Goal: Task Accomplishment & Management: Manage account settings

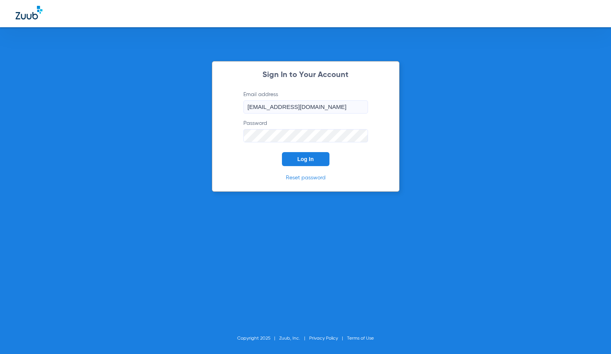
click at [301, 160] on span "Log In" at bounding box center [305, 159] width 16 height 6
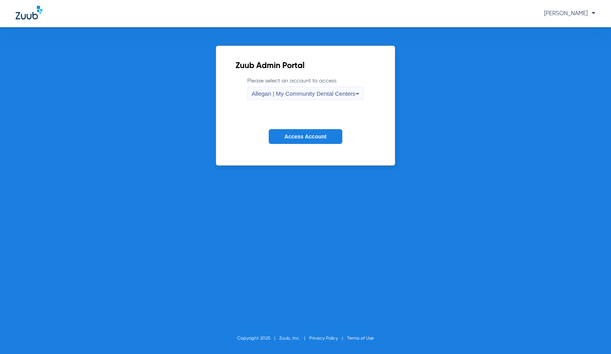
click at [322, 137] on span "Access Account" at bounding box center [305, 137] width 42 height 6
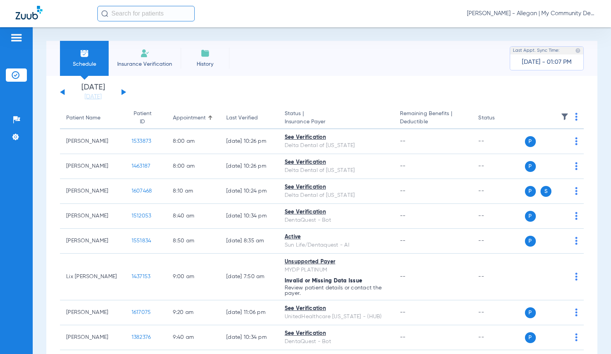
click at [557, 10] on span "Sadie Gibbs - Allegan | My Community Dental Centers" at bounding box center [531, 14] width 128 height 8
click at [543, 32] on button "Account Selection" at bounding box center [566, 28] width 56 height 16
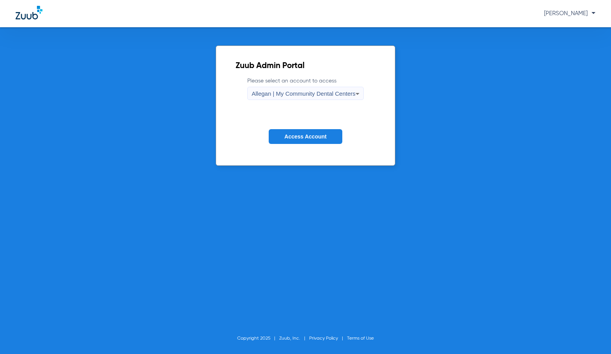
click at [339, 93] on span "Allegan | My Community Dental Centers" at bounding box center [304, 93] width 104 height 7
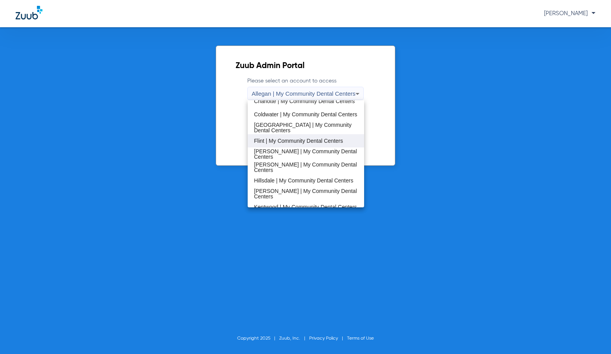
scroll to position [117, 0]
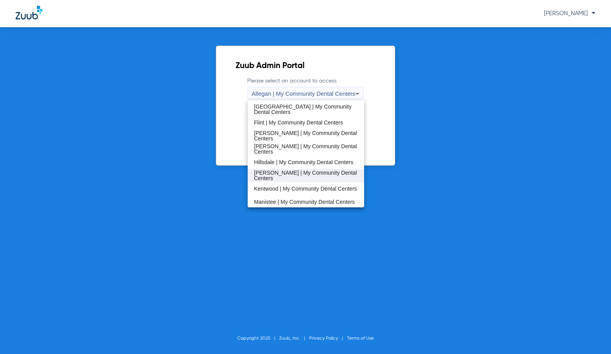
click at [304, 172] on span "Howell | My Community Dental Centers" at bounding box center [306, 175] width 104 height 11
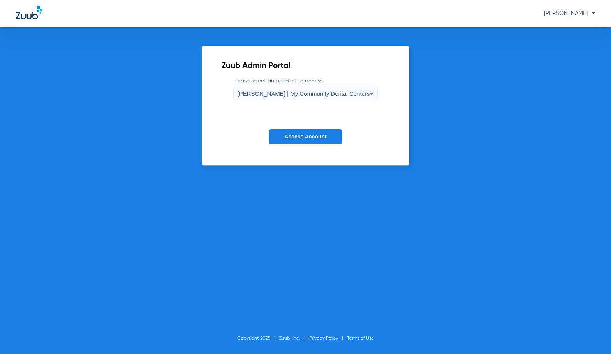
click at [298, 141] on button "Access Account" at bounding box center [305, 136] width 73 height 15
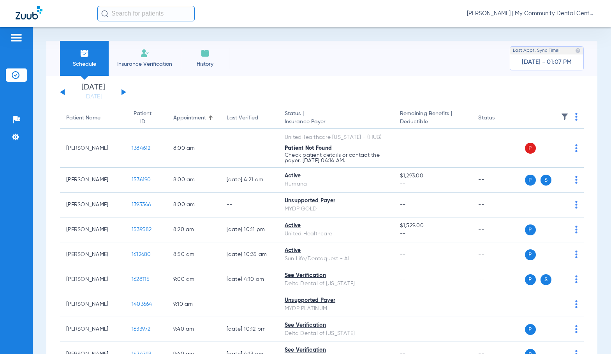
drag, startPoint x: 102, startPoint y: 100, endPoint x: 114, endPoint y: 130, distance: 32.6
click at [101, 100] on link "[DATE]" at bounding box center [93, 97] width 47 height 8
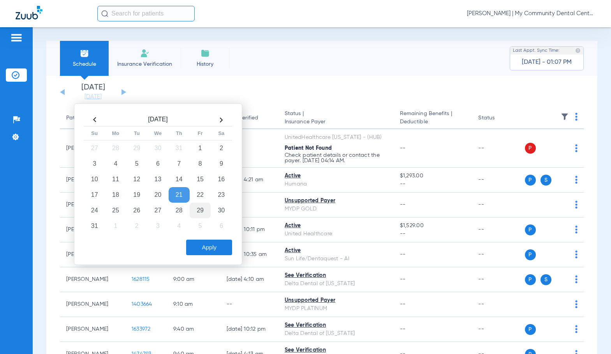
click at [205, 209] on td "29" at bounding box center [200, 211] width 21 height 16
click at [206, 241] on button "Apply" at bounding box center [209, 248] width 46 height 16
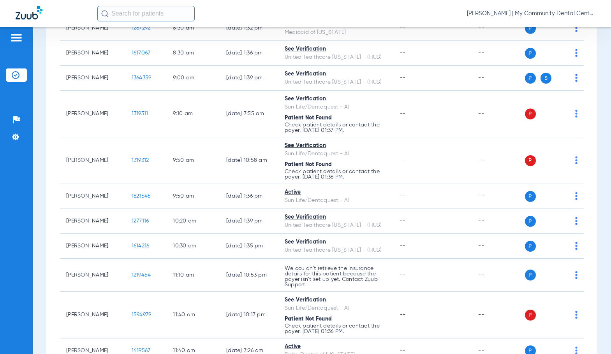
scroll to position [156, 0]
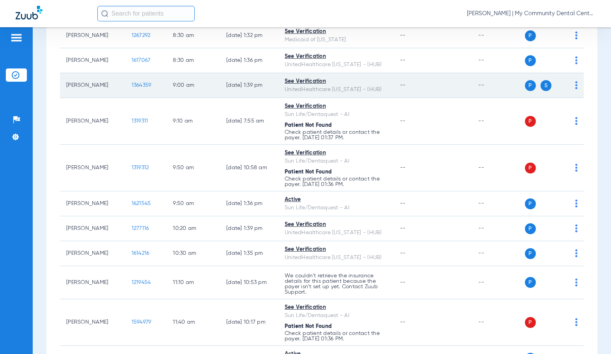
click at [139, 88] on span "1364359" at bounding box center [142, 85] width 20 height 5
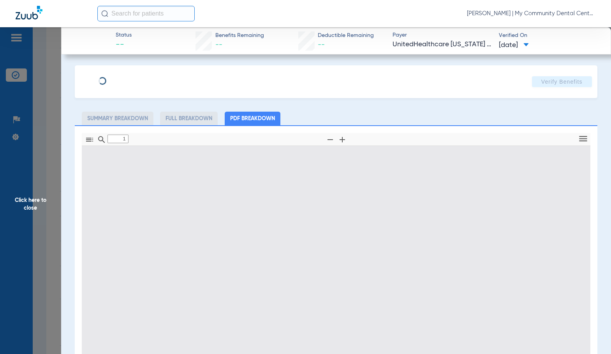
type input "0"
select select "page-width"
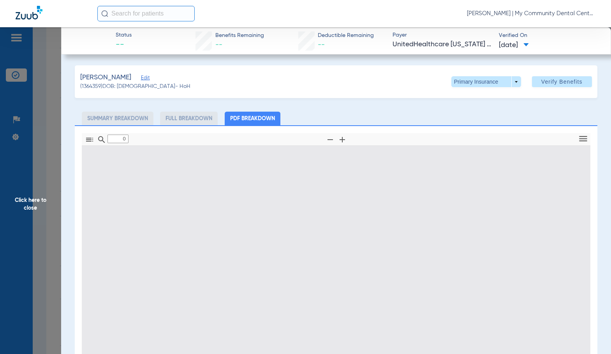
type input "1"
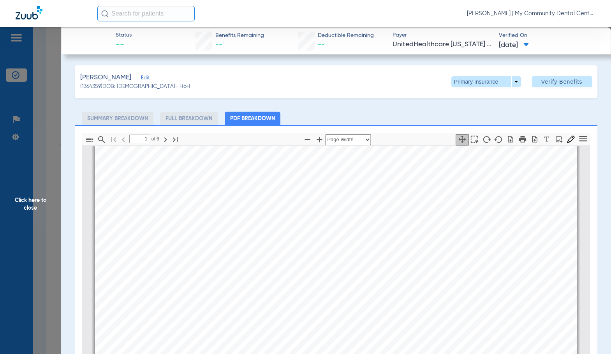
scroll to position [43, 0]
drag, startPoint x: 13, startPoint y: 234, endPoint x: 104, endPoint y: 208, distance: 94.9
click at [14, 234] on span "Click here to close" at bounding box center [30, 204] width 61 height 354
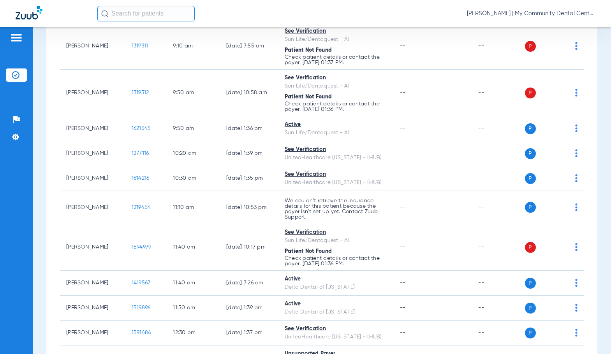
scroll to position [234, 0]
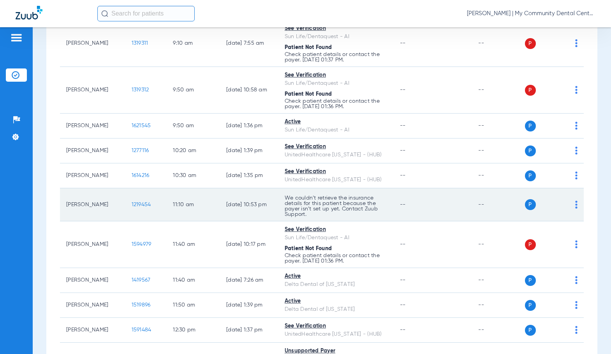
click at [135, 208] on span "1219454" at bounding box center [141, 204] width 19 height 5
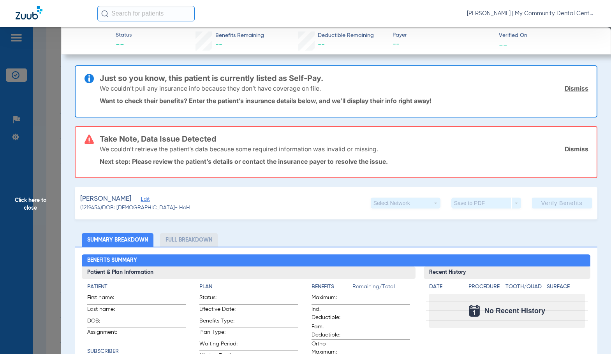
drag, startPoint x: 10, startPoint y: 193, endPoint x: 90, endPoint y: 194, distance: 80.2
click at [13, 193] on span "Click here to close" at bounding box center [30, 204] width 61 height 354
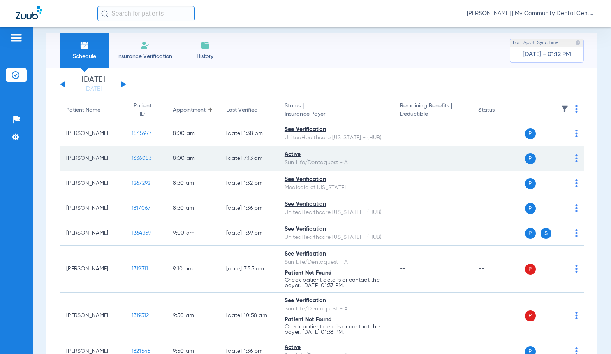
scroll to position [0, 0]
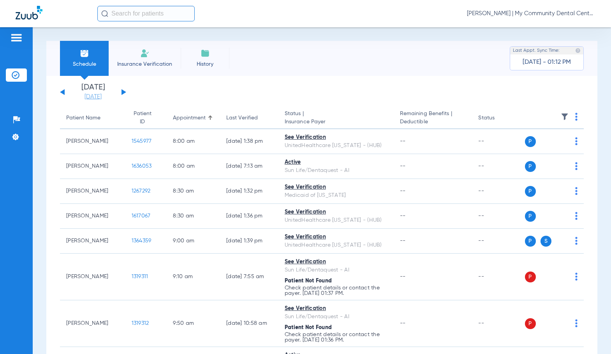
click at [98, 97] on link "[DATE]" at bounding box center [93, 97] width 47 height 8
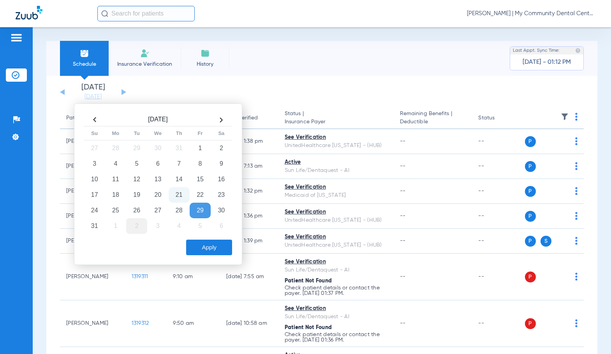
click at [138, 230] on td "2" at bounding box center [136, 226] width 21 height 16
click at [208, 245] on button "Apply" at bounding box center [209, 248] width 46 height 16
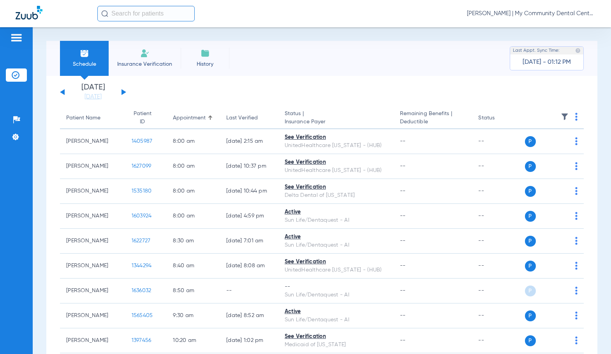
click at [575, 118] on img at bounding box center [576, 117] width 2 height 8
click at [549, 150] on button "Verify All" at bounding box center [540, 148] width 61 height 16
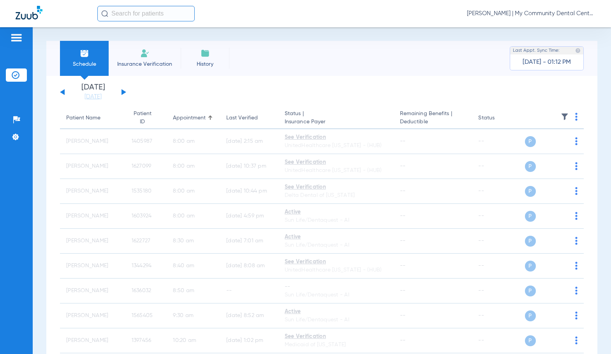
click at [518, 18] on div "Sadie Gibbs - Howell | My Community Dental Centers" at bounding box center [346, 14] width 498 height 16
click at [519, 14] on span "Sadie Gibbs - Howell | My Community Dental Centers" at bounding box center [531, 14] width 128 height 8
click at [554, 31] on button "Account Selection" at bounding box center [566, 28] width 56 height 16
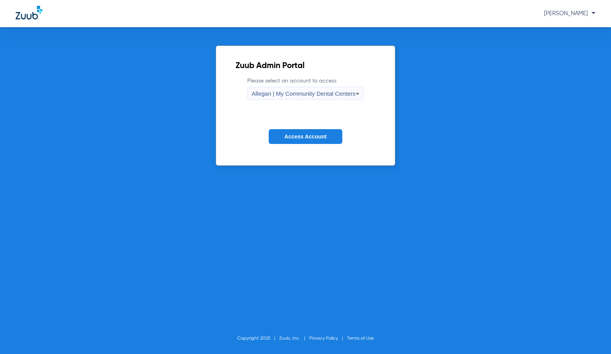
click at [298, 94] on span "Allegan | My Community Dental Centers" at bounding box center [304, 93] width 104 height 7
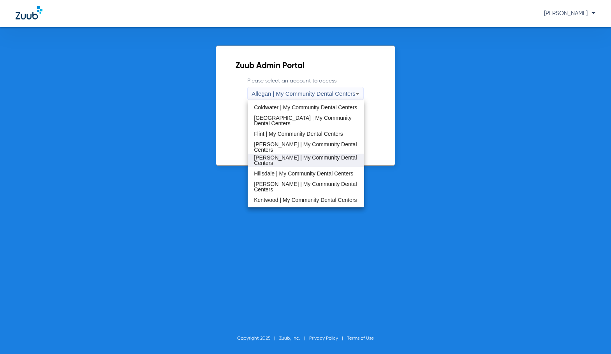
scroll to position [117, 0]
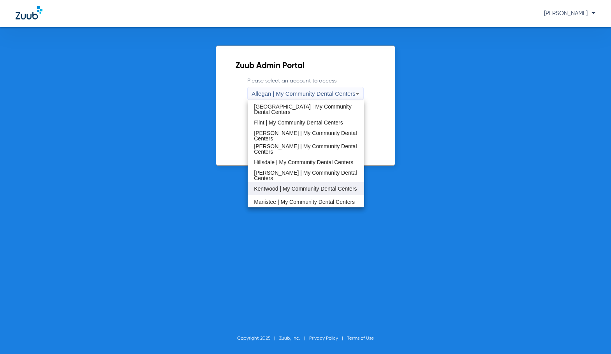
drag, startPoint x: 299, startPoint y: 185, endPoint x: 300, endPoint y: 164, distance: 20.3
click at [299, 186] on span "Kentwood | My Community Dental Centers" at bounding box center [305, 188] width 103 height 5
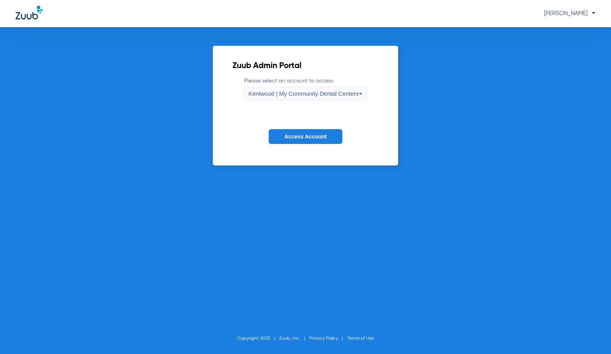
click at [300, 139] on span "Access Account" at bounding box center [305, 137] width 42 height 6
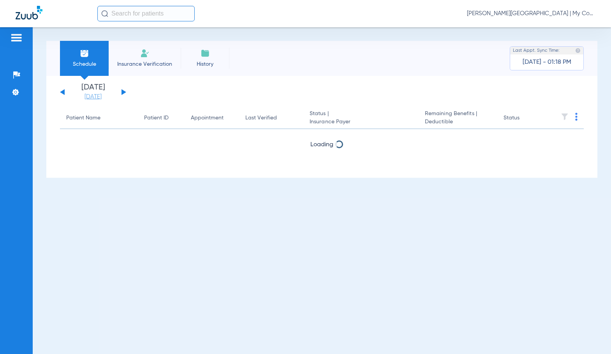
click at [99, 94] on link "[DATE]" at bounding box center [93, 97] width 47 height 8
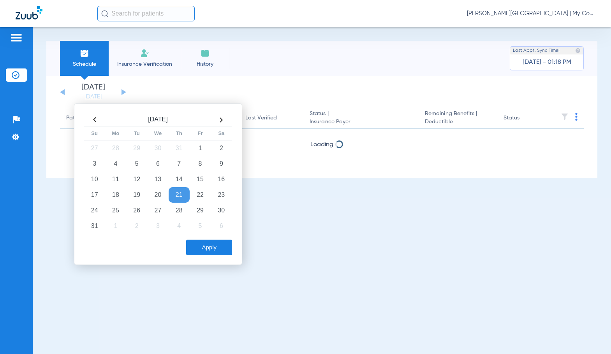
drag, startPoint x: 205, startPoint y: 212, endPoint x: 216, endPoint y: 247, distance: 36.6
click at [205, 212] on td "29" at bounding box center [200, 211] width 21 height 16
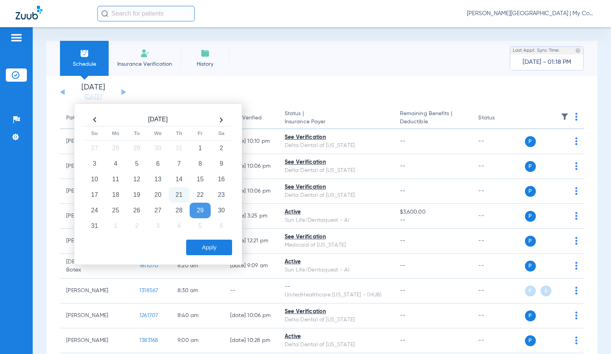
click at [216, 247] on button "Apply" at bounding box center [209, 248] width 46 height 16
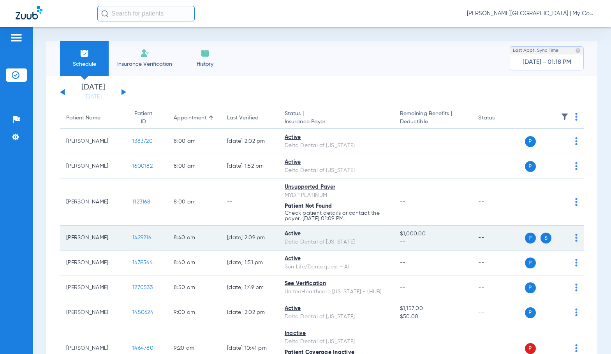
click at [132, 236] on span "1429216" at bounding box center [141, 237] width 19 height 5
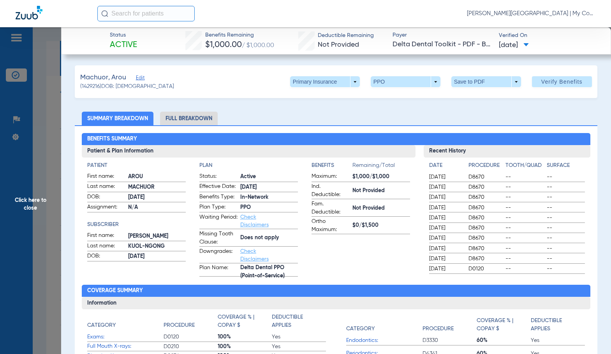
click at [189, 124] on li "Full Breakdown" at bounding box center [189, 119] width 58 height 14
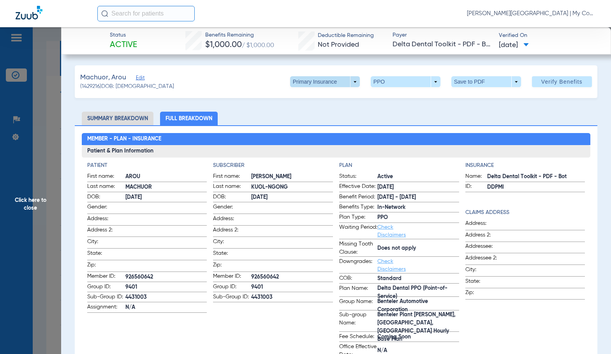
click at [327, 83] on span at bounding box center [324, 81] width 19 height 19
click at [328, 114] on span "Secondary Insurance" at bounding box center [316, 112] width 51 height 5
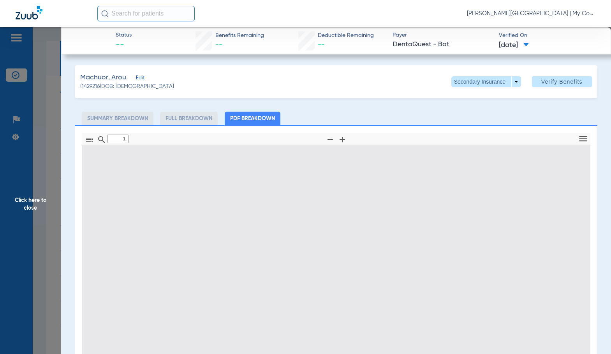
type input "0"
select select "page-width"
type input "1"
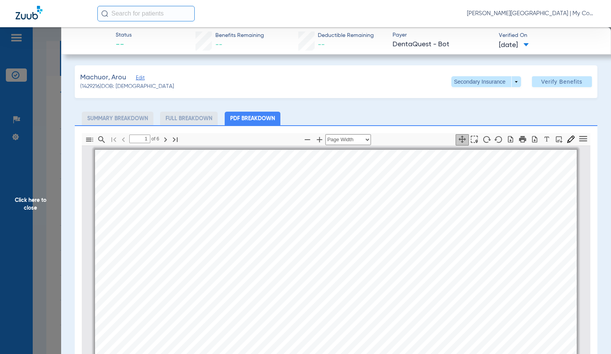
scroll to position [4, 0]
click at [53, 220] on span "Click here to close" at bounding box center [30, 204] width 61 height 354
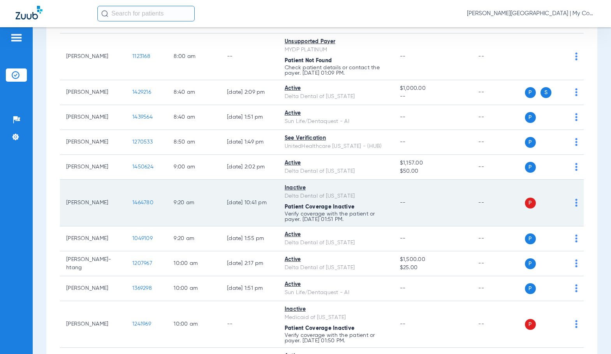
scroll to position [156, 0]
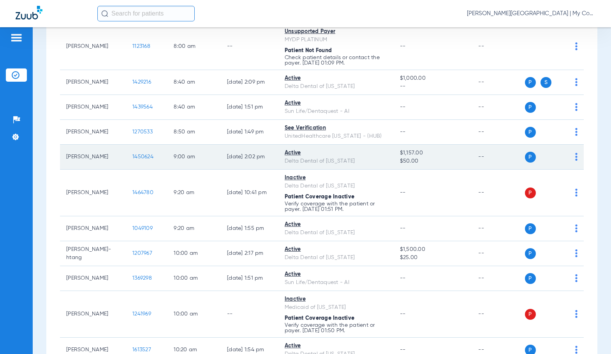
click at [132, 157] on span "1450624" at bounding box center [142, 156] width 21 height 5
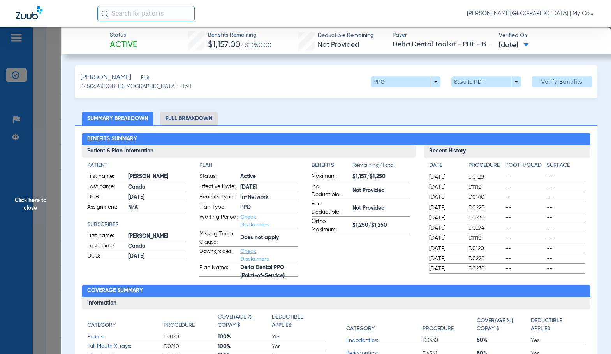
click at [179, 122] on li "Full Breakdown" at bounding box center [189, 119] width 58 height 14
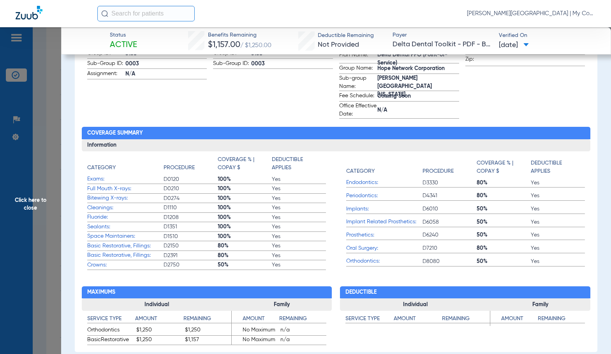
scroll to position [0, 0]
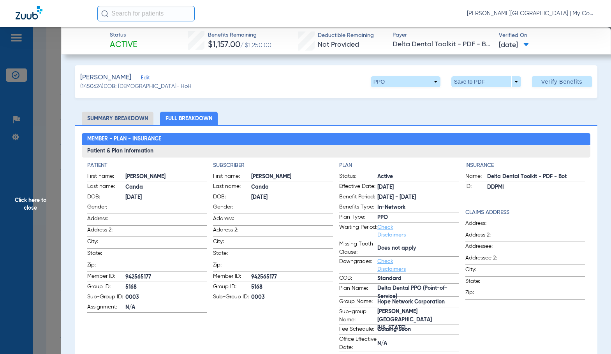
drag, startPoint x: 296, startPoint y: 126, endPoint x: 33, endPoint y: 194, distance: 271.1
click at [291, 128] on div "Member - Plan - Insurance Patient & Plan Information Patient First name: Kathy …" at bounding box center [336, 355] width 522 height 461
click at [23, 208] on span "Click here to close" at bounding box center [30, 204] width 61 height 354
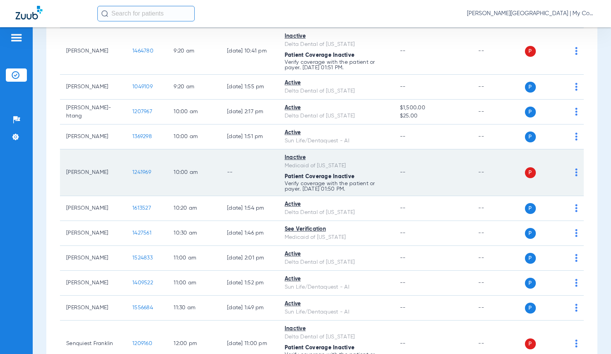
scroll to position [311, 0]
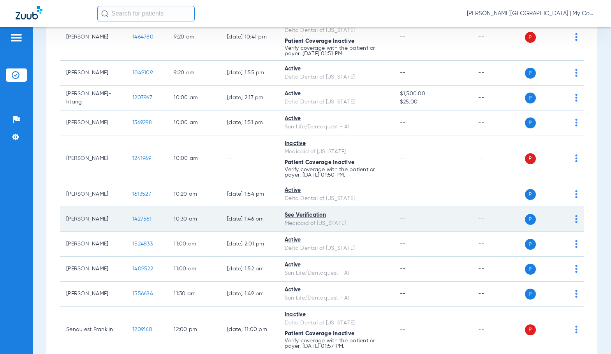
click at [132, 219] on span "1427561" at bounding box center [141, 218] width 19 height 5
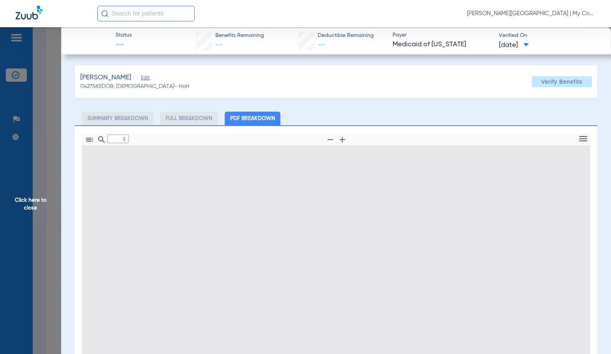
type input "0"
select select "page-width"
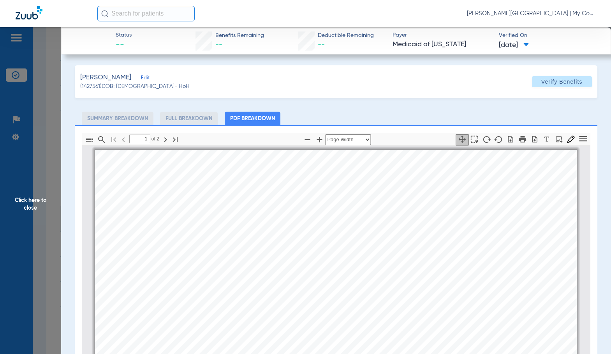
scroll to position [4, 0]
type input "2"
drag, startPoint x: 30, startPoint y: 204, endPoint x: 572, endPoint y: 214, distance: 542.1
click at [30, 204] on span "Click here to close" at bounding box center [30, 204] width 61 height 354
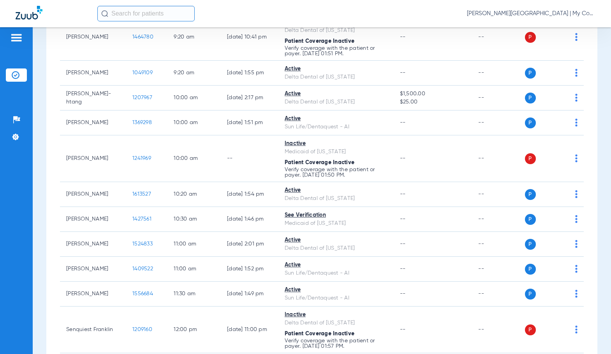
scroll to position [506, 0]
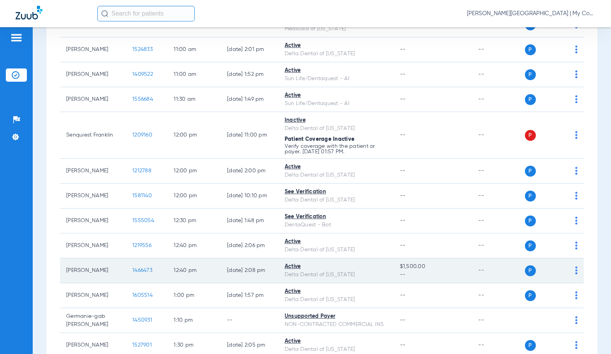
click at [133, 271] on span "1466473" at bounding box center [142, 270] width 20 height 5
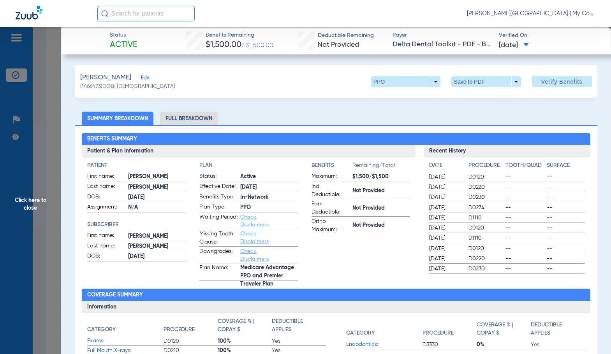
click at [171, 118] on li "Full Breakdown" at bounding box center [189, 119] width 58 height 14
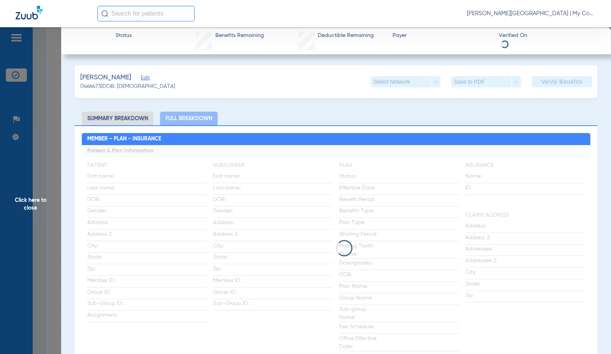
click at [361, 167] on app-loading-indicator at bounding box center [336, 248] width 509 height 206
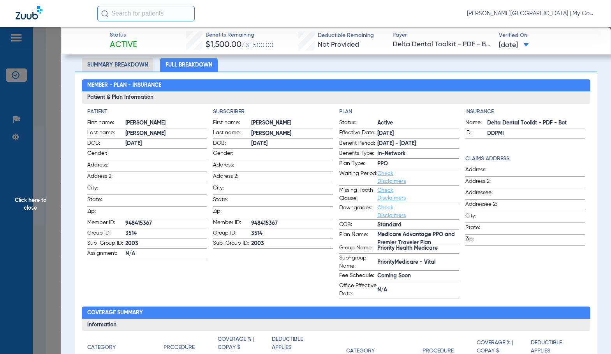
scroll to position [0, 0]
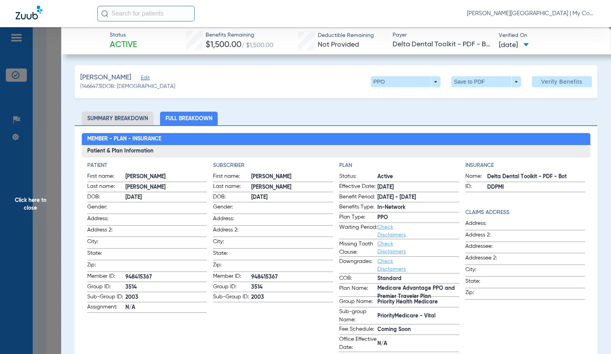
click at [30, 198] on span "Click here to close" at bounding box center [30, 204] width 61 height 354
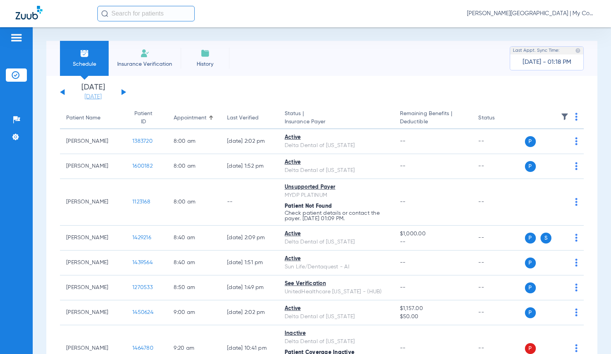
click at [102, 96] on link "[DATE]" at bounding box center [93, 97] width 47 height 8
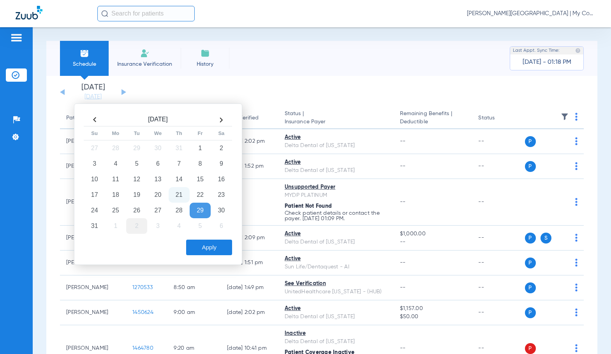
click at [141, 227] on td "2" at bounding box center [136, 226] width 21 height 16
click at [202, 246] on button "Apply" at bounding box center [209, 248] width 46 height 16
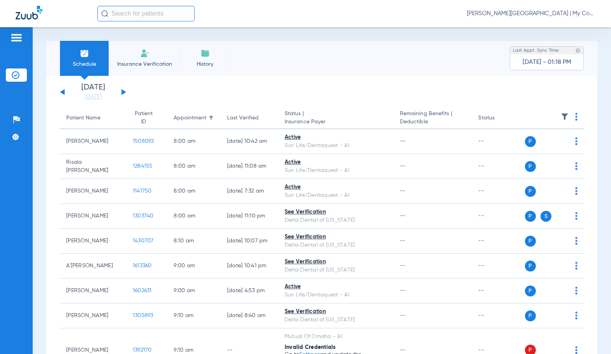
click at [575, 118] on img at bounding box center [576, 117] width 2 height 8
click at [543, 149] on span "Verify All" at bounding box center [540, 147] width 49 height 5
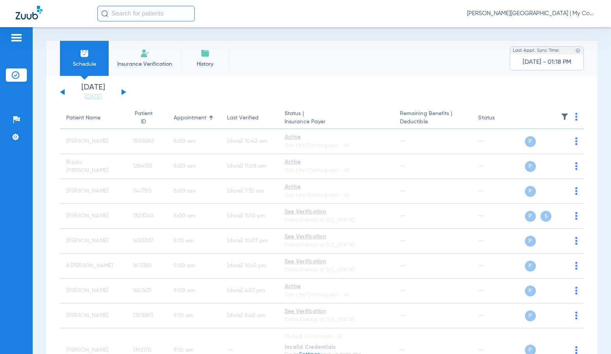
click at [555, 14] on span "Sadie Gibbs - Kentwood | My Community Dental Centers" at bounding box center [531, 14] width 128 height 8
click at [554, 27] on span "Account Selection" at bounding box center [566, 27] width 44 height 5
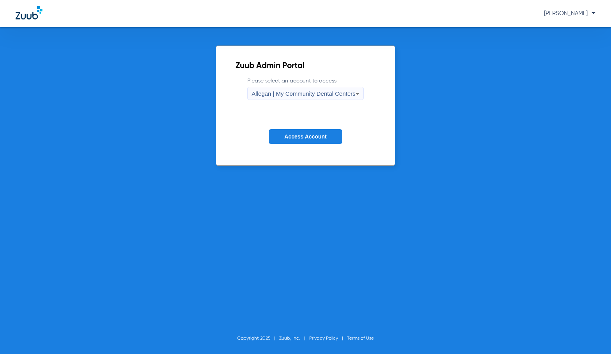
click at [314, 95] on span "Allegan | My Community Dental Centers" at bounding box center [304, 93] width 104 height 7
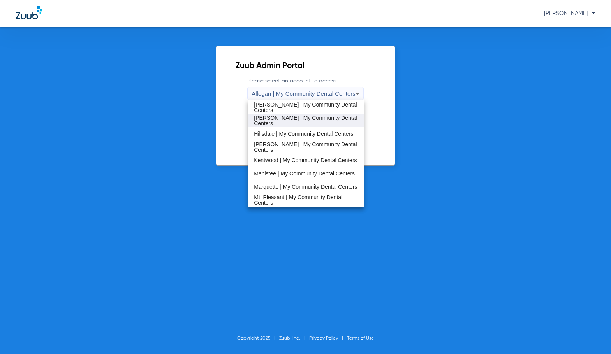
scroll to position [156, 0]
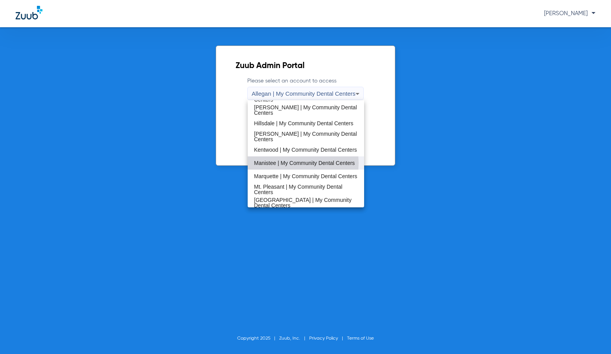
click at [288, 163] on span "Manistee | My Community Dental Centers" at bounding box center [304, 162] width 101 height 5
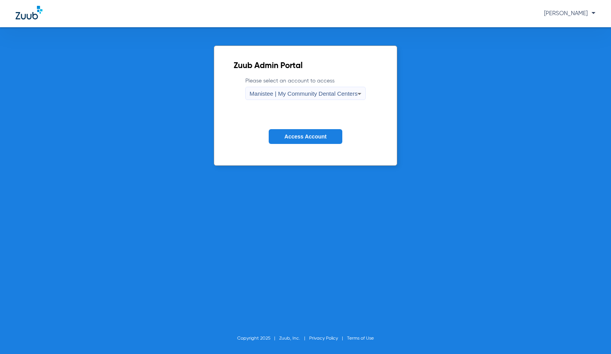
click at [307, 137] on span "Access Account" at bounding box center [305, 137] width 42 height 6
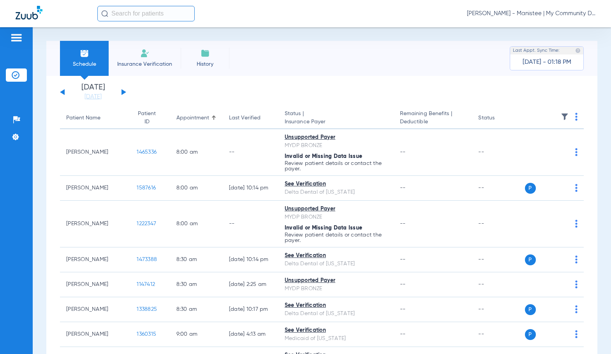
drag, startPoint x: 97, startPoint y: 97, endPoint x: 121, endPoint y: 131, distance: 42.1
click at [97, 97] on link "[DATE]" at bounding box center [93, 97] width 47 height 8
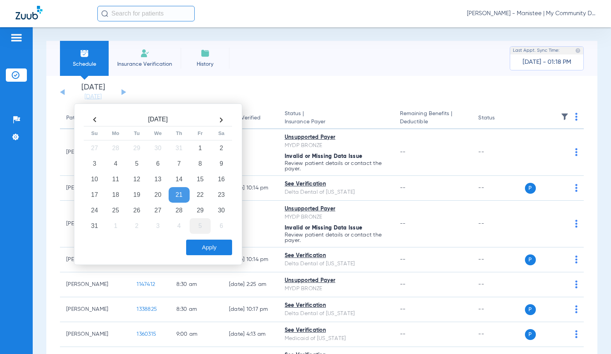
drag, startPoint x: 202, startPoint y: 210, endPoint x: 203, endPoint y: 225, distance: 14.4
click at [202, 210] on td "29" at bounding box center [200, 211] width 21 height 16
click at [201, 245] on button "Apply" at bounding box center [209, 248] width 46 height 16
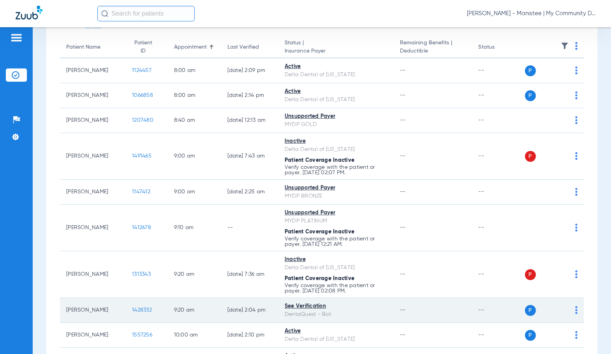
scroll to position [156, 0]
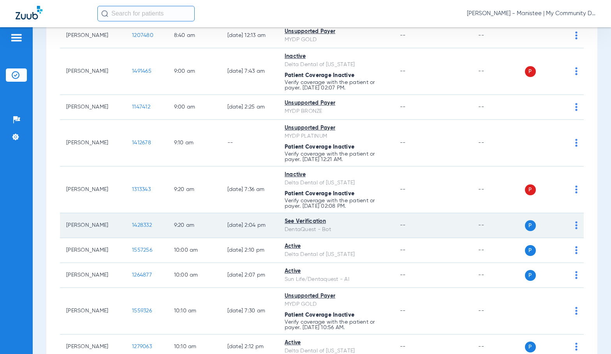
click at [139, 226] on span "1428332" at bounding box center [142, 225] width 20 height 5
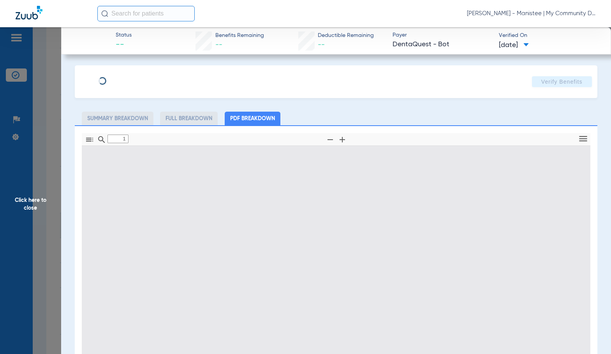
type input "0"
select select "page-width"
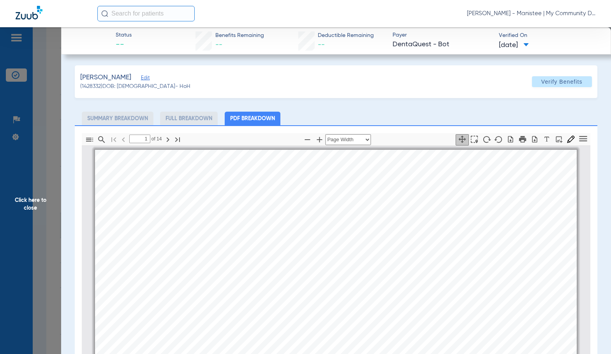
scroll to position [4, 0]
click at [292, 199] on span "My Community Dental Centers - 220 N Glocheski Dr - MANISTEE" at bounding box center [324, 198] width 127 height 4
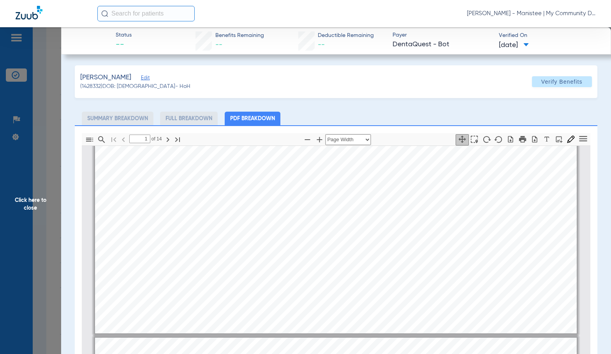
scroll to position [160, 0]
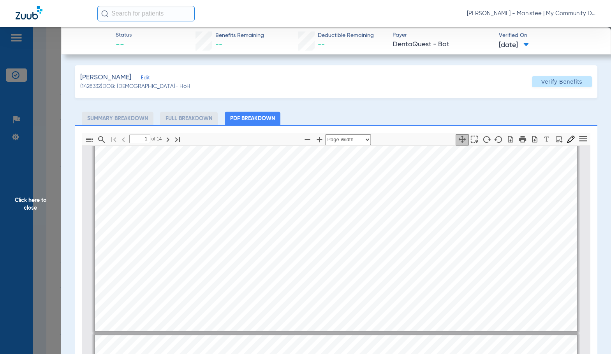
type input "2"
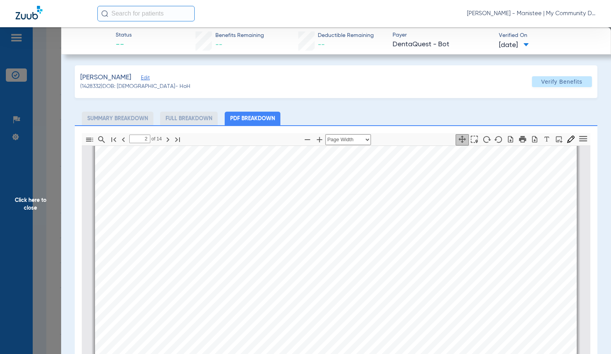
scroll to position [354, 0]
drag, startPoint x: 33, startPoint y: 223, endPoint x: 230, endPoint y: 179, distance: 201.6
click at [32, 223] on span "Click here to close" at bounding box center [30, 204] width 61 height 354
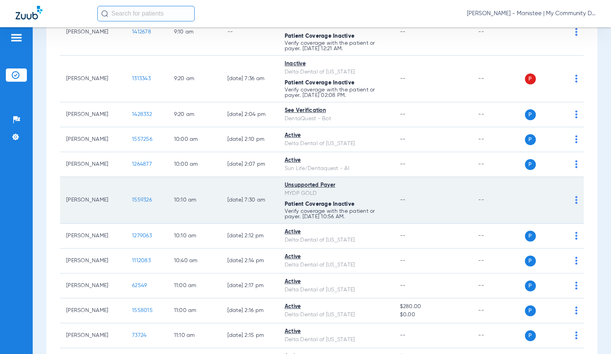
scroll to position [311, 0]
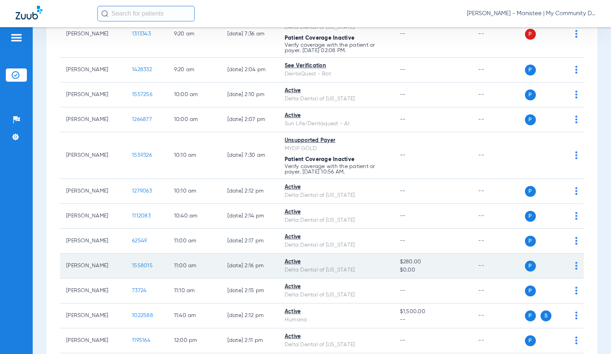
click at [132, 267] on span "1558015" at bounding box center [142, 265] width 21 height 5
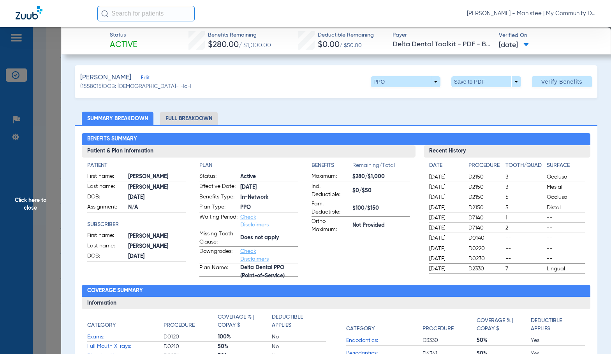
click at [208, 120] on li "Full Breakdown" at bounding box center [189, 119] width 58 height 14
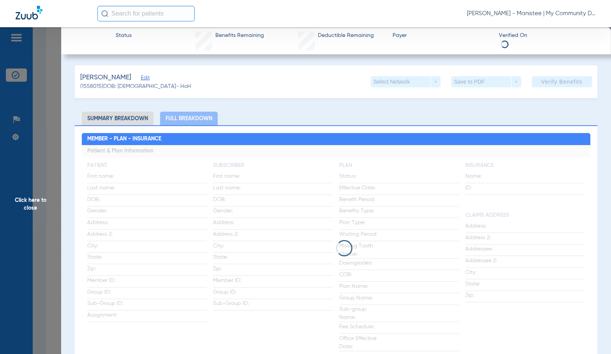
click at [306, 198] on app-loading-indicator at bounding box center [336, 248] width 509 height 206
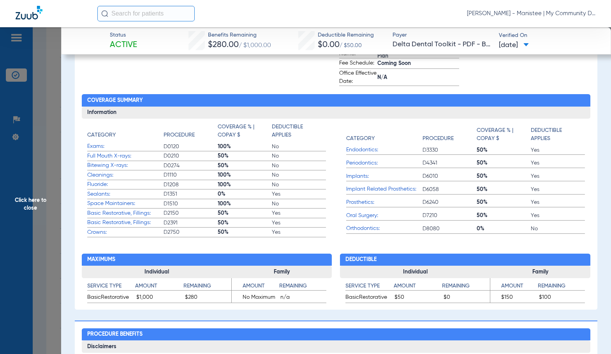
scroll to position [273, 0]
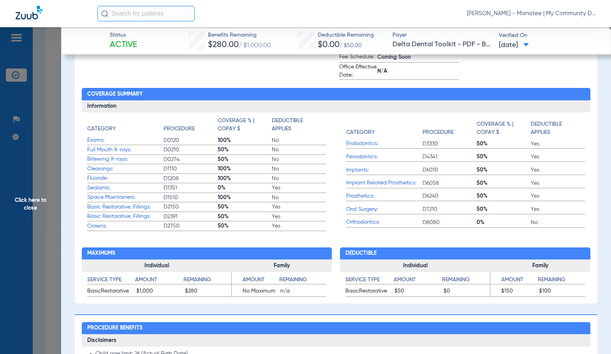
click at [470, 264] on h3 "Individual" at bounding box center [415, 266] width 150 height 12
click at [31, 184] on span "Click here to close" at bounding box center [30, 204] width 61 height 354
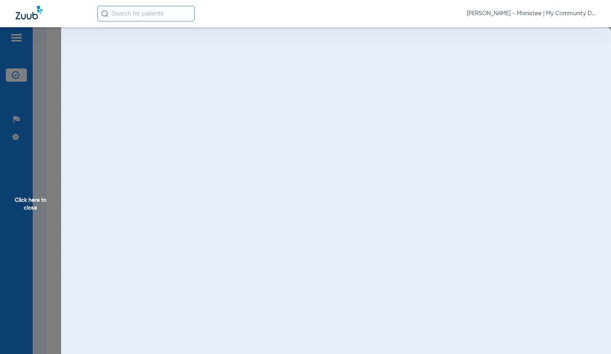
scroll to position [0, 0]
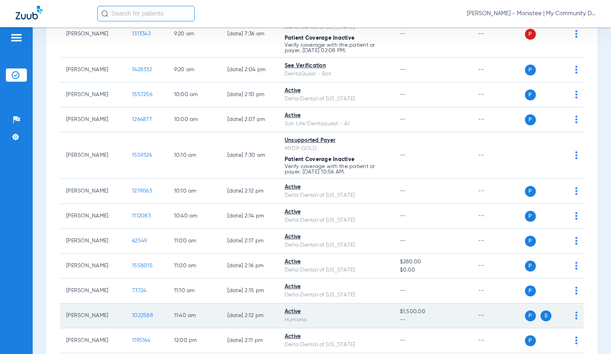
click at [132, 314] on span "1022588" at bounding box center [142, 315] width 21 height 5
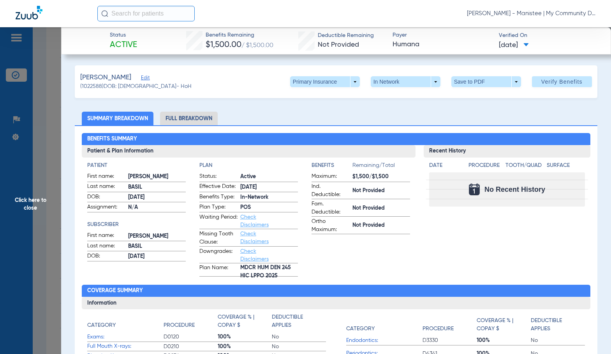
click at [181, 118] on li "Full Breakdown" at bounding box center [189, 119] width 58 height 14
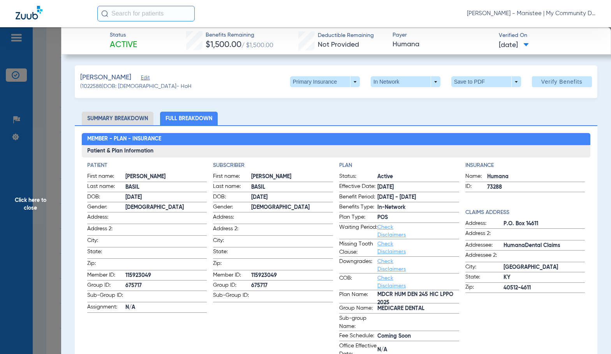
click at [263, 273] on span "115923049" at bounding box center [292, 276] width 82 height 8
copy span "115923049"
click at [299, 86] on span at bounding box center [325, 81] width 70 height 11
click at [304, 113] on span "Secondary Insurance" at bounding box center [316, 112] width 51 height 5
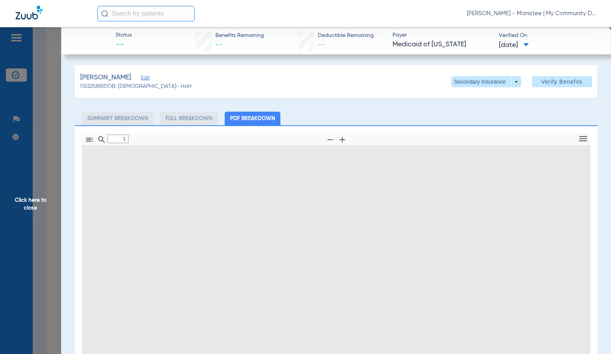
type input "0"
select select "page-width"
type input "1"
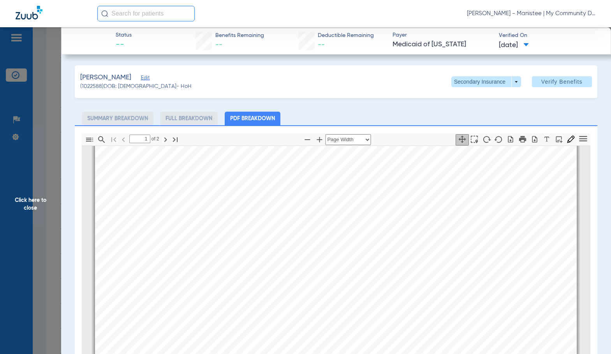
scroll to position [276, 0]
click at [27, 239] on span "Click here to close" at bounding box center [30, 204] width 61 height 354
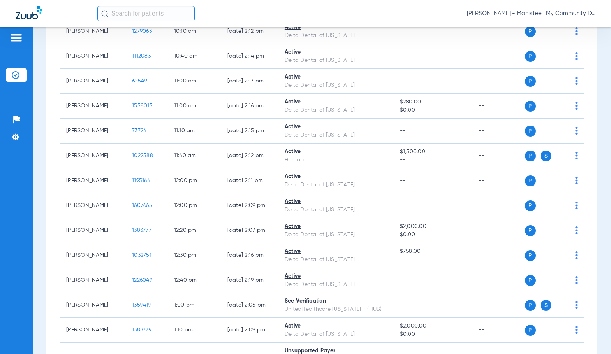
scroll to position [506, 0]
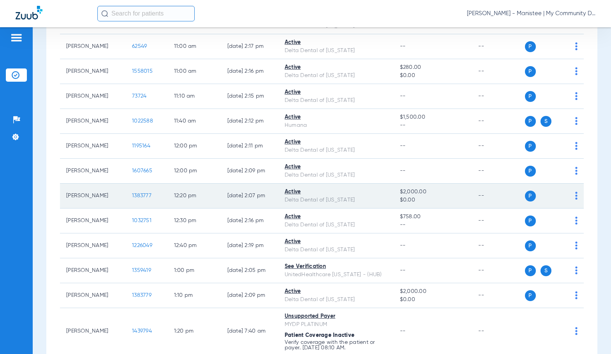
click at [142, 197] on span "1383777" at bounding box center [141, 195] width 19 height 5
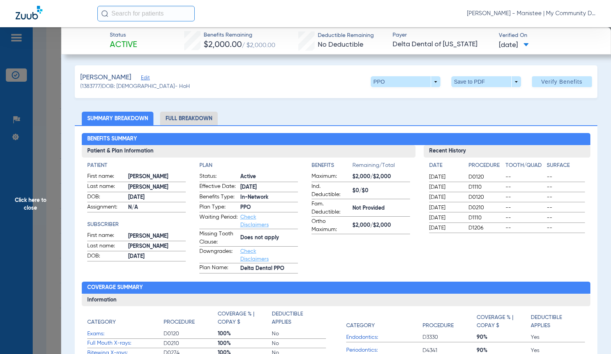
drag, startPoint x: 188, startPoint y: 122, endPoint x: 588, endPoint y: 94, distance: 400.8
click at [188, 121] on li "Full Breakdown" at bounding box center [189, 119] width 58 height 14
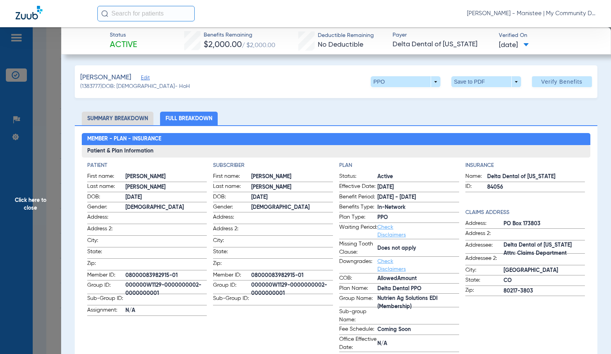
click at [322, 190] on span "Traeger" at bounding box center [292, 187] width 82 height 8
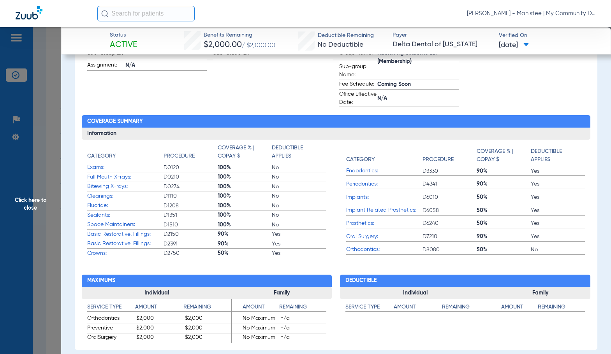
scroll to position [273, 0]
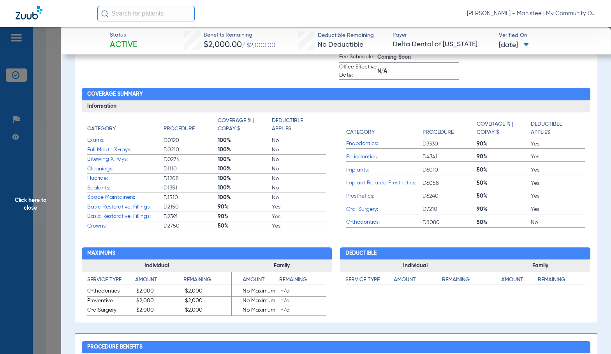
drag, startPoint x: 47, startPoint y: 223, endPoint x: 164, endPoint y: 214, distance: 116.8
click at [46, 223] on span "Click here to close" at bounding box center [30, 204] width 61 height 354
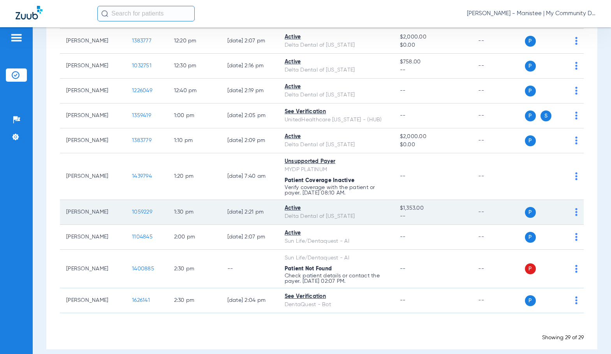
scroll to position [670, 0]
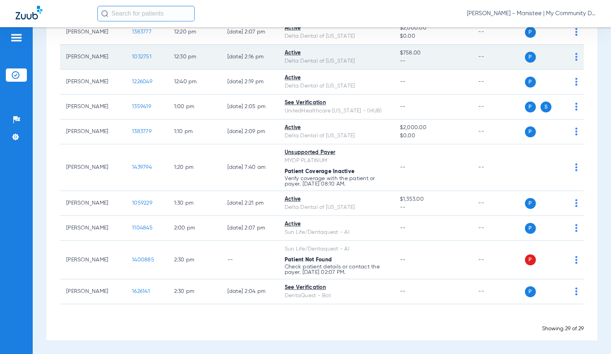
click at [141, 58] on span "1032751" at bounding box center [141, 56] width 19 height 5
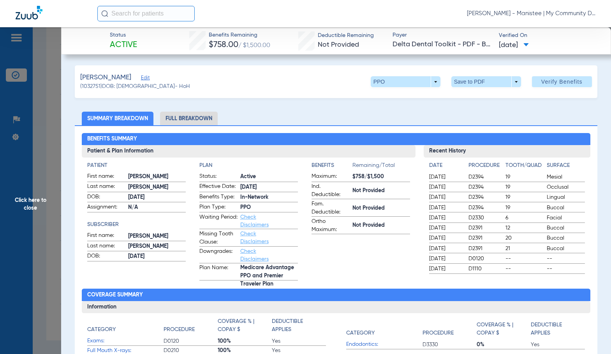
click at [260, 157] on h3 "Patient & Plan Information" at bounding box center [249, 151] width 334 height 12
click at [199, 122] on li "Full Breakdown" at bounding box center [189, 119] width 58 height 14
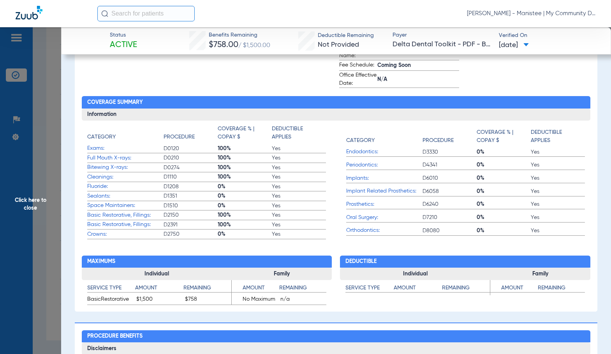
scroll to position [273, 0]
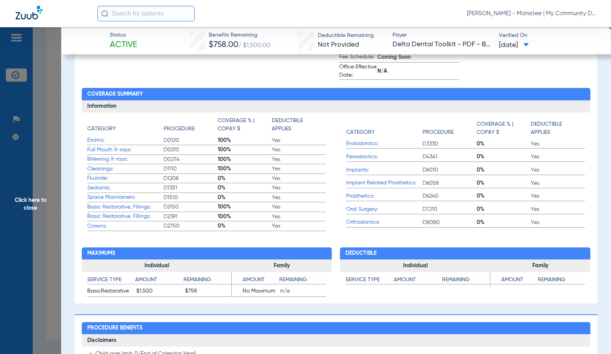
drag, startPoint x: 45, startPoint y: 197, endPoint x: 303, endPoint y: 195, distance: 258.2
click at [45, 197] on span "Click here to close" at bounding box center [30, 204] width 61 height 354
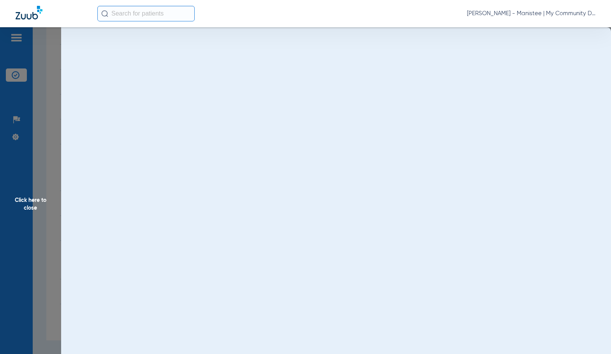
scroll to position [0, 0]
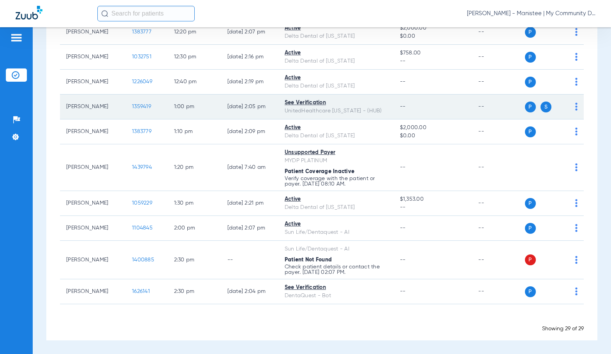
click at [134, 107] on span "1359419" at bounding box center [141, 106] width 19 height 5
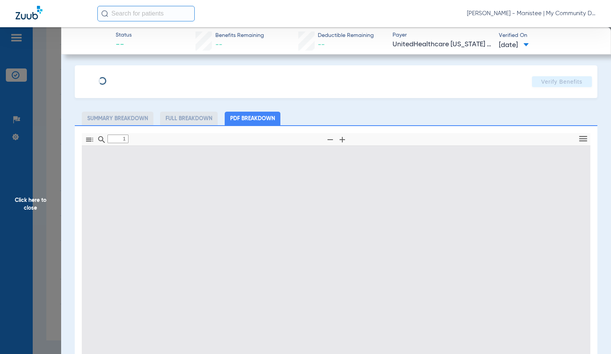
type input "0"
select select "page-width"
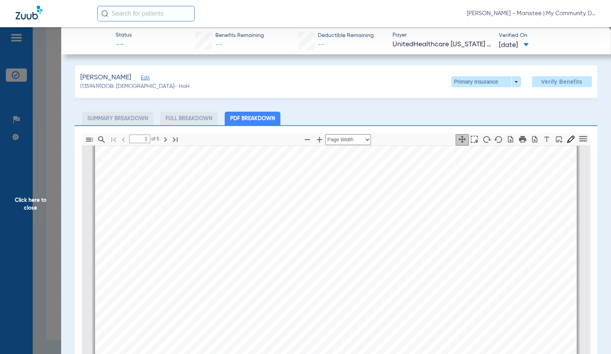
scroll to position [510, 0]
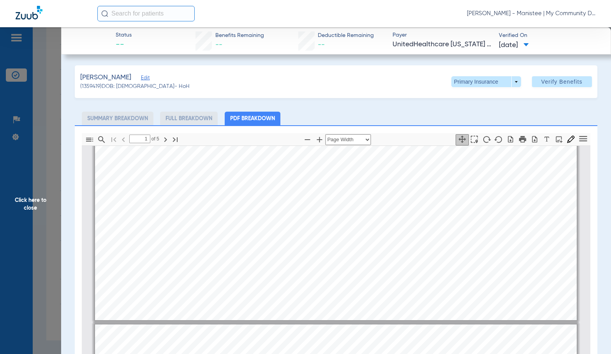
type input "2"
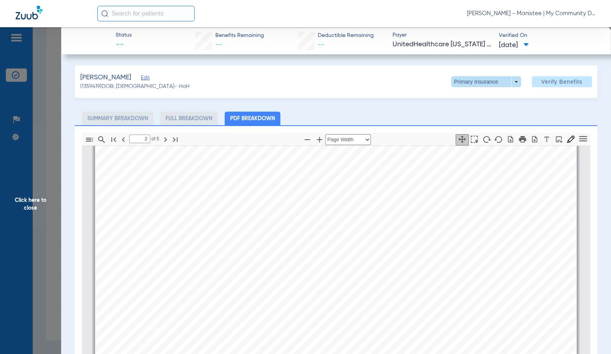
click at [452, 86] on span at bounding box center [486, 81] width 70 height 11
click at [459, 111] on span "Secondary Insurance" at bounding box center [477, 112] width 51 height 5
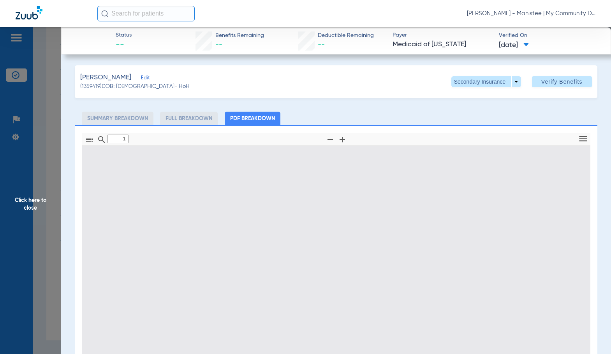
type input "0"
select select "page-width"
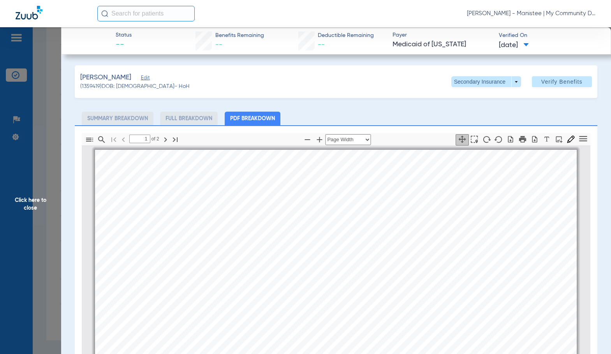
scroll to position [4, 0]
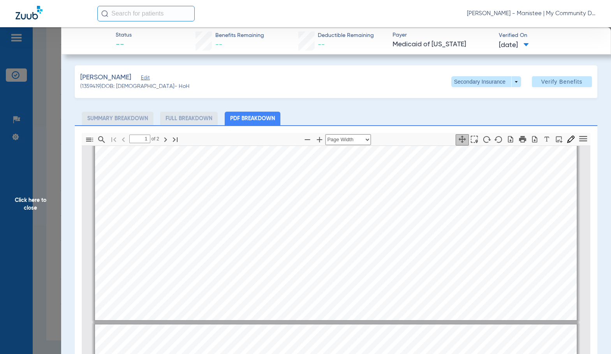
type input "2"
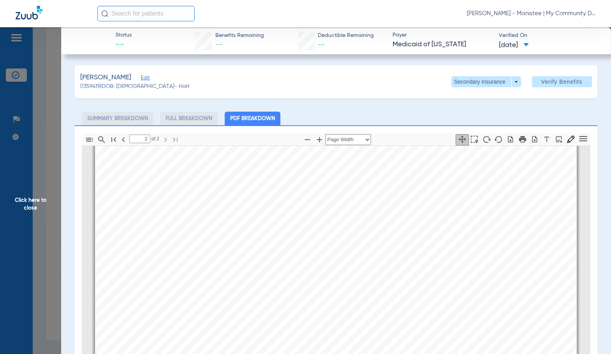
drag, startPoint x: 49, startPoint y: 196, endPoint x: 583, endPoint y: 195, distance: 533.4
click at [51, 195] on span "Click here to close" at bounding box center [30, 204] width 61 height 354
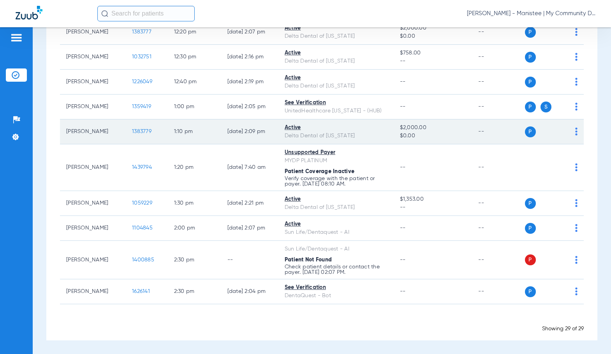
click at [137, 132] on span "1383779" at bounding box center [141, 131] width 19 height 5
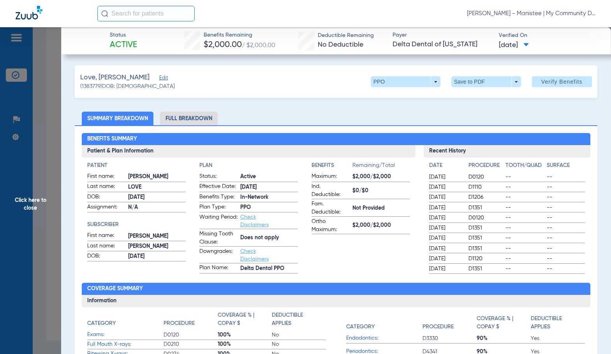
drag, startPoint x: 209, startPoint y: 114, endPoint x: 603, endPoint y: 81, distance: 395.1
click at [209, 114] on li "Full Breakdown" at bounding box center [189, 119] width 58 height 14
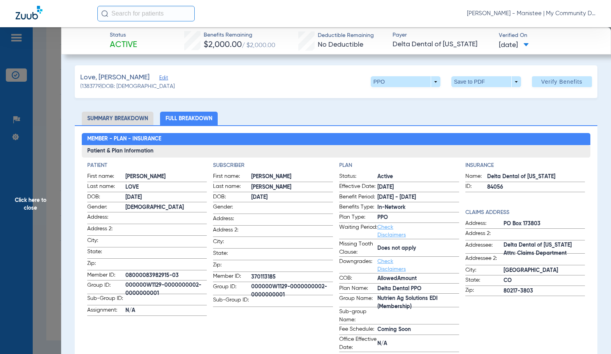
click at [291, 243] on span at bounding box center [292, 242] width 82 height 8
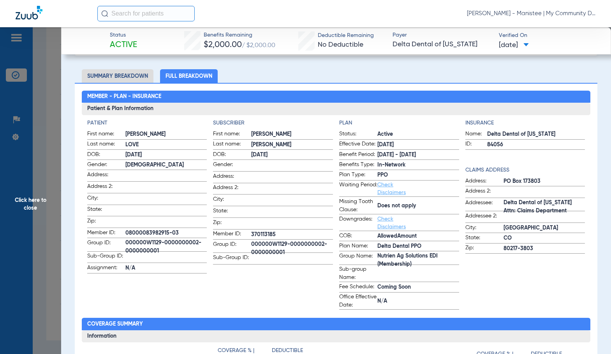
scroll to position [0, 0]
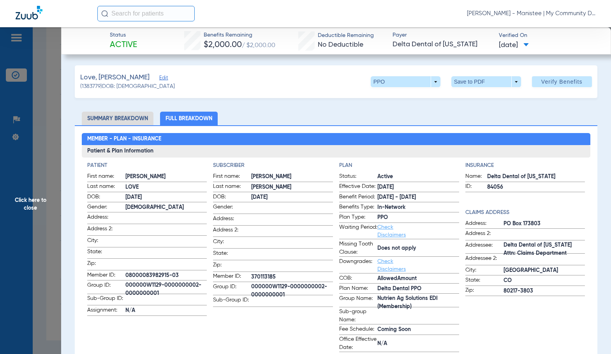
click at [34, 197] on span "Click here to close" at bounding box center [30, 204] width 61 height 354
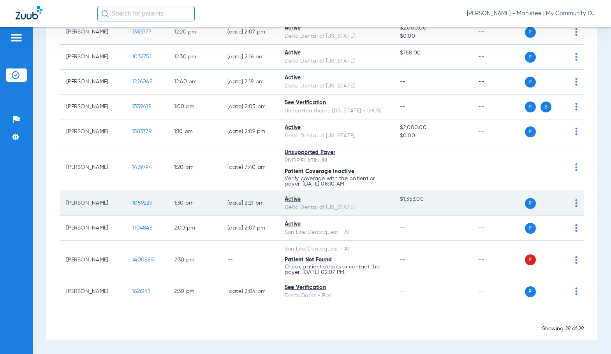
click at [134, 202] on span "1059229" at bounding box center [142, 203] width 20 height 5
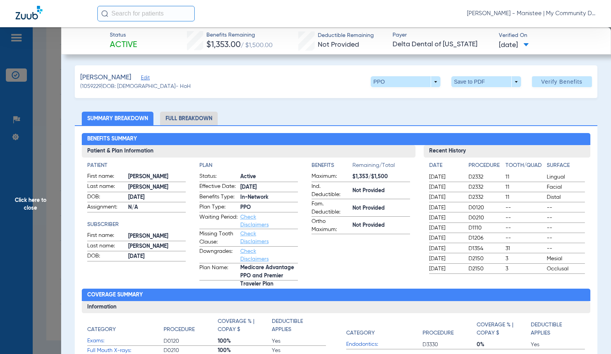
click at [201, 115] on li "Full Breakdown" at bounding box center [189, 119] width 58 height 14
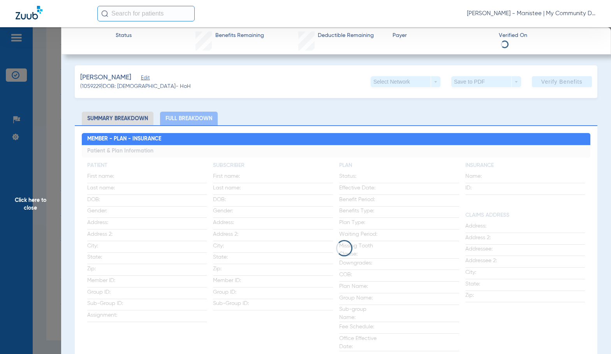
click at [248, 116] on ul "Summary Breakdown Full Breakdown" at bounding box center [336, 119] width 522 height 14
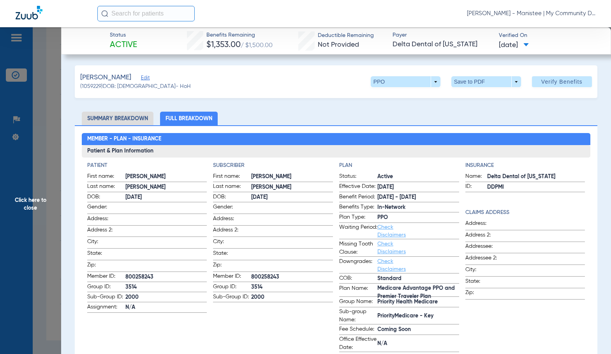
click at [36, 184] on span "Click here to close" at bounding box center [30, 204] width 61 height 354
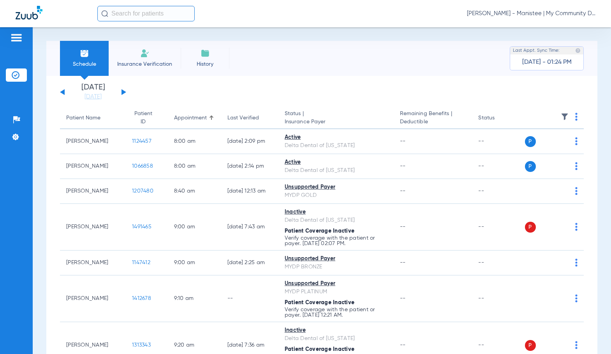
click at [95, 97] on link "[DATE]" at bounding box center [93, 97] width 47 height 8
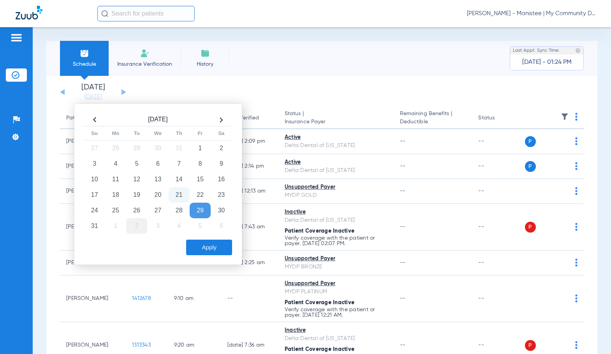
click at [135, 229] on td "2" at bounding box center [136, 226] width 21 height 16
click at [196, 247] on button "Apply" at bounding box center [209, 248] width 46 height 16
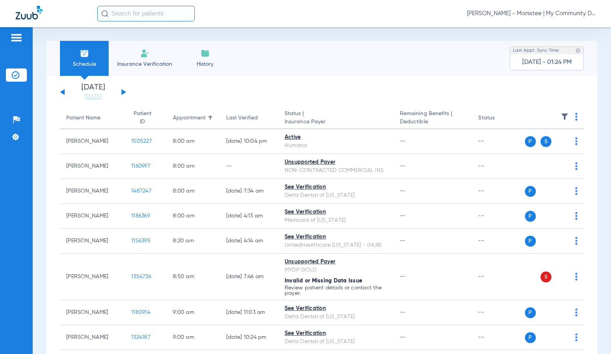
click at [575, 116] on img at bounding box center [576, 117] width 2 height 8
click at [534, 146] on span "Verify All" at bounding box center [540, 147] width 49 height 5
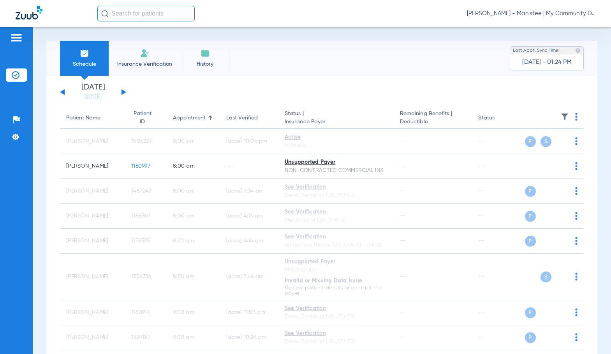
click at [497, 14] on span "Sadie Gibbs - Manistee | My Community Dental Centers" at bounding box center [531, 14] width 128 height 8
click at [547, 28] on span "Account Selection" at bounding box center [566, 27] width 44 height 5
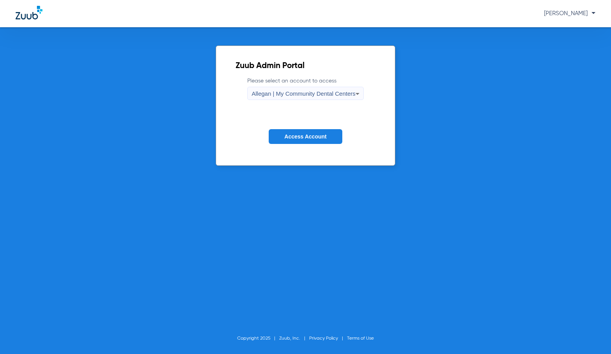
click at [311, 93] on span "Allegan | My Community Dental Centers" at bounding box center [304, 93] width 104 height 7
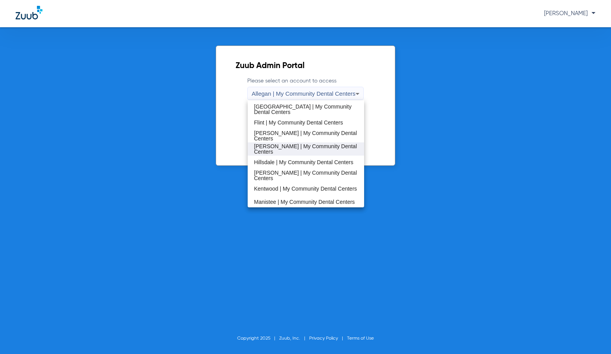
scroll to position [156, 0]
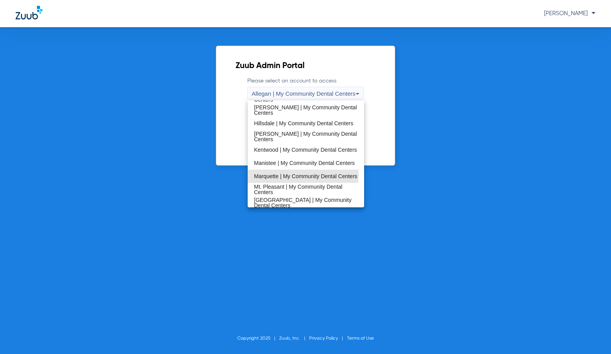
drag, startPoint x: 297, startPoint y: 175, endPoint x: 296, endPoint y: 155, distance: 20.3
click at [296, 175] on span "Marquette | My Community Dental Centers" at bounding box center [305, 176] width 103 height 5
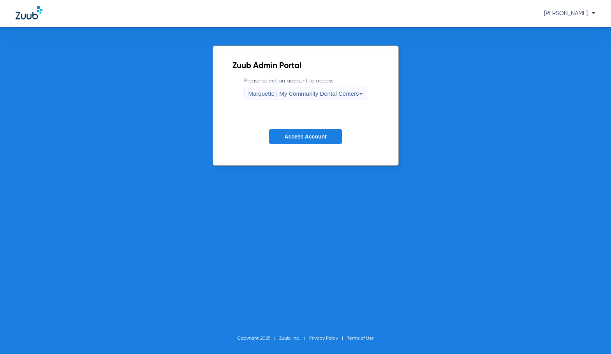
click at [298, 139] on button "Access Account" at bounding box center [305, 136] width 73 height 15
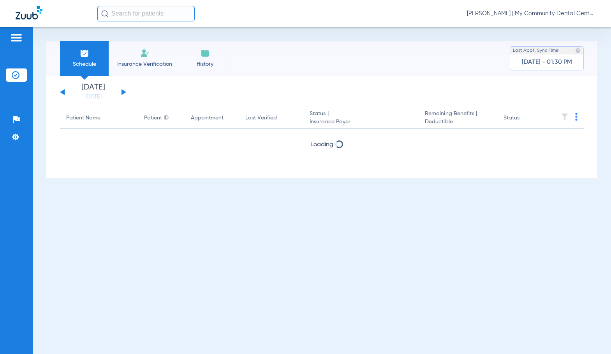
drag, startPoint x: 98, startPoint y: 97, endPoint x: 229, endPoint y: 217, distance: 178.0
click at [98, 96] on link "[DATE]" at bounding box center [93, 97] width 47 height 8
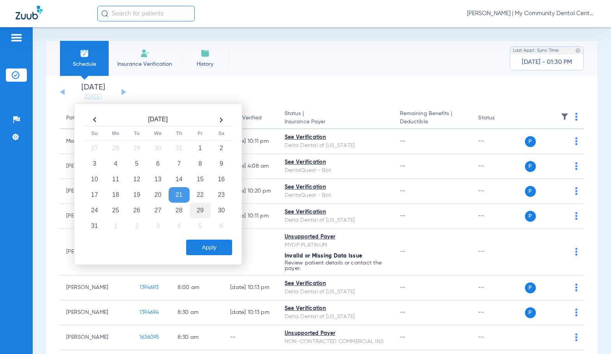
click at [196, 210] on td "29" at bounding box center [200, 211] width 21 height 16
drag, startPoint x: 202, startPoint y: 248, endPoint x: 273, endPoint y: 259, distance: 70.9
click at [203, 248] on button "Apply" at bounding box center [209, 248] width 46 height 16
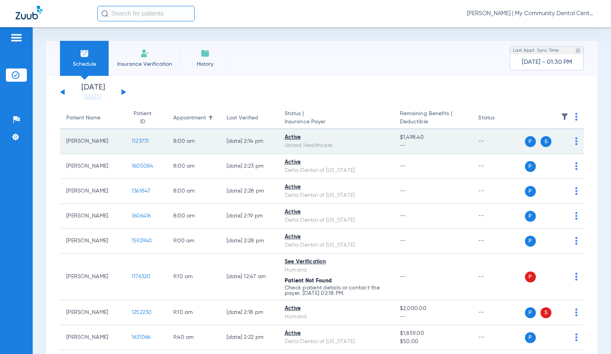
click at [136, 143] on span "1123731" at bounding box center [141, 141] width 18 height 5
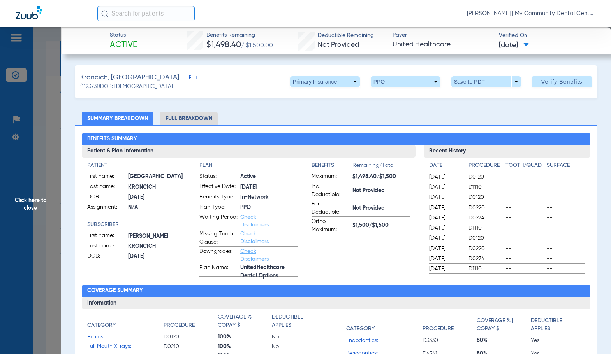
click at [182, 123] on li "Full Breakdown" at bounding box center [189, 119] width 58 height 14
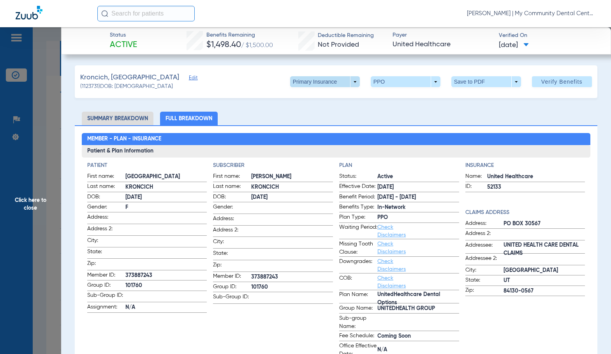
click at [317, 84] on span at bounding box center [324, 81] width 19 height 19
click at [317, 116] on span "Secondary Insurance" at bounding box center [316, 112] width 51 height 5
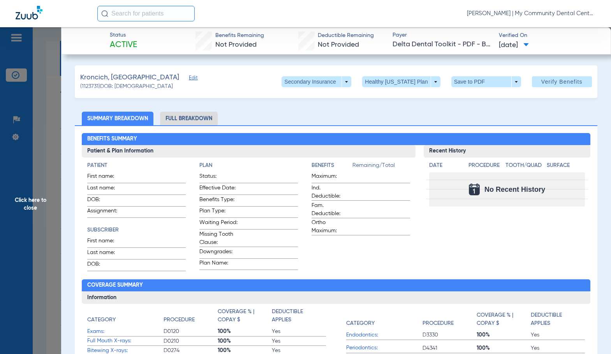
click at [192, 119] on li "Full Breakdown" at bounding box center [189, 119] width 58 height 14
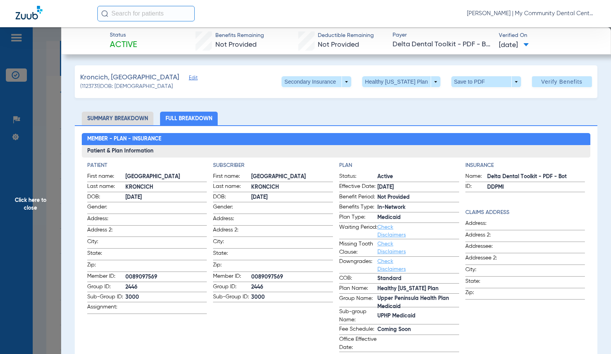
drag, startPoint x: 39, startPoint y: 188, endPoint x: 136, endPoint y: 218, distance: 101.1
click at [39, 188] on span "Click here to close" at bounding box center [30, 204] width 61 height 354
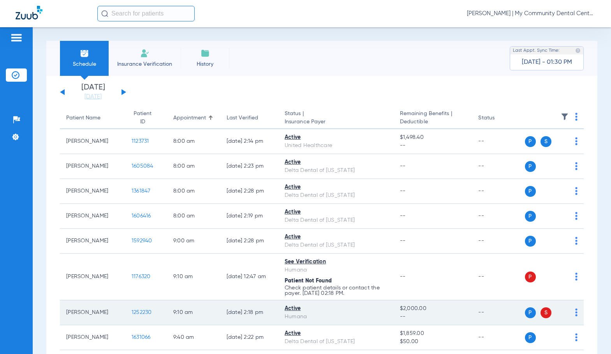
click at [132, 313] on span "1252230" at bounding box center [142, 312] width 20 height 5
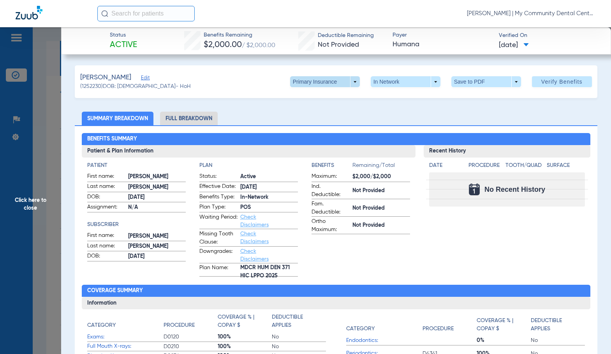
click at [299, 83] on span at bounding box center [325, 81] width 70 height 11
click at [297, 110] on span "Secondary Insurance" at bounding box center [316, 112] width 51 height 5
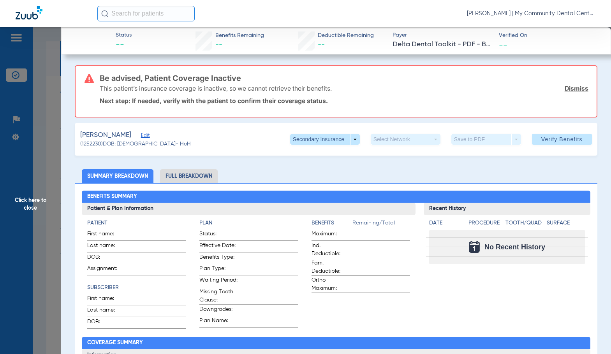
click at [195, 177] on li "Full Breakdown" at bounding box center [189, 176] width 58 height 14
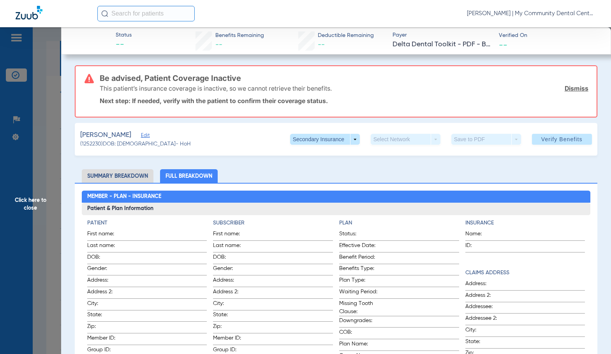
click at [273, 225] on h4 "Subscriber" at bounding box center [273, 223] width 120 height 8
click at [323, 141] on span at bounding box center [324, 139] width 19 height 19
click at [319, 153] on span "Primary Insurance" at bounding box center [316, 154] width 51 height 5
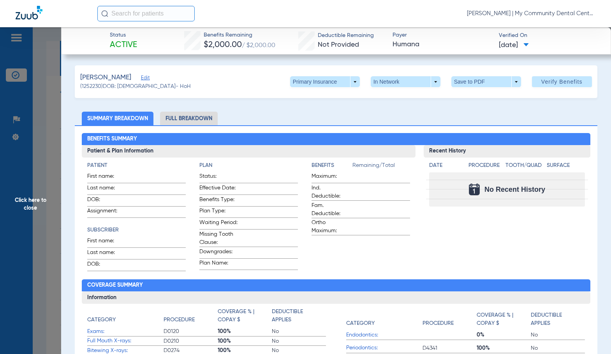
click at [189, 120] on li "Full Breakdown" at bounding box center [189, 119] width 58 height 14
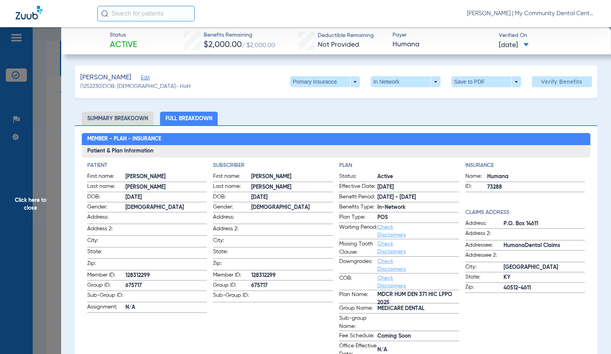
click at [264, 273] on span "128312299" at bounding box center [292, 276] width 82 height 8
copy span "128312299"
click at [27, 190] on span "Click here to close" at bounding box center [30, 204] width 61 height 354
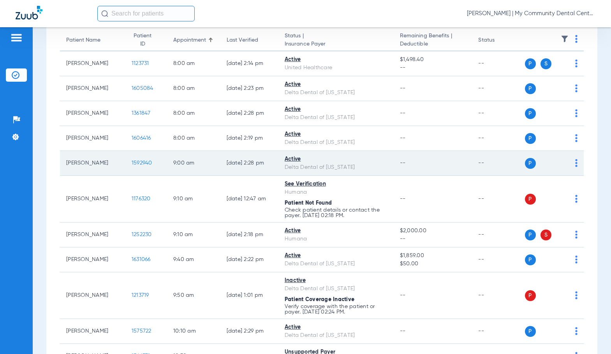
scroll to position [117, 0]
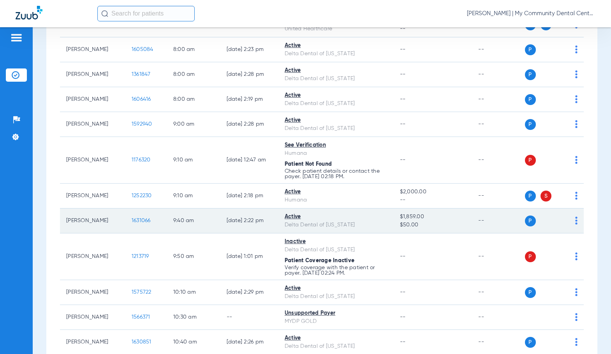
click at [134, 217] on td "1631066" at bounding box center [146, 221] width 42 height 25
click at [133, 221] on span "1631066" at bounding box center [141, 220] width 19 height 5
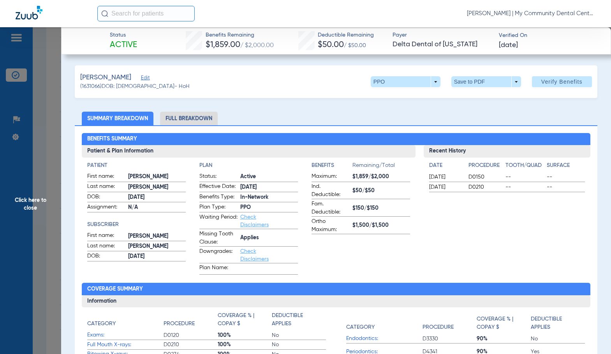
click at [294, 183] on span "[DATE]" at bounding box center [269, 187] width 58 height 8
click at [203, 118] on li "Full Breakdown" at bounding box center [189, 119] width 58 height 14
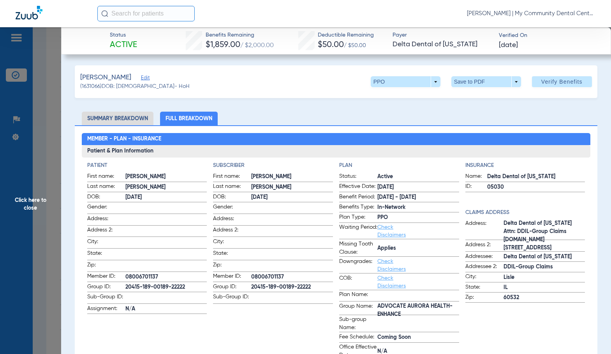
click at [268, 304] on app-subscriber-information "Subscriber First name: TABITHA Last name: BAXTER DOB: 09/26/1970 Gender: Addres…" at bounding box center [273, 261] width 120 height 199
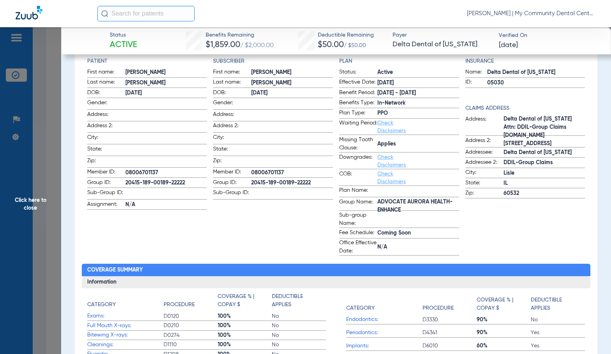
scroll to position [78, 0]
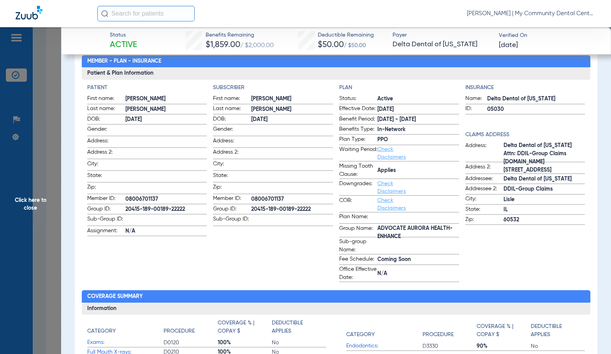
click at [42, 249] on span "Click here to close" at bounding box center [30, 204] width 61 height 354
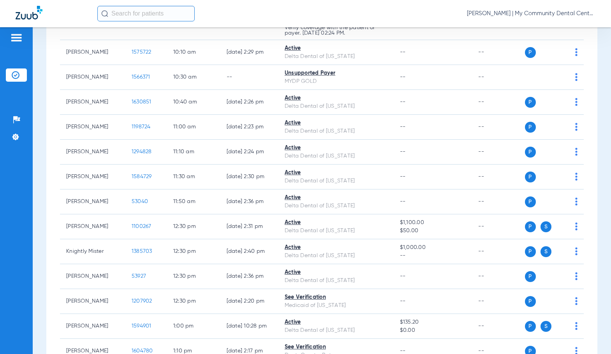
scroll to position [389, 0]
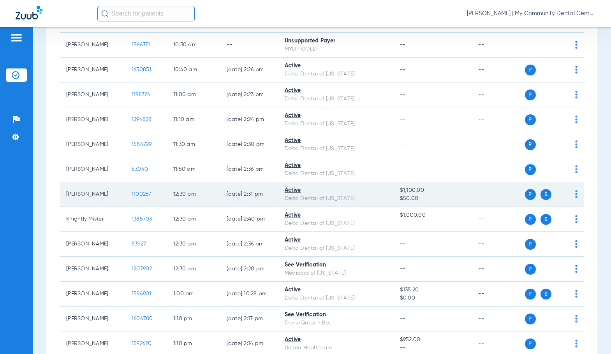
click at [132, 194] on span "1100267" at bounding box center [142, 194] width 20 height 5
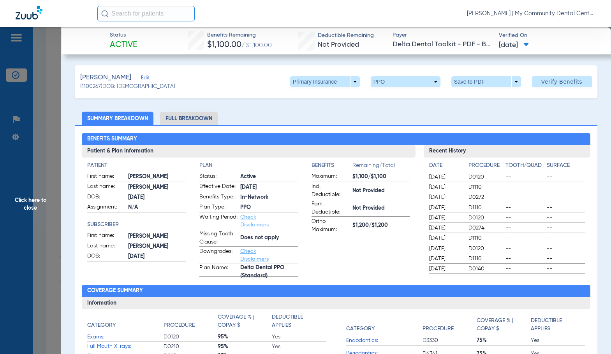
click at [193, 114] on li "Full Breakdown" at bounding box center [189, 119] width 58 height 14
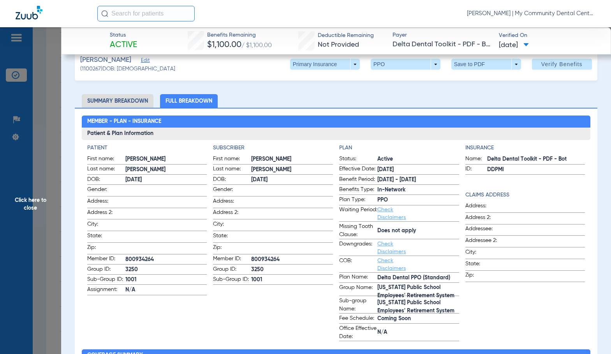
scroll to position [0, 0]
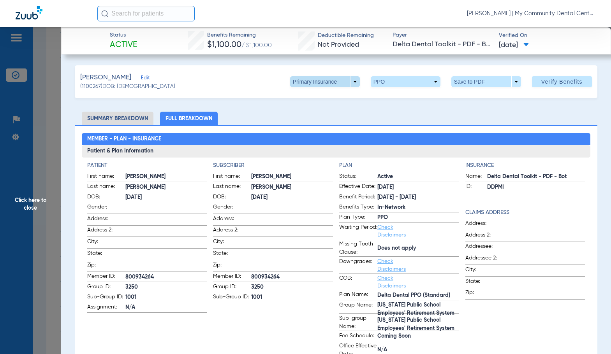
click at [301, 81] on span at bounding box center [325, 81] width 70 height 11
drag, startPoint x: 310, startPoint y: 110, endPoint x: 597, endPoint y: 148, distance: 290.3
click at [309, 110] on span "Secondary Insurance" at bounding box center [316, 112] width 51 height 5
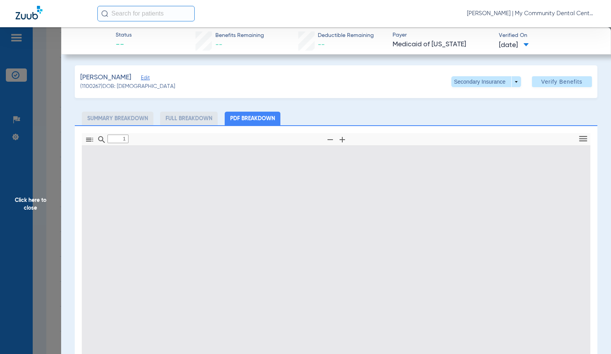
type input "0"
select select "page-width"
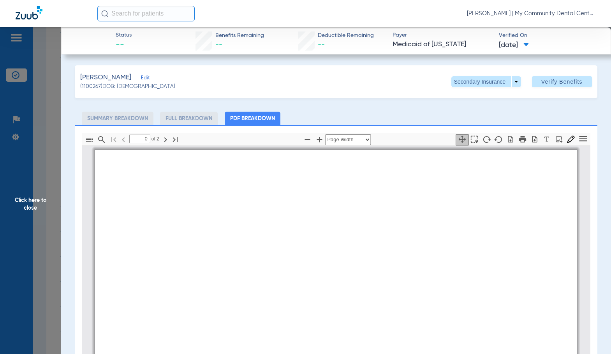
type input "1"
click at [40, 185] on span "Click here to close" at bounding box center [30, 204] width 61 height 354
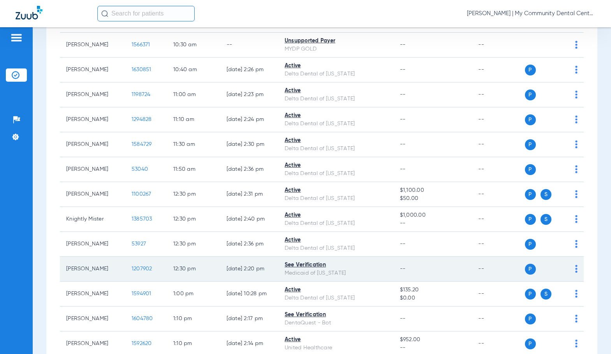
click at [134, 270] on span "1207902" at bounding box center [142, 268] width 21 height 5
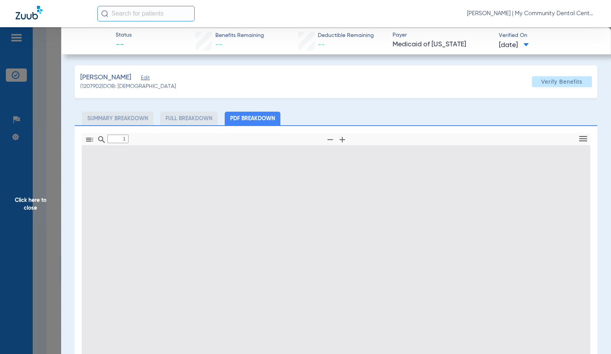
type input "0"
select select "page-width"
type input "1"
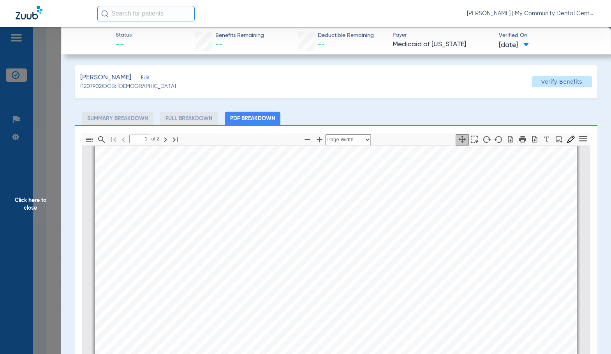
scroll to position [160, 0]
click at [33, 200] on span "Click here to close" at bounding box center [30, 204] width 61 height 354
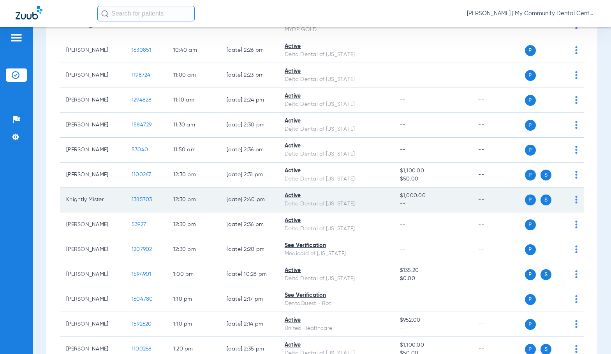
scroll to position [428, 0]
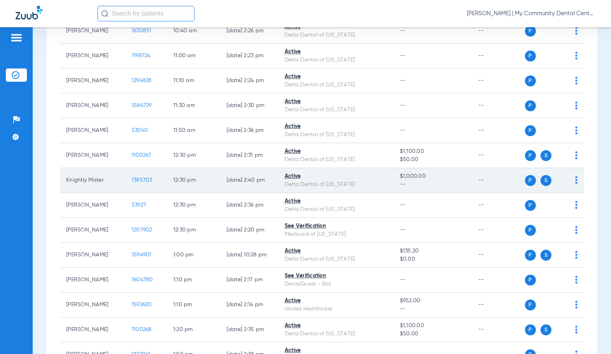
click at [136, 181] on span "1385703" at bounding box center [142, 180] width 21 height 5
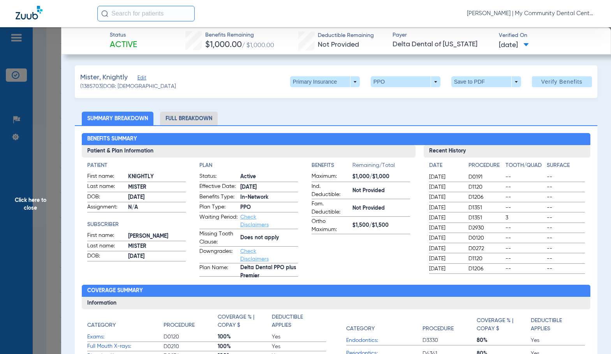
click at [165, 118] on li "Full Breakdown" at bounding box center [189, 119] width 58 height 14
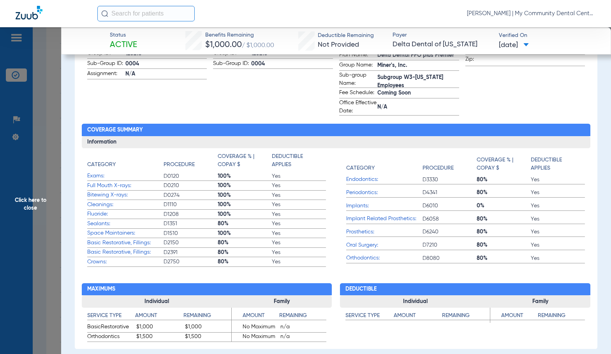
scroll to position [0, 0]
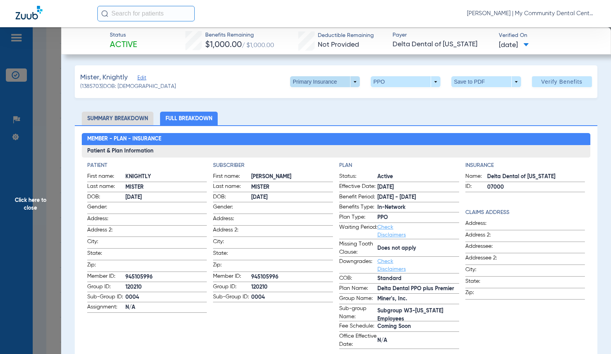
click at [300, 84] on span at bounding box center [325, 81] width 70 height 11
click at [318, 115] on span "Secondary Insurance" at bounding box center [316, 112] width 51 height 5
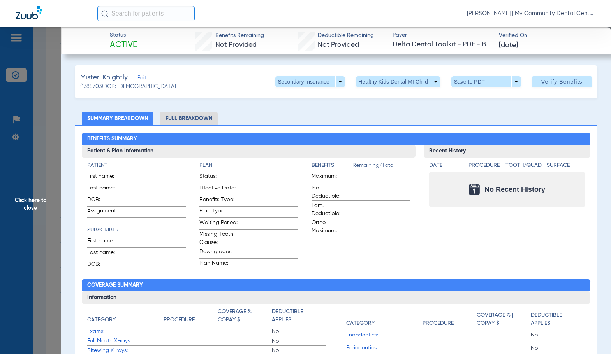
drag, startPoint x: 190, startPoint y: 119, endPoint x: 600, endPoint y: 182, distance: 414.8
click at [191, 119] on li "Full Breakdown" at bounding box center [189, 119] width 58 height 14
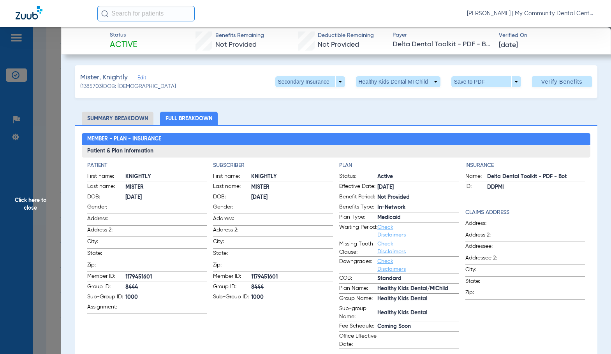
drag, startPoint x: 17, startPoint y: 194, endPoint x: 600, endPoint y: 215, distance: 584.0
click at [17, 194] on span "Click here to close" at bounding box center [30, 204] width 61 height 354
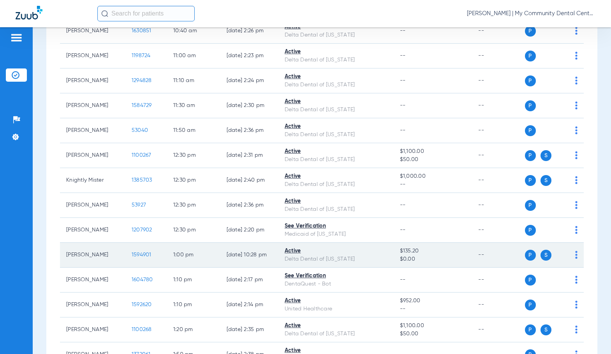
click at [135, 259] on td "1594901" at bounding box center [146, 255] width 42 height 25
click at [132, 256] on span "1594901" at bounding box center [142, 254] width 20 height 5
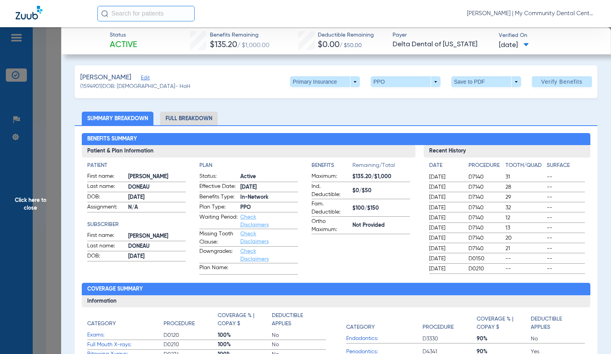
click at [205, 121] on li "Full Breakdown" at bounding box center [189, 119] width 58 height 14
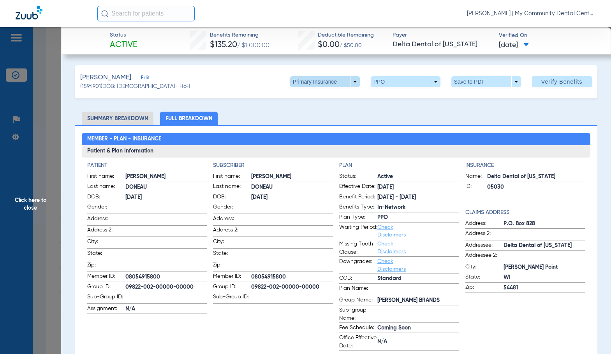
click at [315, 82] on span at bounding box center [324, 81] width 19 height 19
click at [317, 113] on span "Secondary Insurance" at bounding box center [316, 112] width 51 height 5
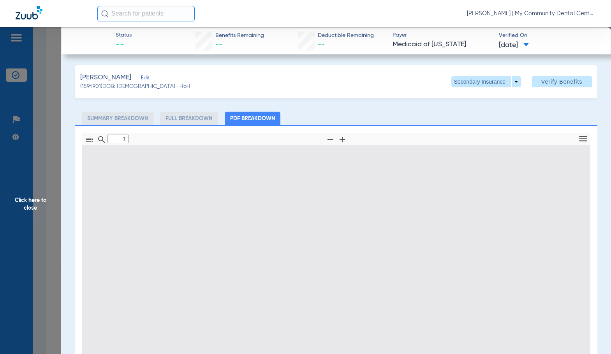
type input "0"
select select "page-width"
type input "1"
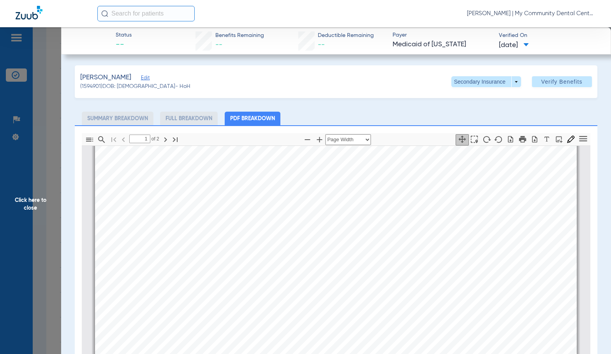
scroll to position [160, 0]
click at [52, 183] on span "Click here to close" at bounding box center [30, 204] width 61 height 354
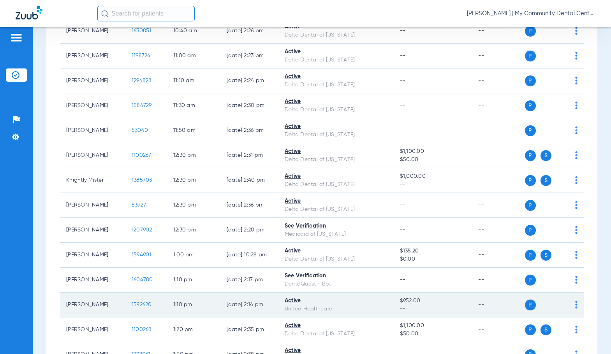
click at [135, 303] on span "1592620" at bounding box center [142, 304] width 20 height 5
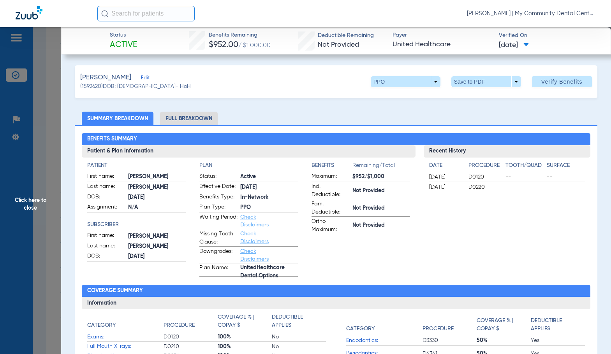
click at [172, 125] on li "Full Breakdown" at bounding box center [189, 119] width 58 height 14
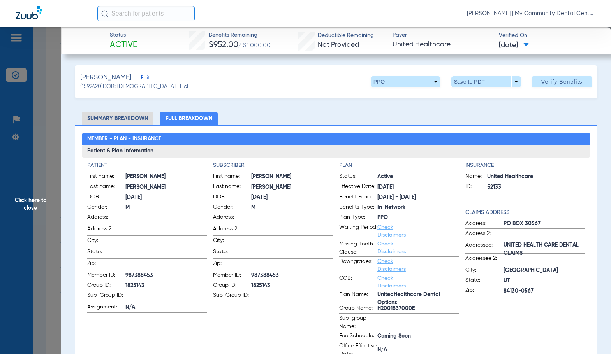
click at [168, 220] on span at bounding box center [166, 217] width 82 height 8
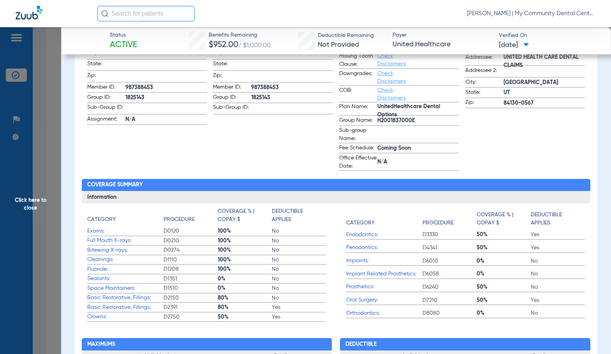
scroll to position [273, 0]
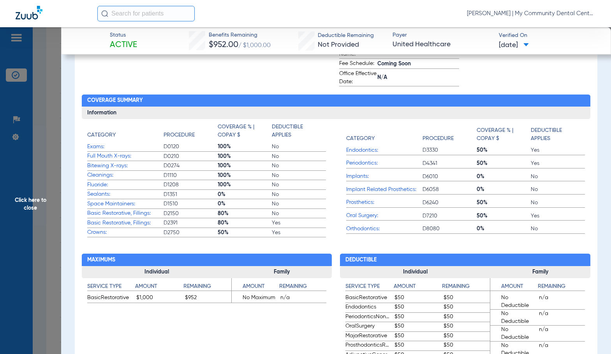
drag, startPoint x: 38, startPoint y: 199, endPoint x: 177, endPoint y: 218, distance: 140.3
click at [39, 199] on span "Click here to close" at bounding box center [30, 204] width 61 height 354
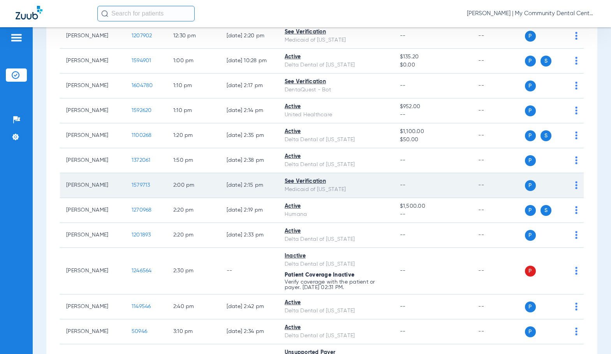
scroll to position [623, 0]
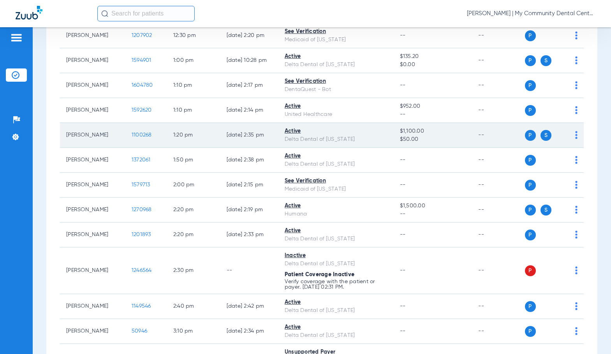
click at [132, 136] on span "1100268" at bounding box center [142, 134] width 20 height 5
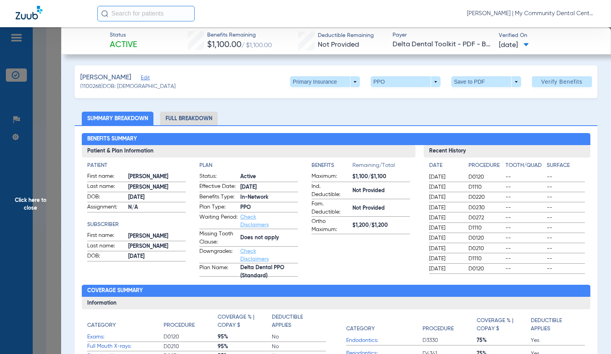
click at [198, 122] on li "Full Breakdown" at bounding box center [189, 119] width 58 height 14
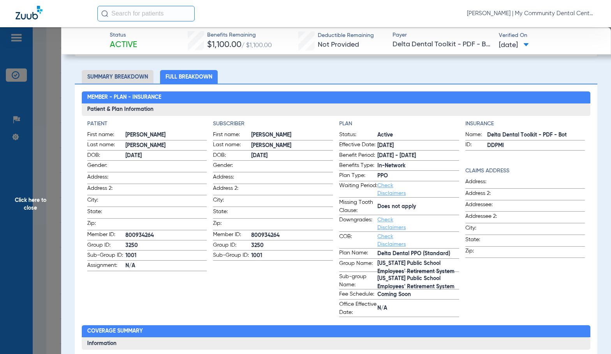
scroll to position [0, 0]
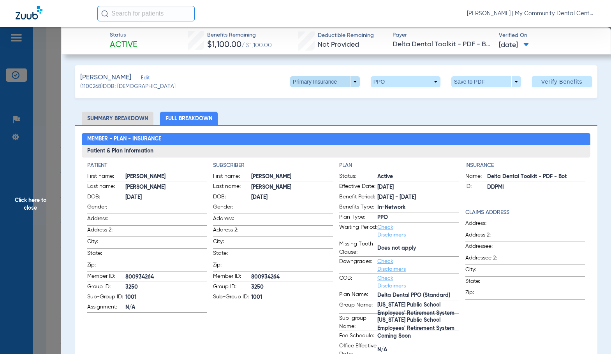
click at [331, 82] on span at bounding box center [325, 81] width 70 height 11
drag, startPoint x: 343, startPoint y: 111, endPoint x: 420, endPoint y: 106, distance: 77.2
click at [342, 111] on button "Secondary Insurance" at bounding box center [317, 113] width 64 height 16
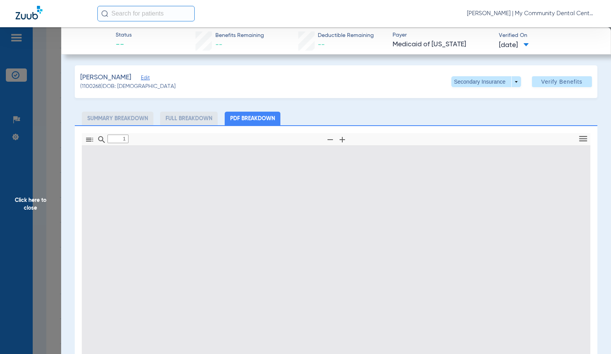
type input "0"
select select "page-width"
type input "1"
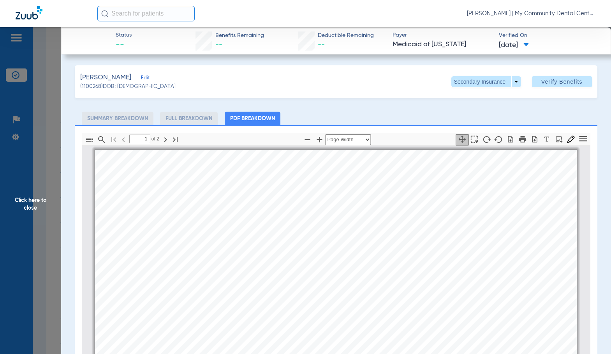
scroll to position [4, 0]
select select "page-width"
drag, startPoint x: 51, startPoint y: 219, endPoint x: 598, endPoint y: 187, distance: 548.0
click at [57, 216] on span "Click here to close" at bounding box center [30, 204] width 61 height 354
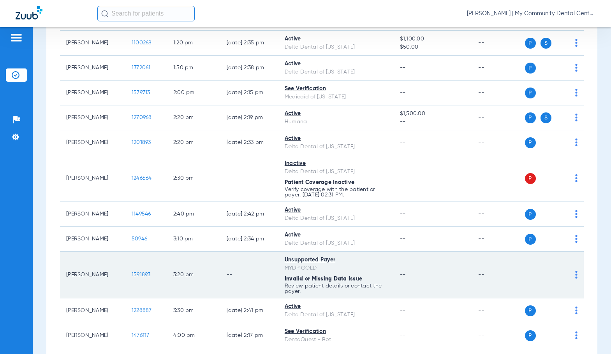
scroll to position [740, 0]
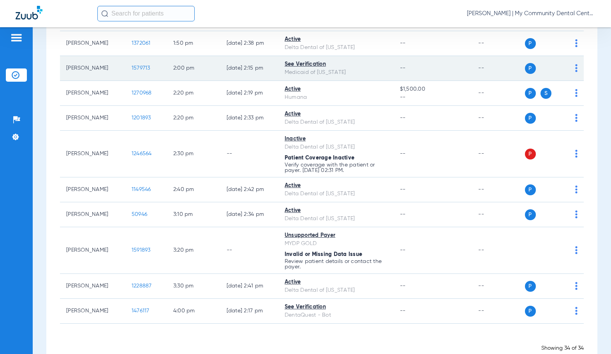
click at [134, 67] on span "1579713" at bounding box center [141, 67] width 19 height 5
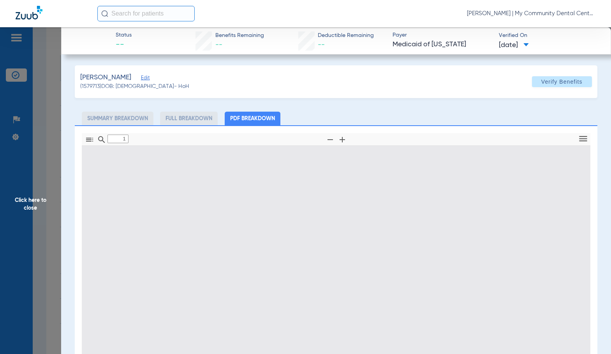
type input "0"
select select "page-width"
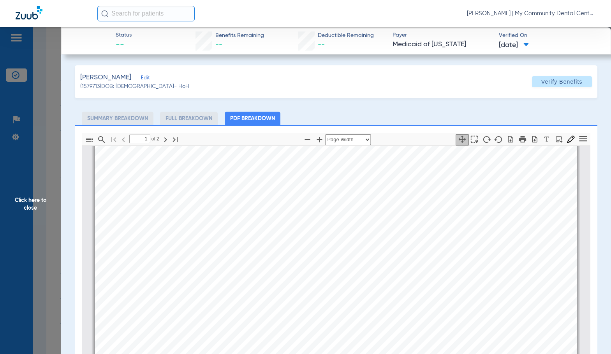
scroll to position [276, 0]
type input "2"
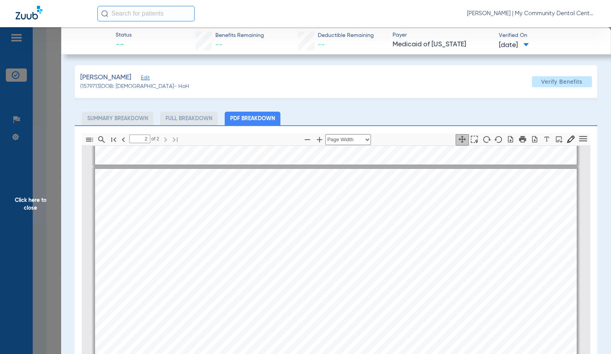
drag, startPoint x: 53, startPoint y: 204, endPoint x: 590, endPoint y: 195, distance: 537.0
click at [53, 204] on span "Click here to close" at bounding box center [30, 204] width 61 height 354
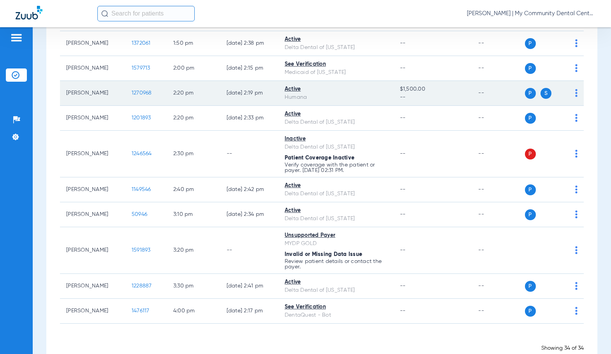
click at [132, 94] on span "1270968" at bounding box center [142, 92] width 20 height 5
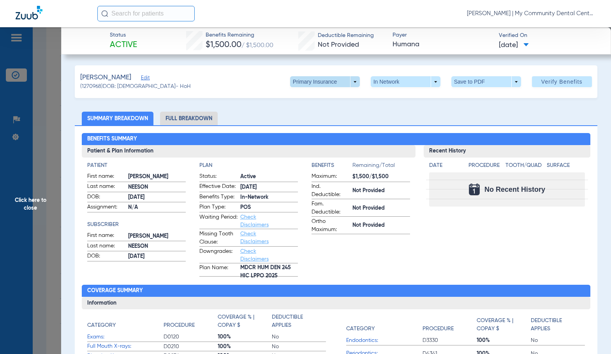
click at [315, 82] on span at bounding box center [324, 81] width 19 height 19
click at [309, 109] on button "Secondary Insurance" at bounding box center [317, 113] width 64 height 16
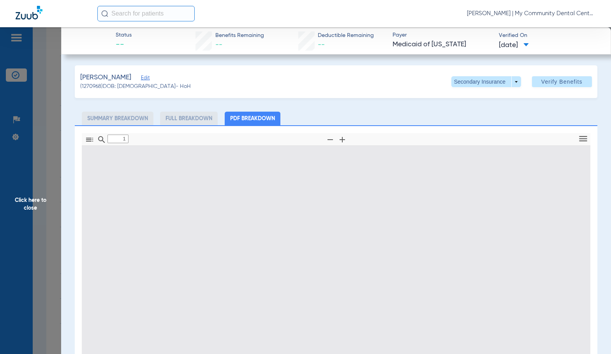
type input "0"
select select "page-width"
type input "1"
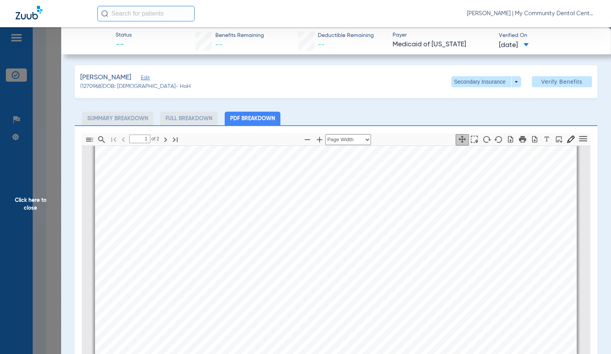
scroll to position [199, 0]
click at [31, 196] on span "Click here to close" at bounding box center [30, 204] width 61 height 354
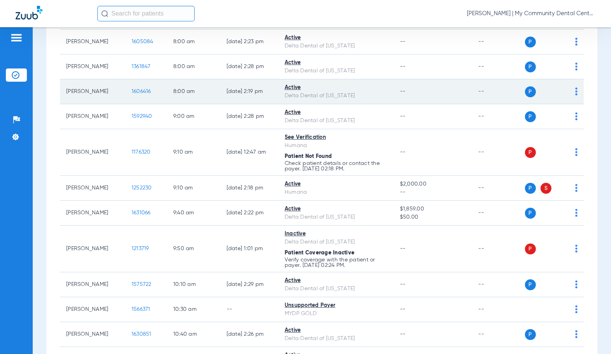
scroll to position [0, 0]
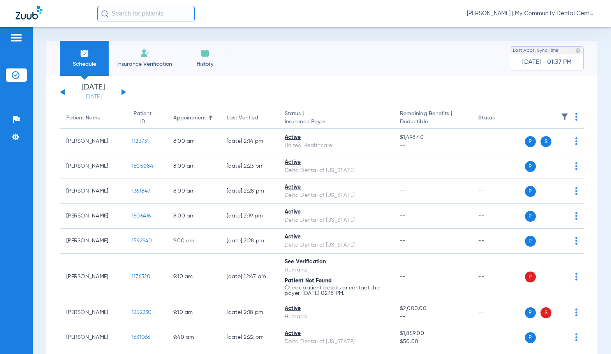
click at [91, 94] on link "[DATE]" at bounding box center [93, 97] width 47 height 8
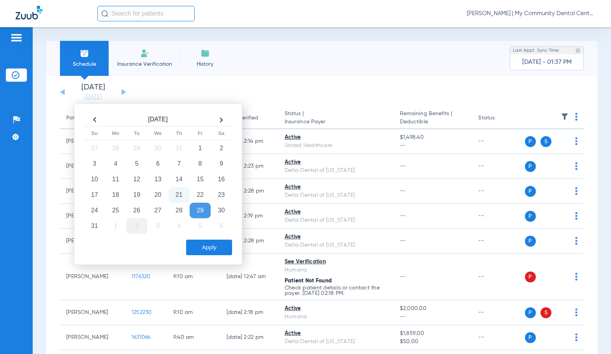
click at [137, 232] on td "2" at bounding box center [136, 226] width 21 height 16
drag, startPoint x: 209, startPoint y: 249, endPoint x: 370, endPoint y: 204, distance: 166.8
click at [210, 249] on button "Apply" at bounding box center [209, 248] width 46 height 16
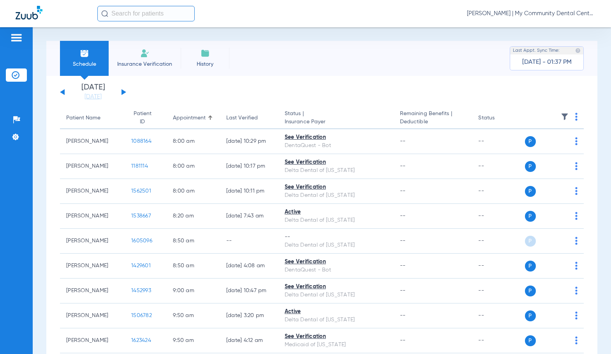
click at [575, 119] on img at bounding box center [576, 117] width 2 height 8
click at [552, 150] on button "Verify All" at bounding box center [540, 148] width 61 height 16
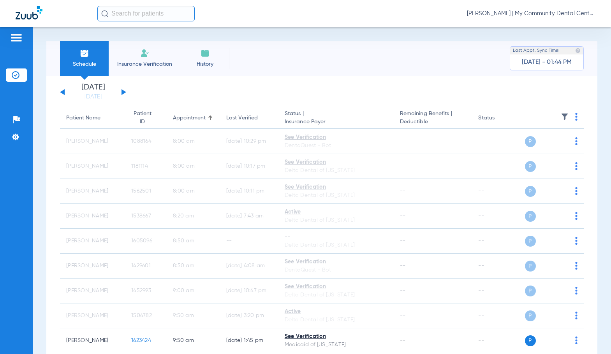
drag, startPoint x: 556, startPoint y: 11, endPoint x: 538, endPoint y: 25, distance: 22.0
click at [554, 11] on span "[PERSON_NAME] | My Community Dental Centers" at bounding box center [531, 14] width 128 height 8
click at [550, 40] on span "Log out" at bounding box center [566, 42] width 44 height 5
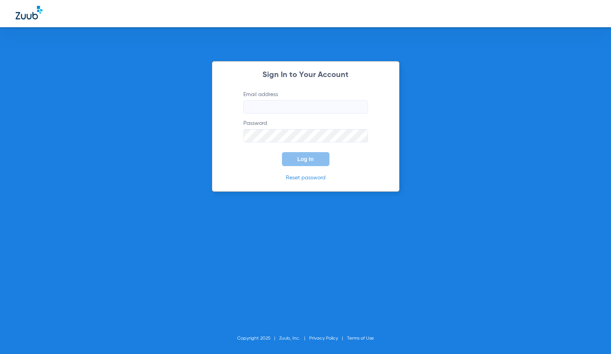
type input "[EMAIL_ADDRESS][DOMAIN_NAME]"
click at [318, 158] on button "Log In" at bounding box center [306, 159] width 48 height 14
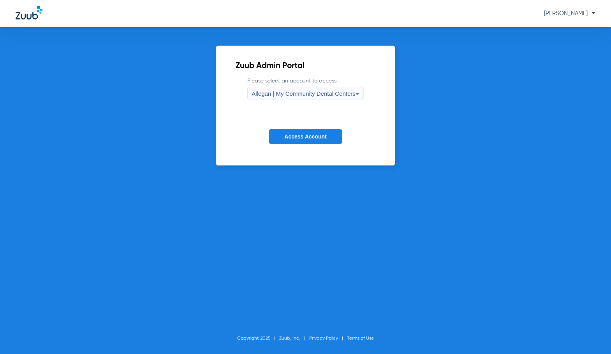
click at [298, 87] on div "Allegan | My Community Dental Centers" at bounding box center [304, 93] width 104 height 13
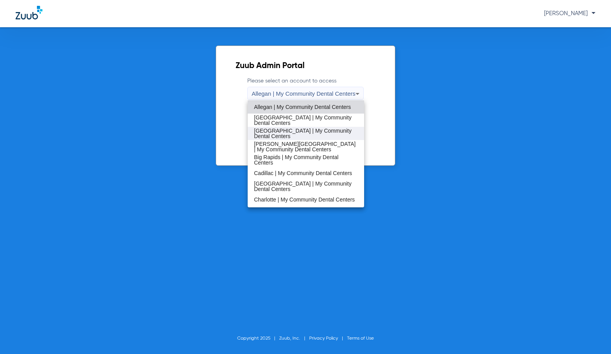
click at [294, 132] on span "[GEOGRAPHIC_DATA] | My Community Dental Centers" at bounding box center [306, 133] width 104 height 11
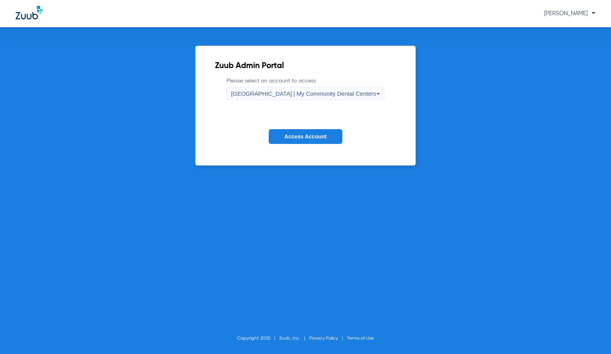
click at [300, 139] on span "Access Account" at bounding box center [305, 137] width 42 height 6
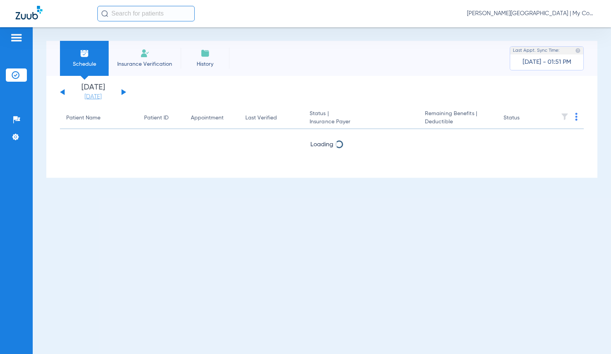
click at [92, 97] on link "[DATE]" at bounding box center [93, 97] width 47 height 8
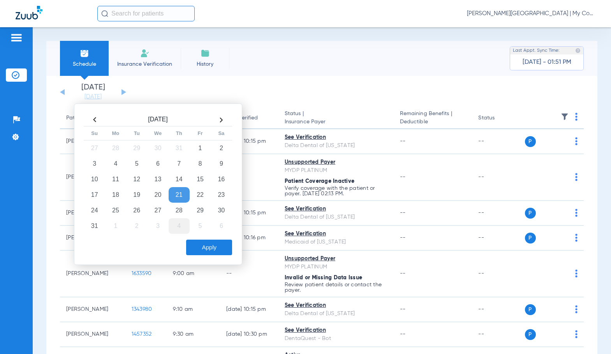
click at [158, 212] on td "27" at bounding box center [157, 211] width 21 height 16
click at [203, 245] on button "Apply" at bounding box center [209, 248] width 46 height 16
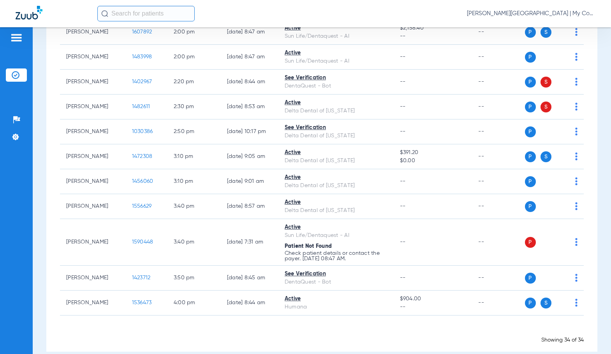
scroll to position [694, 0]
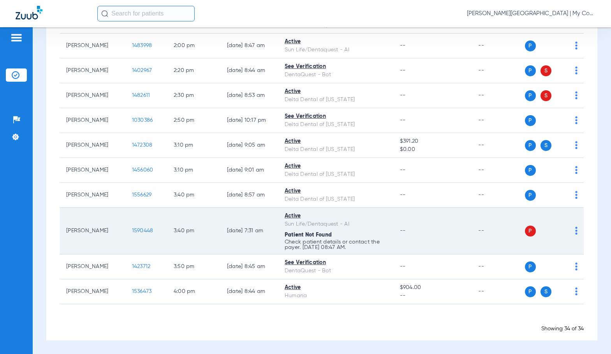
click at [575, 232] on img at bounding box center [576, 231] width 2 height 8
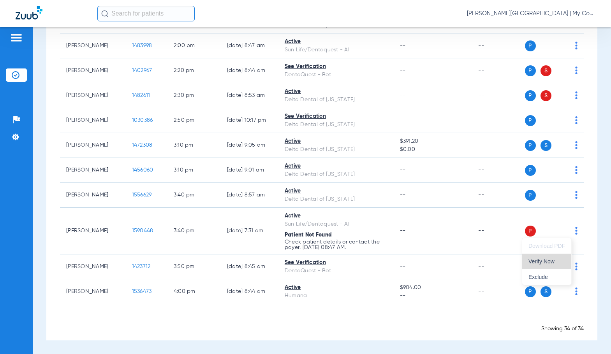
click at [545, 264] on span "Verify Now" at bounding box center [546, 261] width 37 height 5
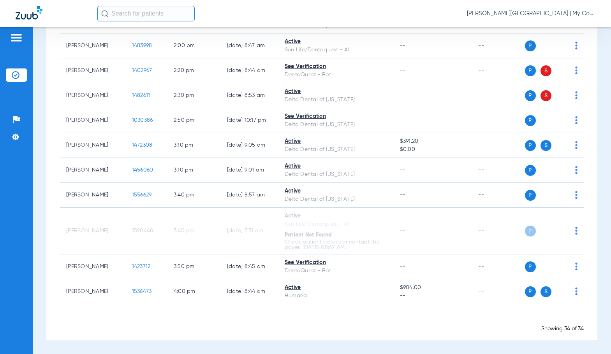
click at [531, 12] on span "Sadie Gibbs - Bay City | My Community Dental Centers" at bounding box center [531, 14] width 128 height 8
click at [553, 29] on span "Account Selection" at bounding box center [566, 27] width 44 height 5
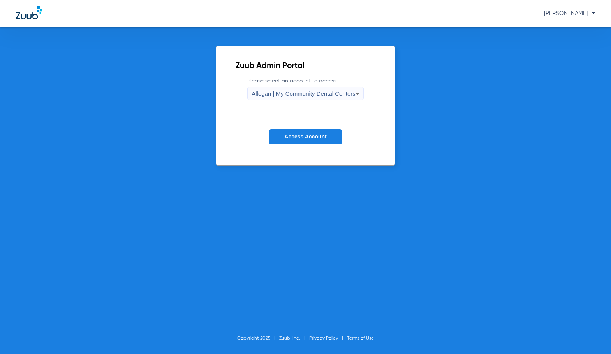
click at [324, 98] on div "Allegan | My Community Dental Centers" at bounding box center [304, 93] width 104 height 13
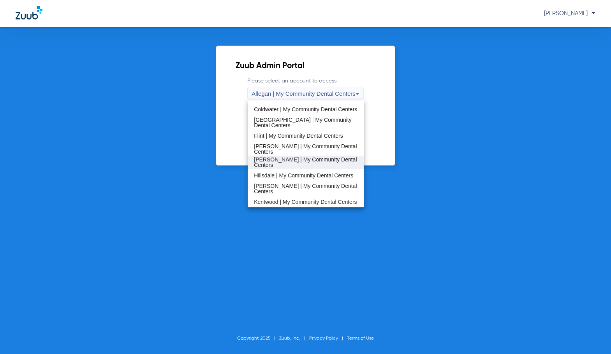
scroll to position [117, 0]
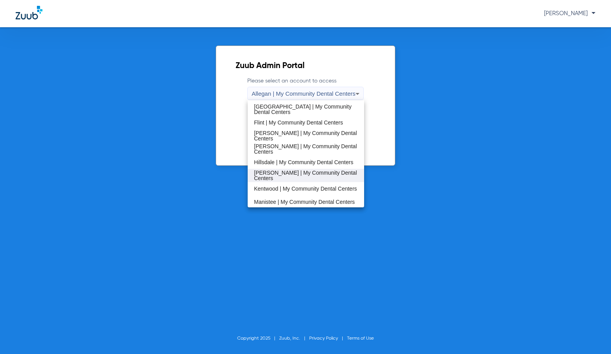
click at [290, 178] on span "Howell | My Community Dental Centers" at bounding box center [306, 175] width 104 height 11
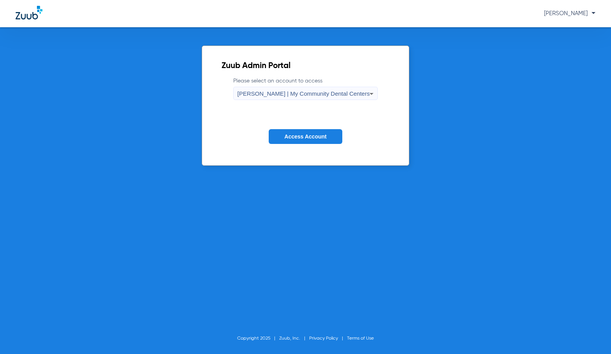
click at [306, 135] on span "Access Account" at bounding box center [305, 137] width 42 height 6
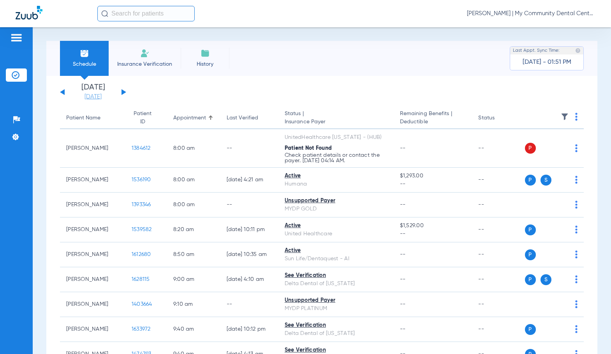
click at [103, 99] on link "[DATE]" at bounding box center [93, 97] width 47 height 8
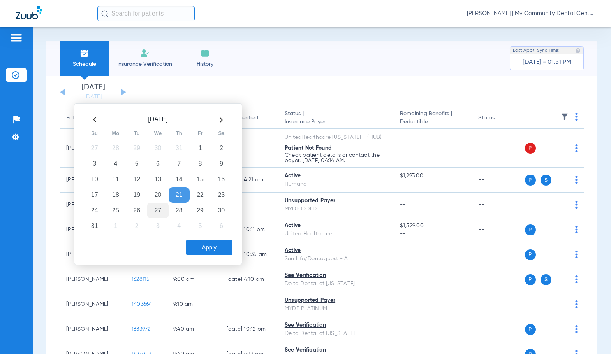
click at [161, 216] on td "27" at bounding box center [157, 211] width 21 height 16
click at [207, 250] on button "Apply" at bounding box center [209, 248] width 46 height 16
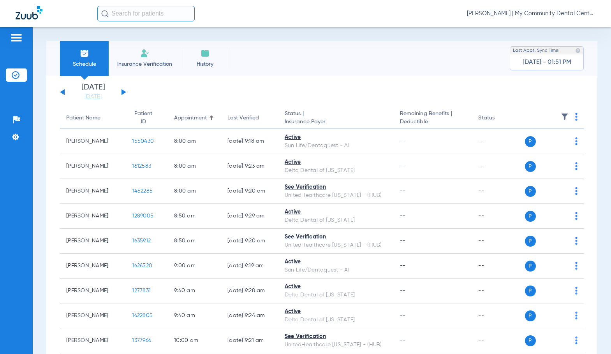
click at [87, 99] on link "[DATE]" at bounding box center [93, 97] width 47 height 8
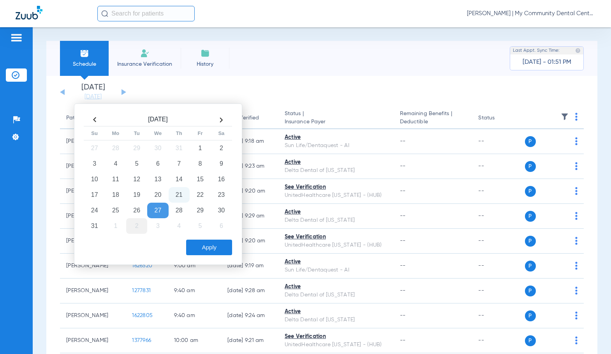
click at [137, 222] on td "2" at bounding box center [136, 226] width 21 height 16
click at [190, 252] on button "Apply" at bounding box center [209, 248] width 46 height 16
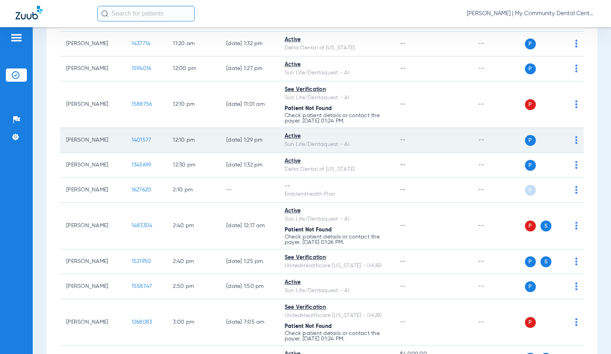
scroll to position [428, 0]
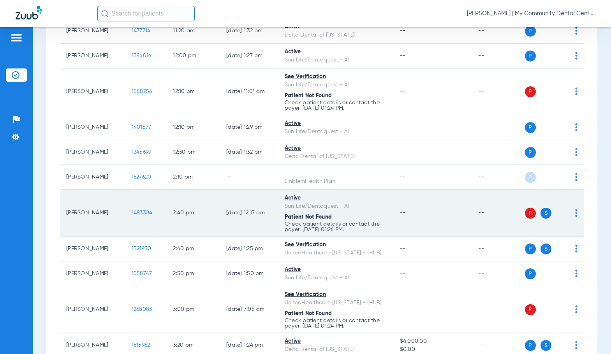
click at [575, 215] on img at bounding box center [576, 213] width 2 height 8
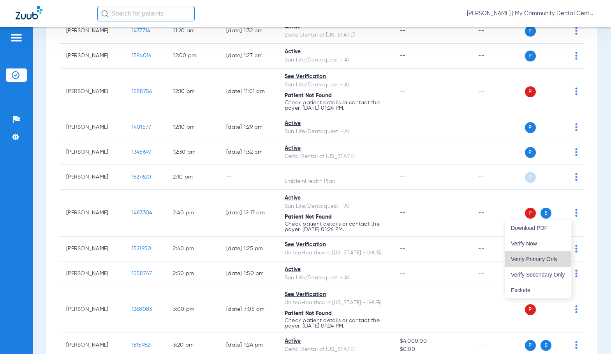
click at [558, 254] on button "Verify Primary Only" at bounding box center [538, 260] width 67 height 16
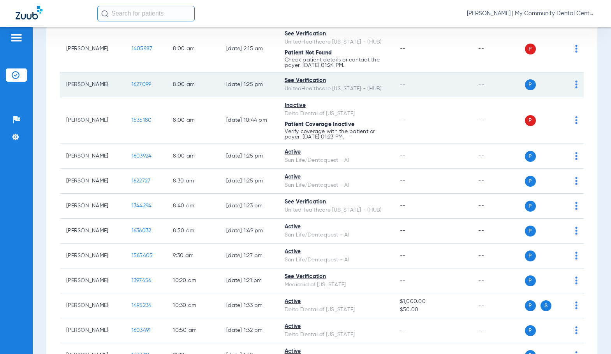
scroll to position [0, 0]
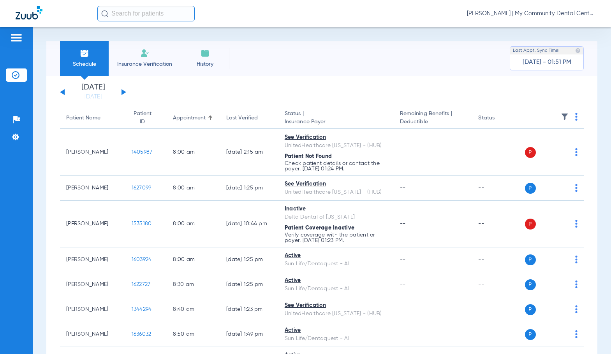
click at [529, 4] on div "Sadie Gibbs - Howell | My Community Dental Centers" at bounding box center [305, 13] width 611 height 27
click at [520, 15] on span "Sadie Gibbs - Howell | My Community Dental Centers" at bounding box center [531, 14] width 128 height 8
click at [543, 30] on button "Account Selection" at bounding box center [566, 28] width 56 height 16
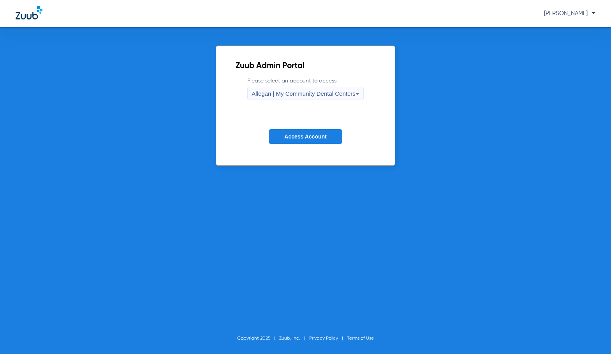
click at [313, 96] on span "Allegan | My Community Dental Centers" at bounding box center [304, 93] width 104 height 7
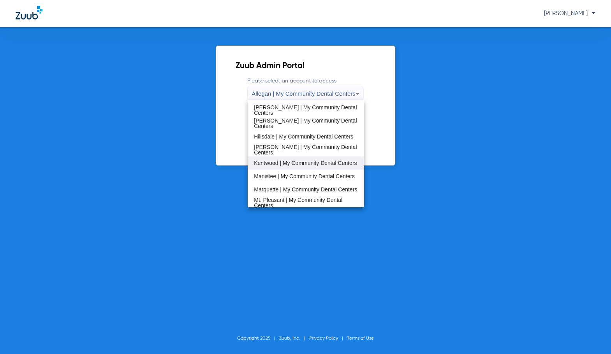
scroll to position [156, 0]
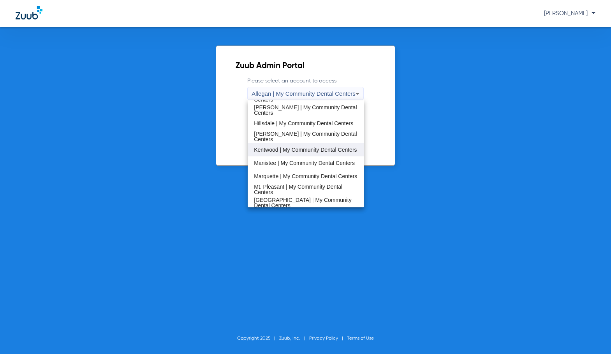
click at [301, 150] on span "Kentwood | My Community Dental Centers" at bounding box center [305, 149] width 103 height 5
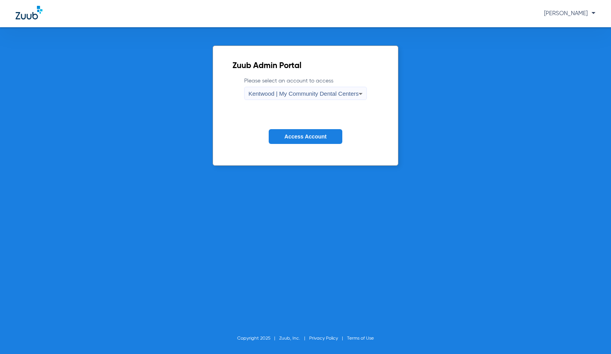
drag, startPoint x: 305, startPoint y: 137, endPoint x: 586, endPoint y: 142, distance: 280.8
click at [308, 137] on span "Access Account" at bounding box center [305, 137] width 42 height 6
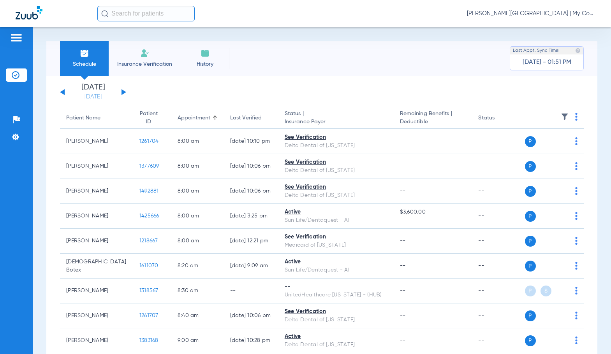
click at [95, 97] on link "[DATE]" at bounding box center [93, 97] width 47 height 8
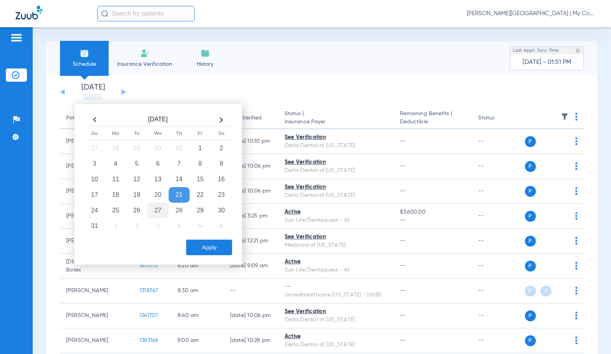
click at [157, 210] on td "27" at bounding box center [157, 211] width 21 height 16
click at [217, 250] on button "Apply" at bounding box center [209, 248] width 46 height 16
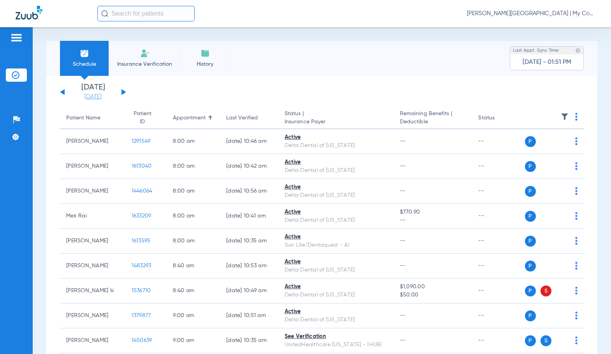
click at [99, 98] on link "[DATE]" at bounding box center [93, 97] width 47 height 8
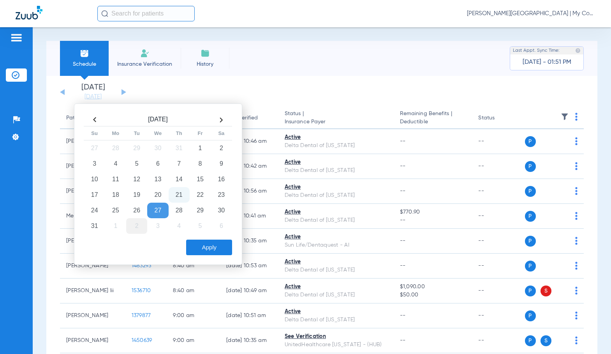
click at [139, 229] on td "2" at bounding box center [136, 226] width 21 height 16
click at [194, 246] on button "Apply" at bounding box center [209, 248] width 46 height 16
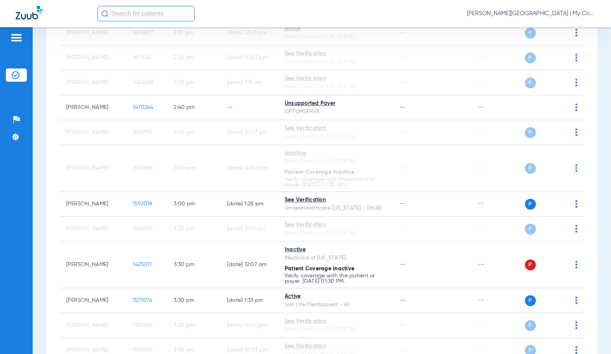
scroll to position [1196, 0]
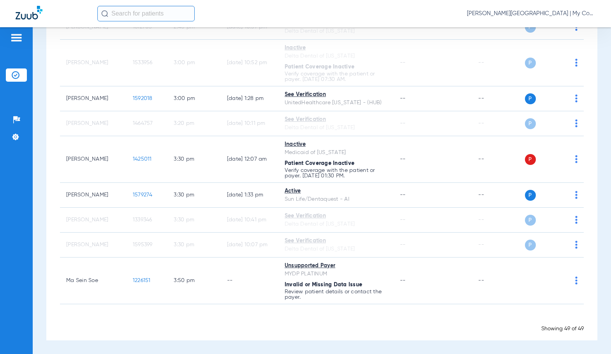
click at [553, 7] on div "Sadie Gibbs - Kentwood | My Community Dental Centers" at bounding box center [346, 14] width 498 height 16
click at [547, 17] on span "Sadie Gibbs - Kentwood | My Community Dental Centers" at bounding box center [531, 14] width 128 height 8
click at [557, 21] on button "Account Selection" at bounding box center [566, 28] width 56 height 16
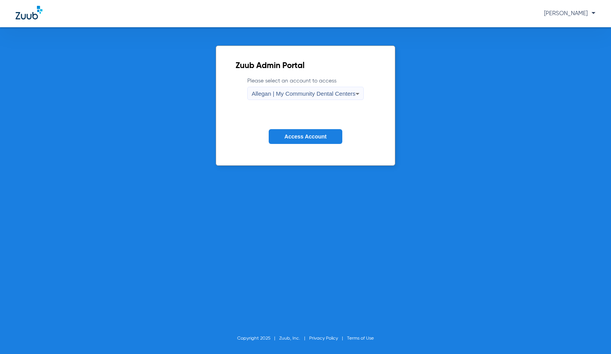
click at [326, 89] on div "Allegan | My Community Dental Centers" at bounding box center [304, 93] width 104 height 13
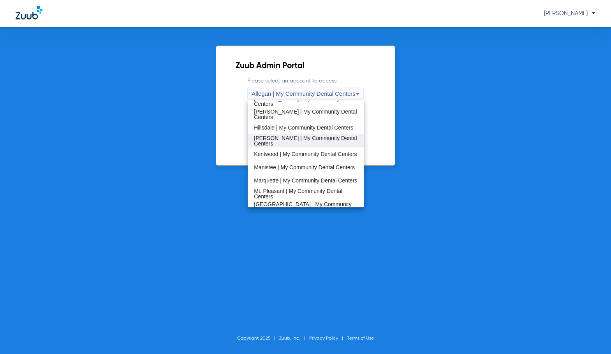
scroll to position [156, 0]
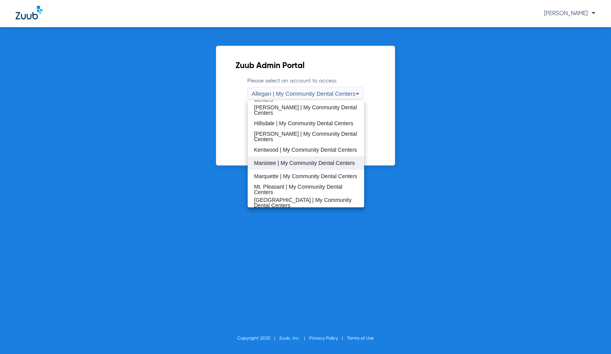
click at [282, 165] on span "Manistee | My Community Dental Centers" at bounding box center [304, 162] width 101 height 5
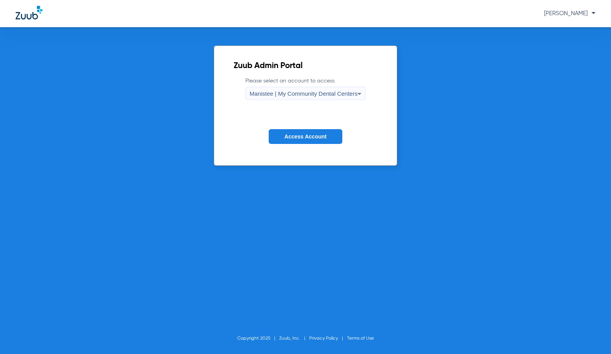
click at [295, 141] on button "Access Account" at bounding box center [305, 136] width 73 height 15
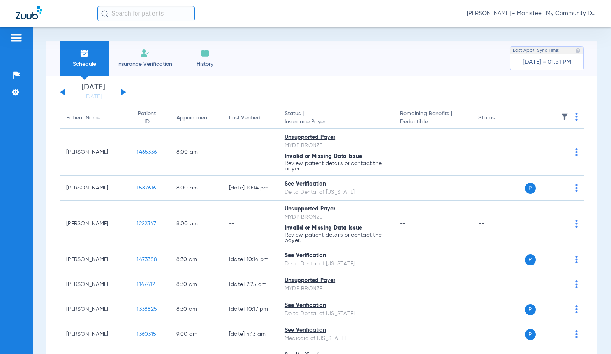
drag, startPoint x: 95, startPoint y: 98, endPoint x: 111, endPoint y: 135, distance: 40.3
click at [95, 98] on link "[DATE]" at bounding box center [93, 97] width 47 height 8
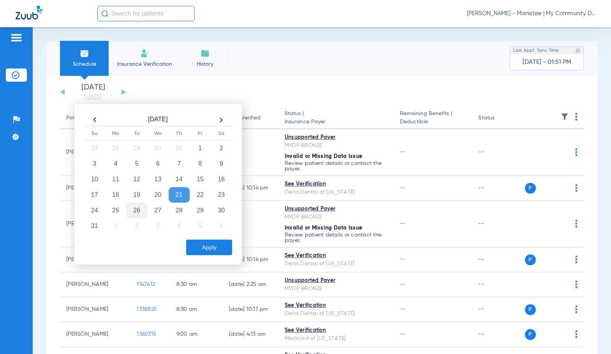
click at [133, 213] on td "26" at bounding box center [136, 211] width 21 height 16
click at [202, 254] on button "Apply" at bounding box center [209, 248] width 46 height 16
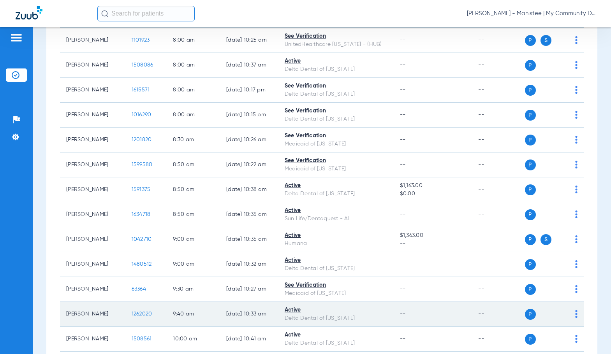
scroll to position [39, 0]
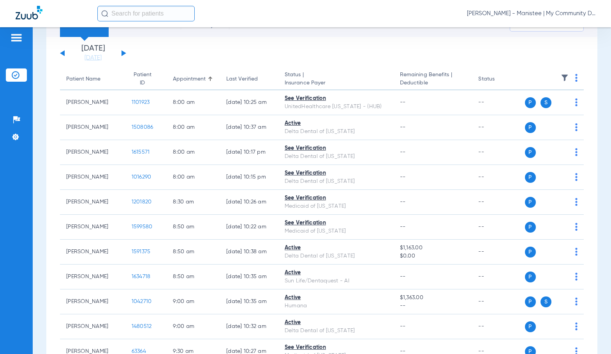
drag, startPoint x: 103, startPoint y: 61, endPoint x: 104, endPoint y: 65, distance: 4.2
click at [103, 61] on link "[DATE]" at bounding box center [93, 58] width 47 height 8
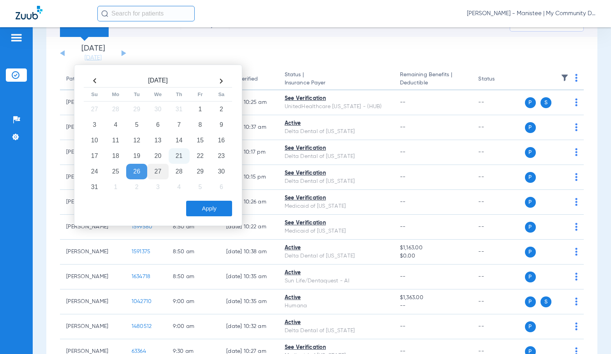
click at [157, 172] on td "27" at bounding box center [157, 172] width 21 height 16
click at [213, 209] on button "Apply" at bounding box center [209, 209] width 46 height 16
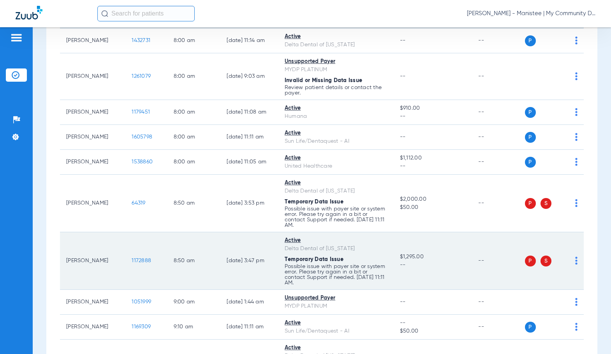
scroll to position [156, 0]
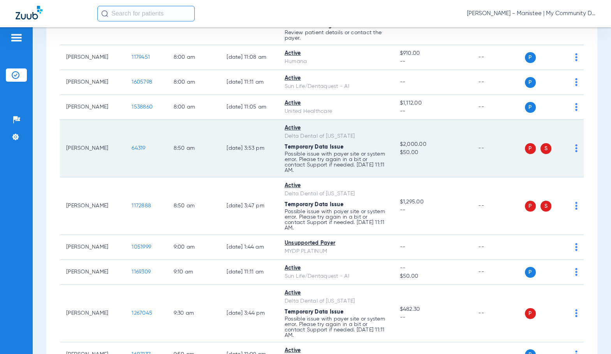
click at [575, 147] on img at bounding box center [576, 148] width 2 height 8
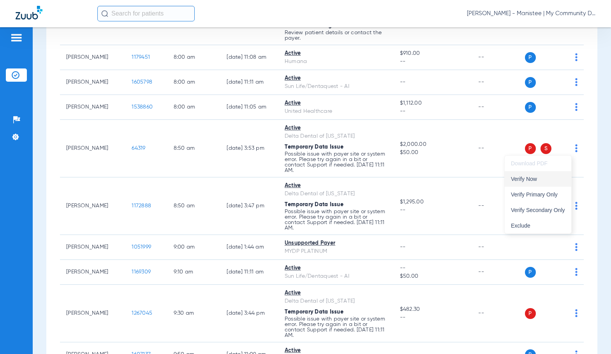
click at [540, 182] on button "Verify Now" at bounding box center [538, 179] width 67 height 16
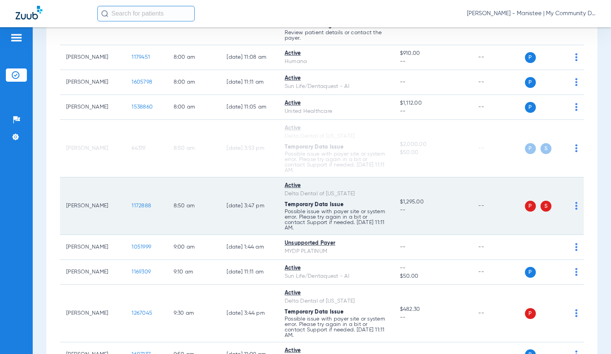
click at [575, 208] on img at bounding box center [576, 206] width 2 height 8
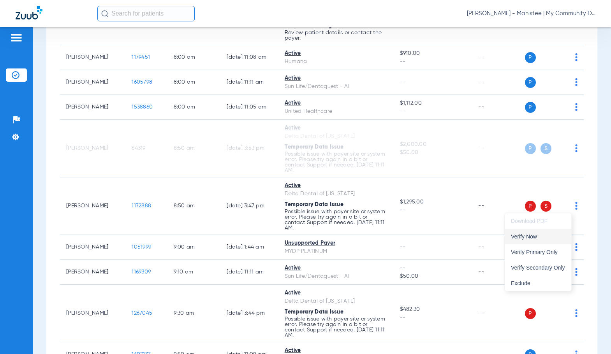
click at [540, 238] on span "Verify Now" at bounding box center [538, 236] width 54 height 5
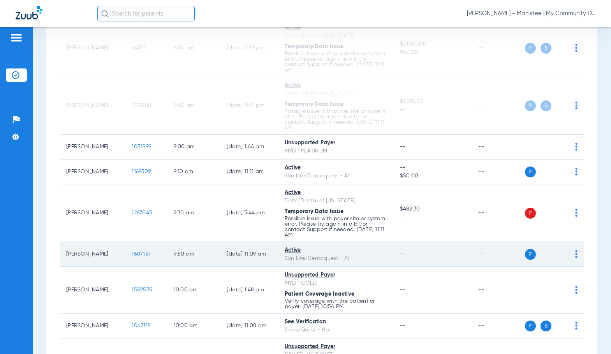
scroll to position [273, 0]
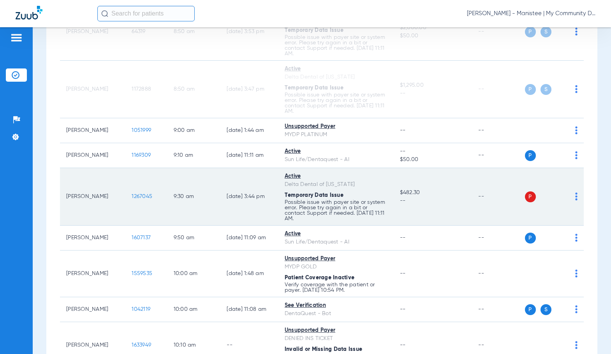
click at [575, 198] on img at bounding box center [576, 197] width 2 height 8
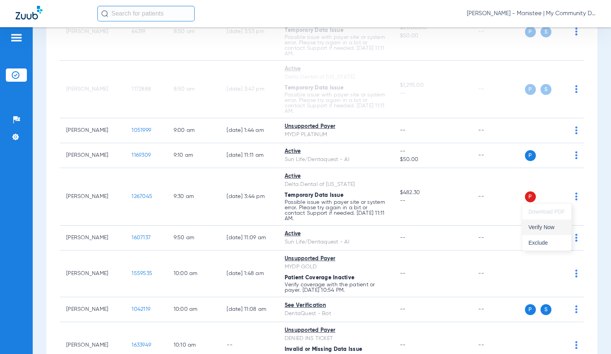
click at [547, 227] on span "Verify Now" at bounding box center [546, 227] width 37 height 5
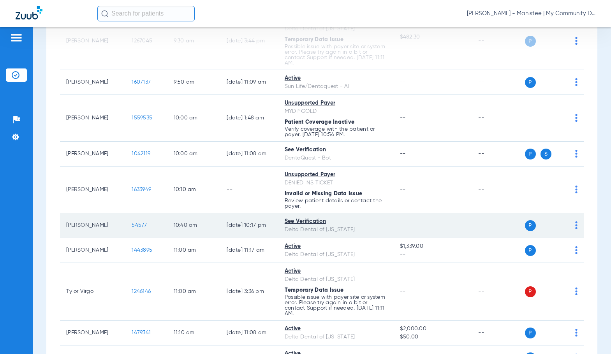
scroll to position [467, 0]
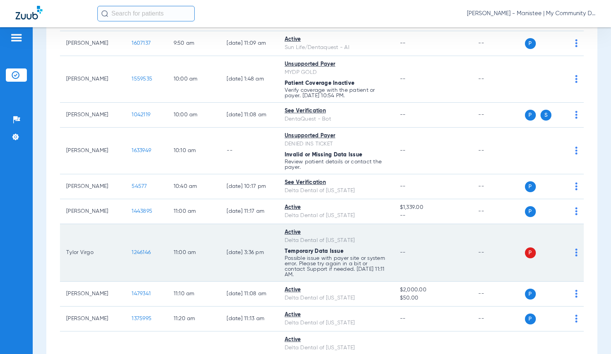
click at [575, 254] on img at bounding box center [576, 253] width 2 height 8
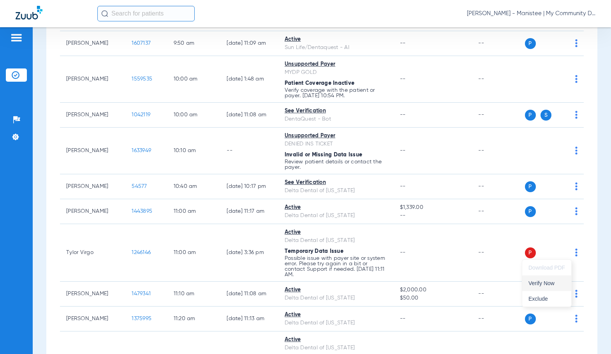
click at [549, 279] on button "Verify Now" at bounding box center [546, 284] width 49 height 16
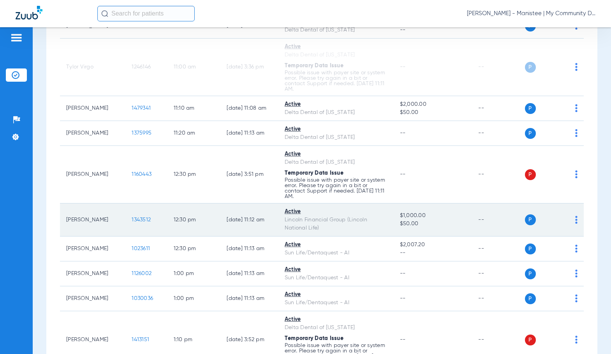
scroll to position [662, 0]
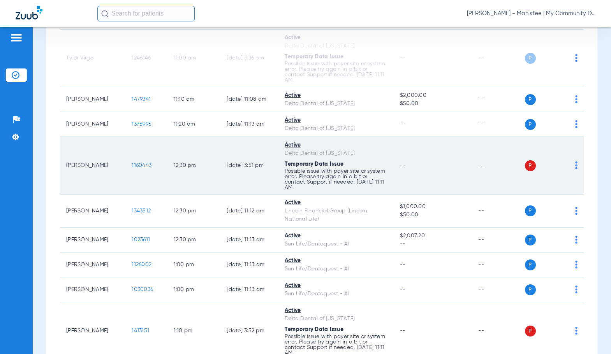
click at [575, 168] on span at bounding box center [576, 167] width 2 height 5
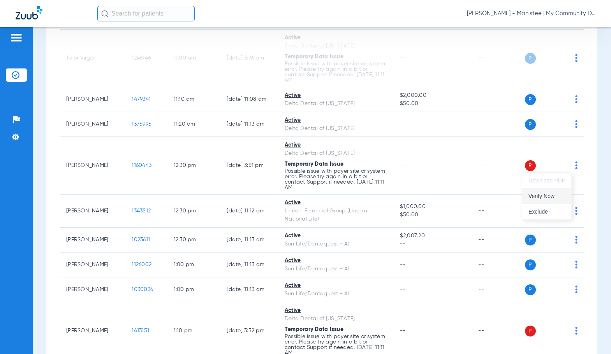
click at [549, 197] on span "Verify Now" at bounding box center [546, 196] width 37 height 5
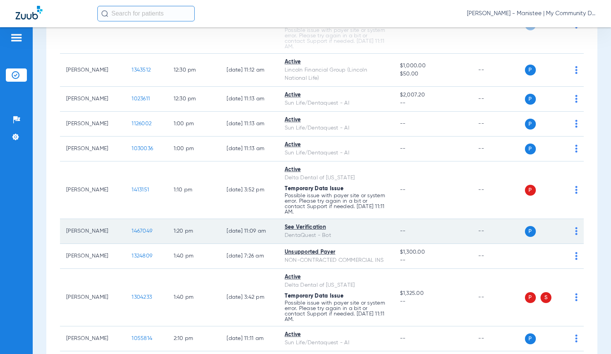
scroll to position [818, 0]
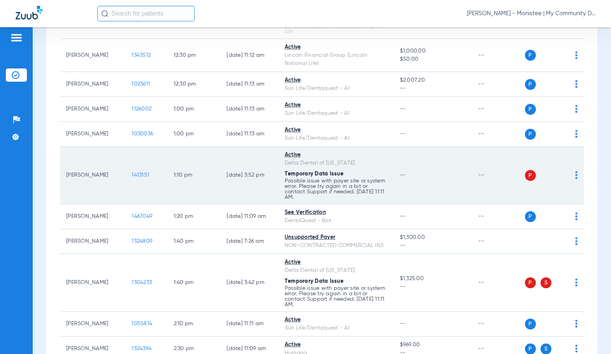
click at [572, 178] on td "P S" at bounding box center [554, 176] width 59 height 58
click at [575, 177] on img at bounding box center [576, 175] width 2 height 8
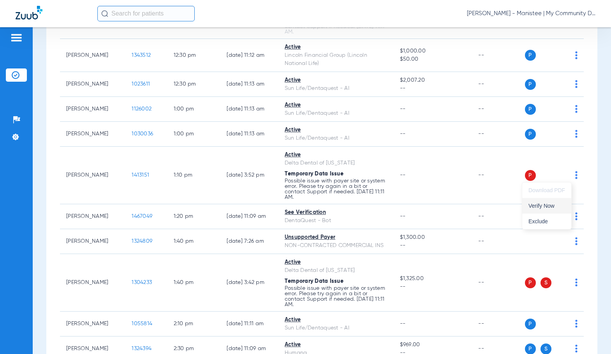
click at [544, 206] on span "Verify Now" at bounding box center [546, 205] width 37 height 5
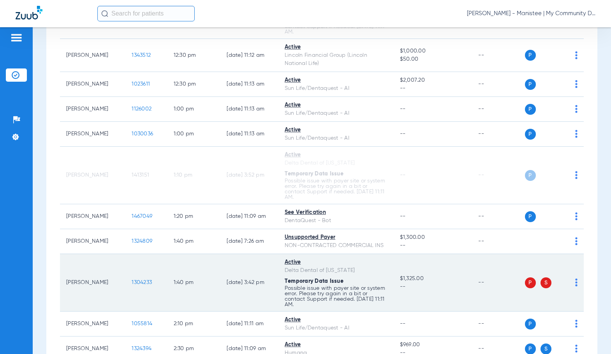
click at [575, 282] on img at bounding box center [576, 283] width 2 height 8
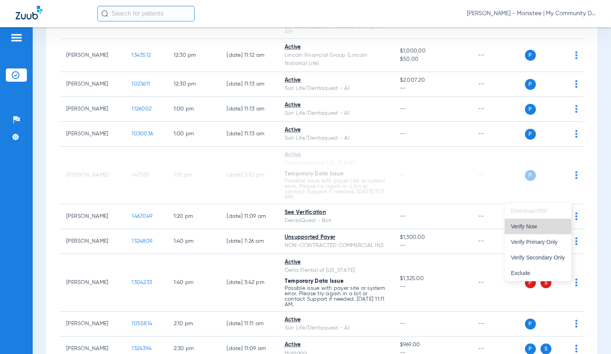
click at [528, 229] on span "Verify Now" at bounding box center [538, 226] width 54 height 5
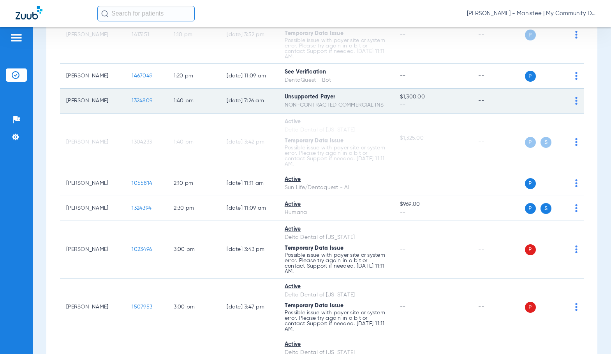
scroll to position [973, 0]
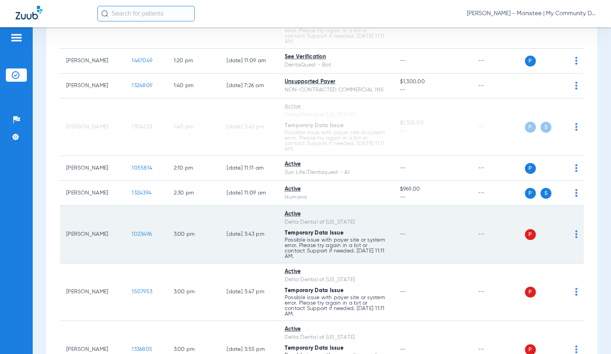
click at [575, 234] on img at bounding box center [576, 235] width 2 height 8
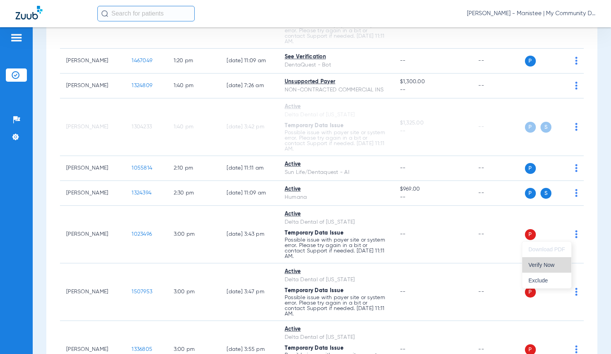
click at [551, 263] on span "Verify Now" at bounding box center [546, 264] width 37 height 5
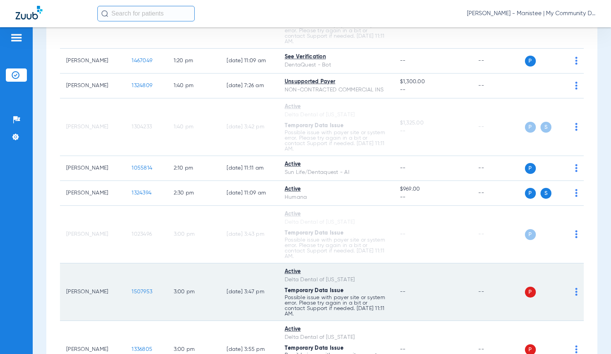
click at [575, 292] on img at bounding box center [576, 292] width 2 height 8
drag, startPoint x: 544, startPoint y: 327, endPoint x: 526, endPoint y: 274, distance: 55.5
click at [544, 324] on button "Verify Now" at bounding box center [546, 323] width 49 height 16
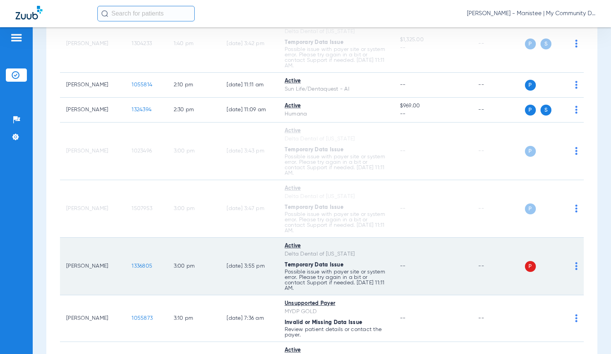
scroll to position [1129, 0]
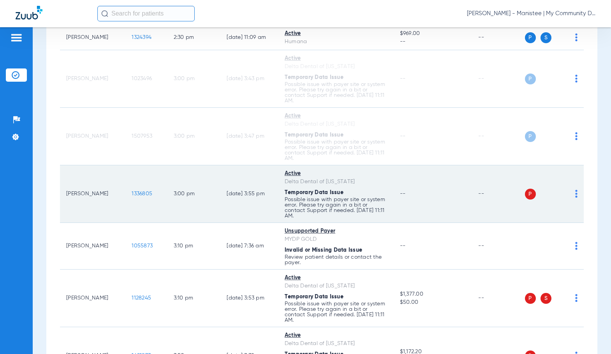
click at [575, 195] on img at bounding box center [576, 194] width 2 height 8
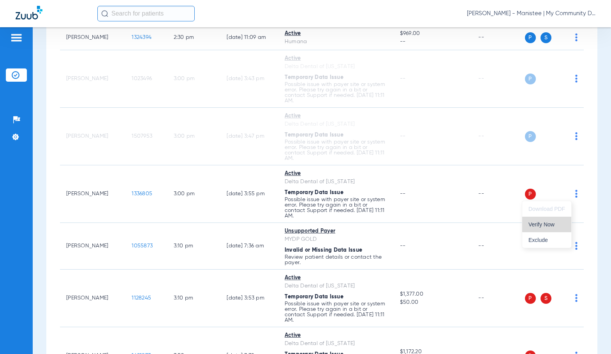
click at [549, 225] on span "Verify Now" at bounding box center [546, 224] width 37 height 5
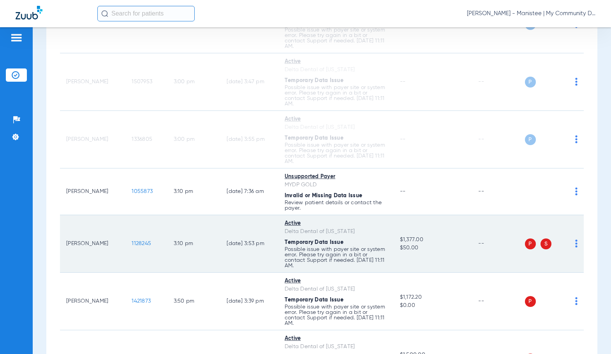
scroll to position [1207, 0]
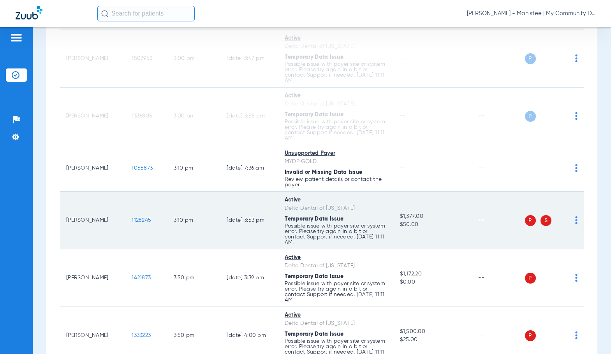
click at [570, 222] on div "P S" at bounding box center [551, 220] width 53 height 11
click at [575, 223] on img at bounding box center [576, 220] width 2 height 8
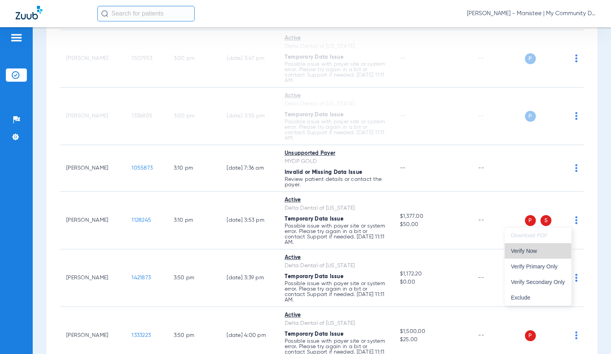
click at [549, 249] on span "Verify Now" at bounding box center [538, 250] width 54 height 5
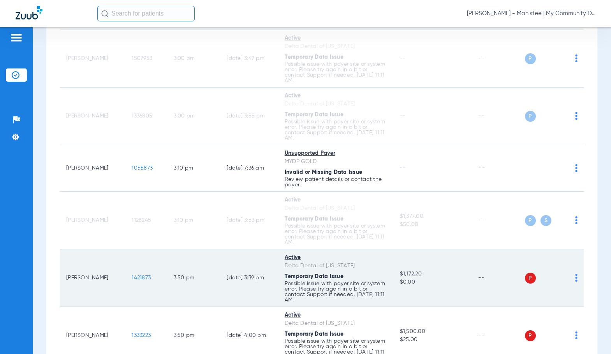
click at [575, 281] on img at bounding box center [576, 278] width 2 height 8
drag, startPoint x: 540, startPoint y: 308, endPoint x: 532, endPoint y: 290, distance: 18.8
click at [540, 307] on span "Verify Now" at bounding box center [546, 308] width 37 height 5
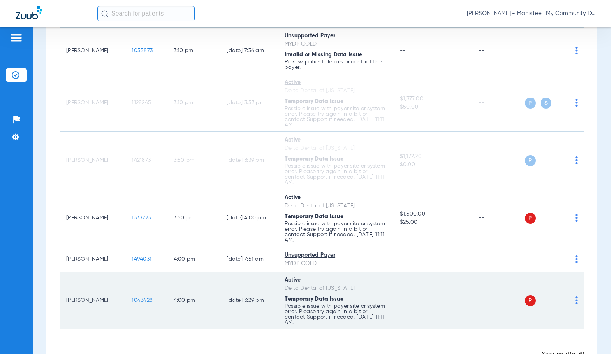
scroll to position [1350, 0]
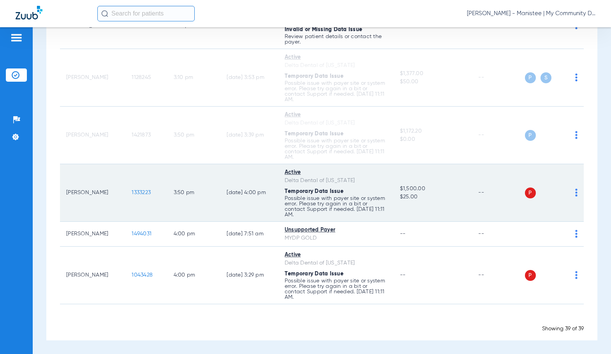
click at [575, 194] on img at bounding box center [576, 193] width 2 height 8
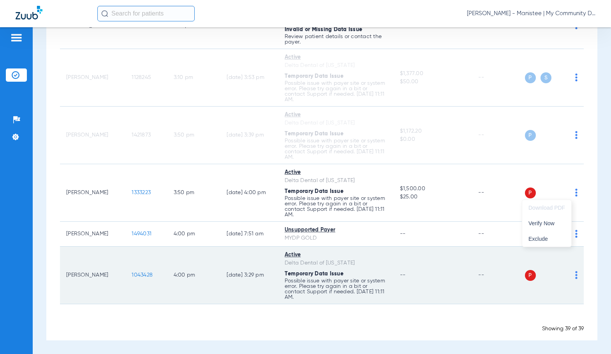
click at [555, 225] on span "Verify Now" at bounding box center [546, 223] width 37 height 5
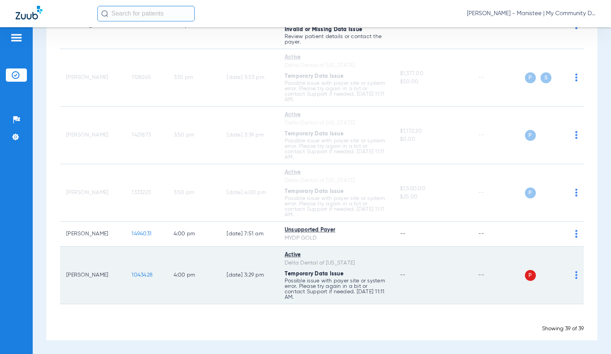
click at [575, 275] on img at bounding box center [576, 275] width 2 height 8
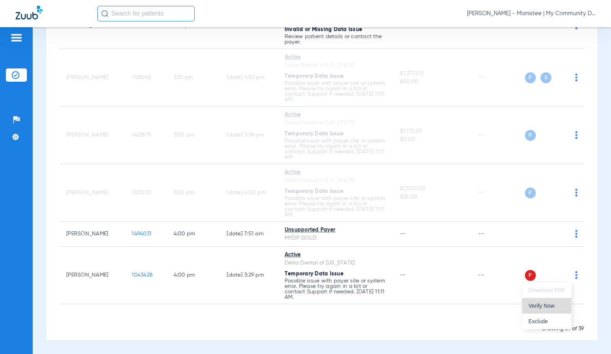
click at [545, 309] on span "Verify Now" at bounding box center [546, 305] width 37 height 5
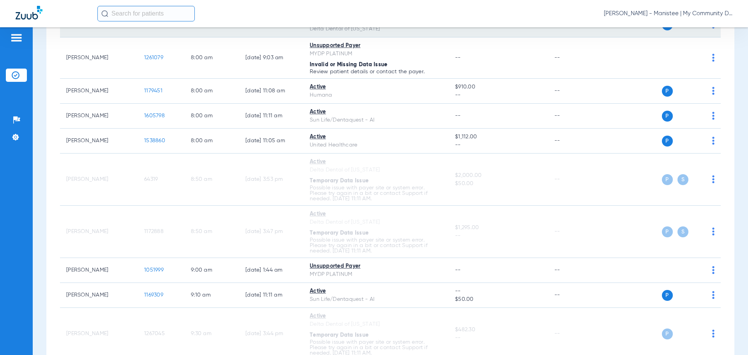
scroll to position [0, 0]
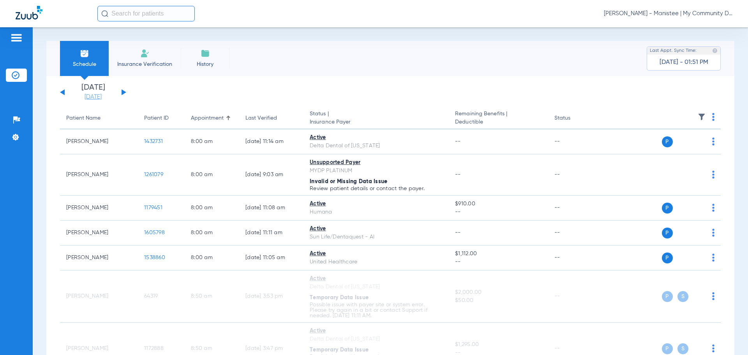
click at [97, 97] on link "[DATE]" at bounding box center [93, 97] width 47 height 8
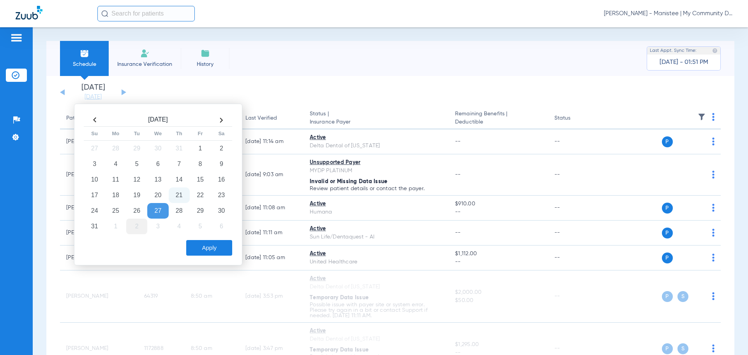
click at [134, 230] on td "2" at bounding box center [136, 226] width 21 height 16
click at [197, 243] on button "Apply" at bounding box center [209, 248] width 46 height 16
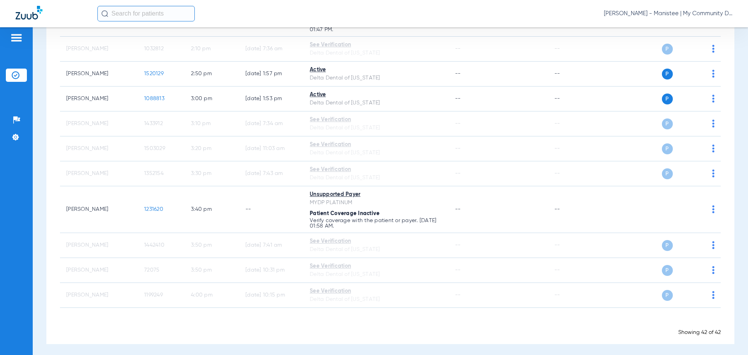
scroll to position [1018, 0]
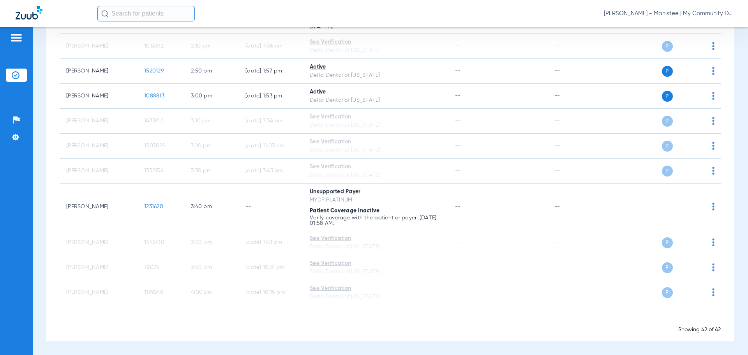
click at [611, 15] on span "Sadie Gibbs - Manistee | My Community Dental Centers" at bounding box center [668, 14] width 128 height 8
click at [611, 30] on span "Account Selection" at bounding box center [703, 27] width 44 height 5
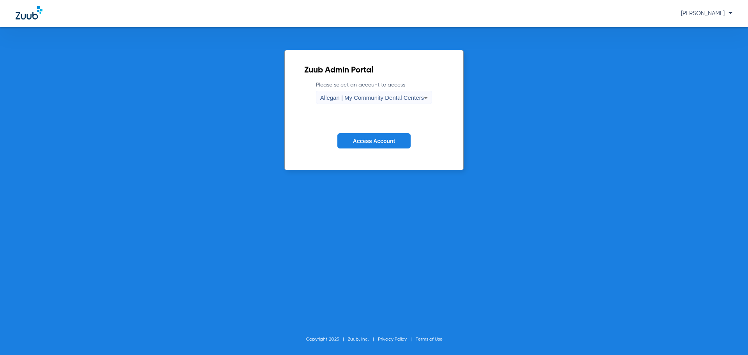
click at [376, 101] on div "Allegan | My Community Dental Centers" at bounding box center [372, 97] width 104 height 13
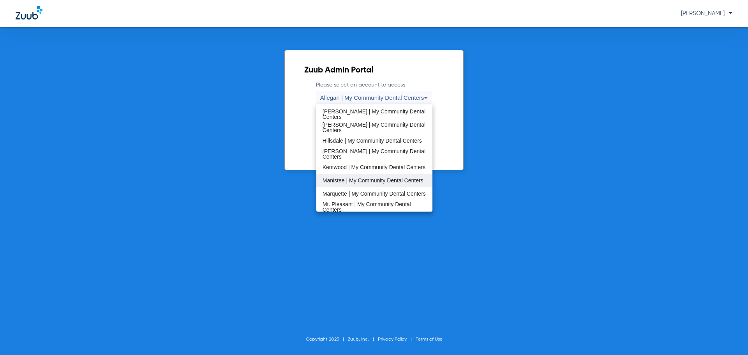
scroll to position [156, 0]
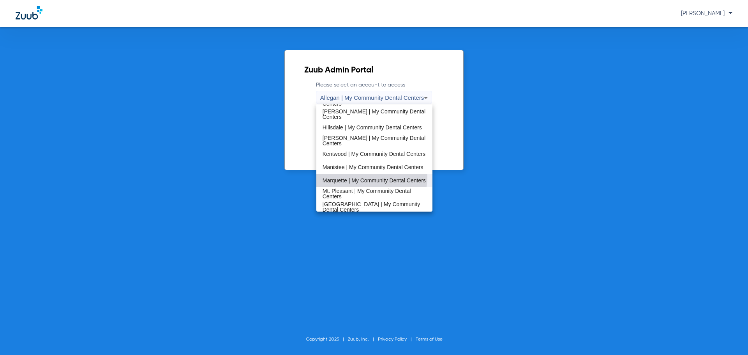
click at [366, 178] on span "Marquette | My Community Dental Centers" at bounding box center [373, 180] width 103 height 5
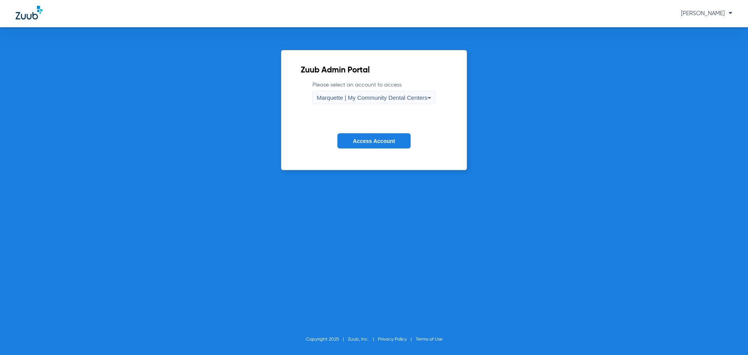
click at [388, 136] on button "Access Account" at bounding box center [373, 140] width 73 height 15
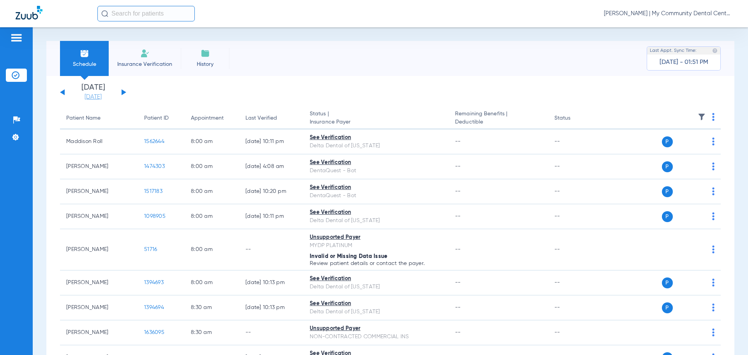
click at [111, 96] on link "[DATE]" at bounding box center [93, 97] width 47 height 8
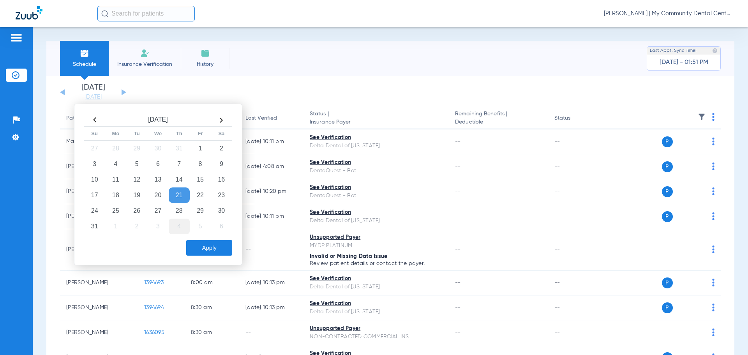
drag, startPoint x: 160, startPoint y: 209, endPoint x: 187, endPoint y: 230, distance: 34.4
click at [159, 209] on td "27" at bounding box center [157, 211] width 21 height 16
click at [204, 250] on button "Apply" at bounding box center [209, 248] width 46 height 16
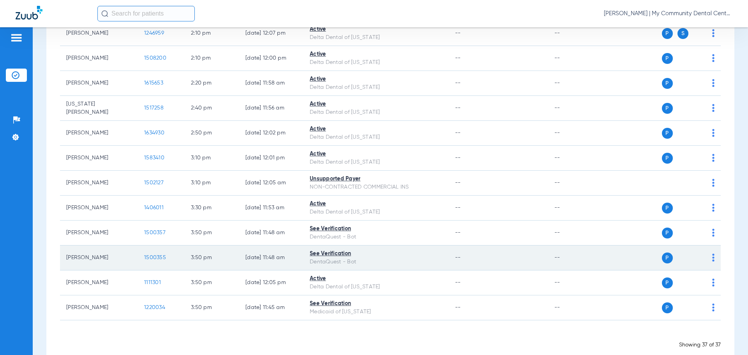
scroll to position [872, 0]
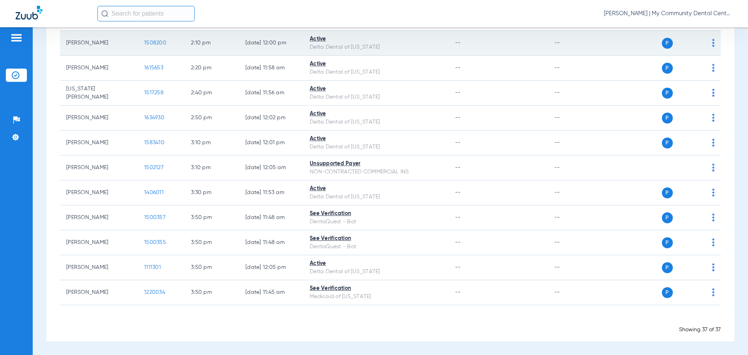
drag, startPoint x: 692, startPoint y: 12, endPoint x: 705, endPoint y: 33, distance: 24.7
click at [611, 12] on span "[PERSON_NAME] | My Community Dental Centers" at bounding box center [668, 14] width 128 height 8
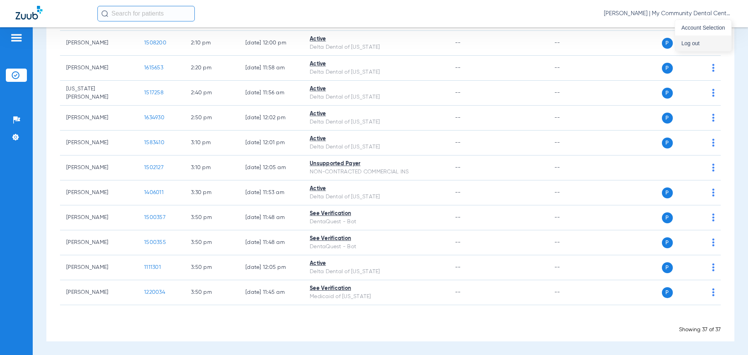
click at [611, 43] on span "Log out" at bounding box center [703, 42] width 44 height 5
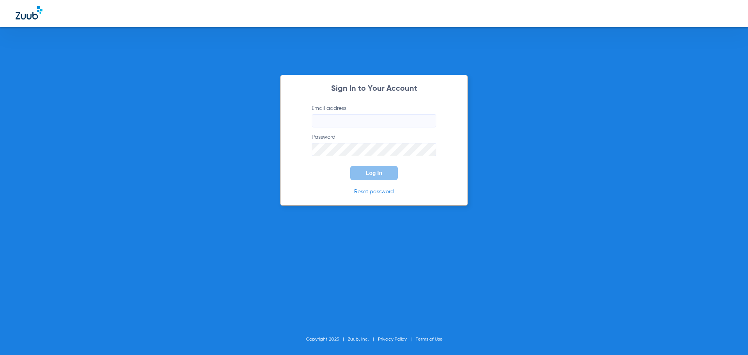
type input "[EMAIL_ADDRESS][DOMAIN_NAME]"
